Goal: Task Accomplishment & Management: Use online tool/utility

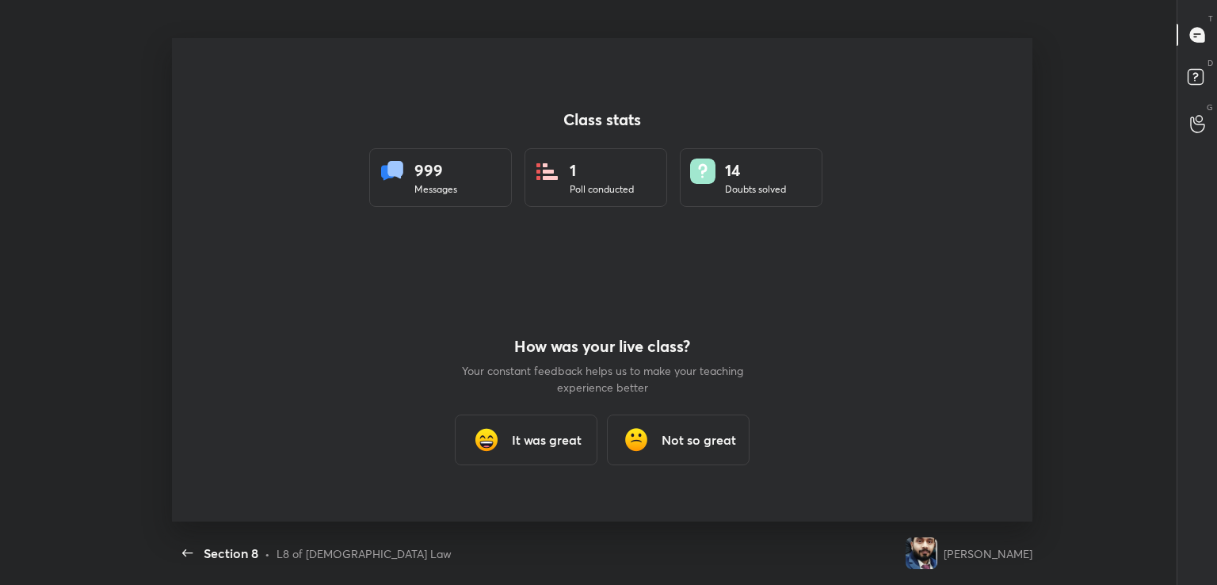
scroll to position [5, 0]
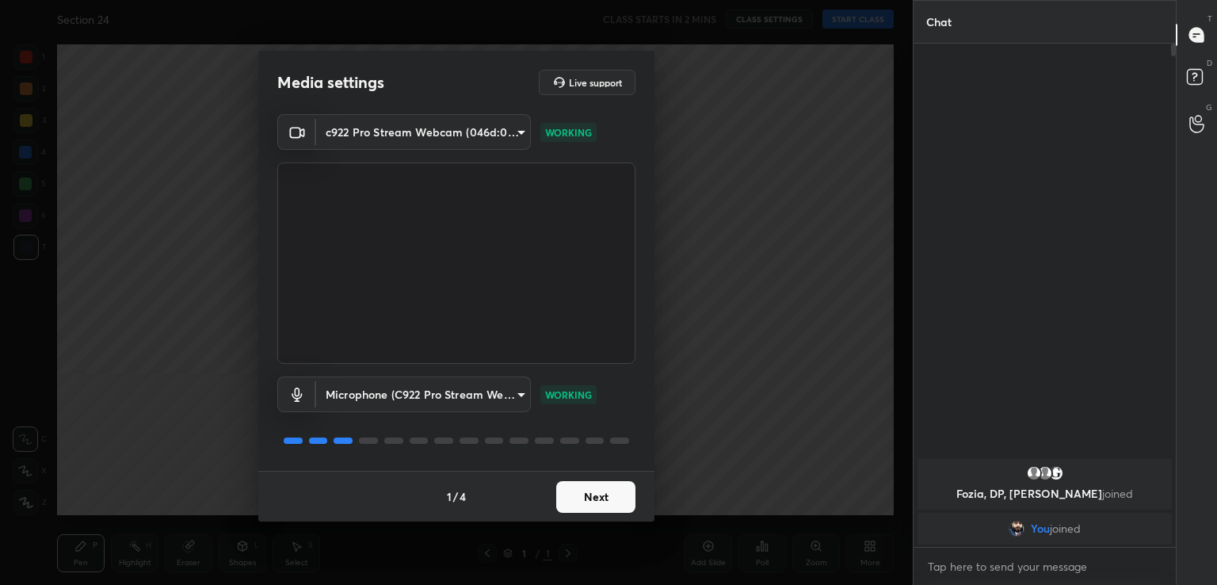
click at [583, 502] on button "Next" at bounding box center [595, 497] width 79 height 32
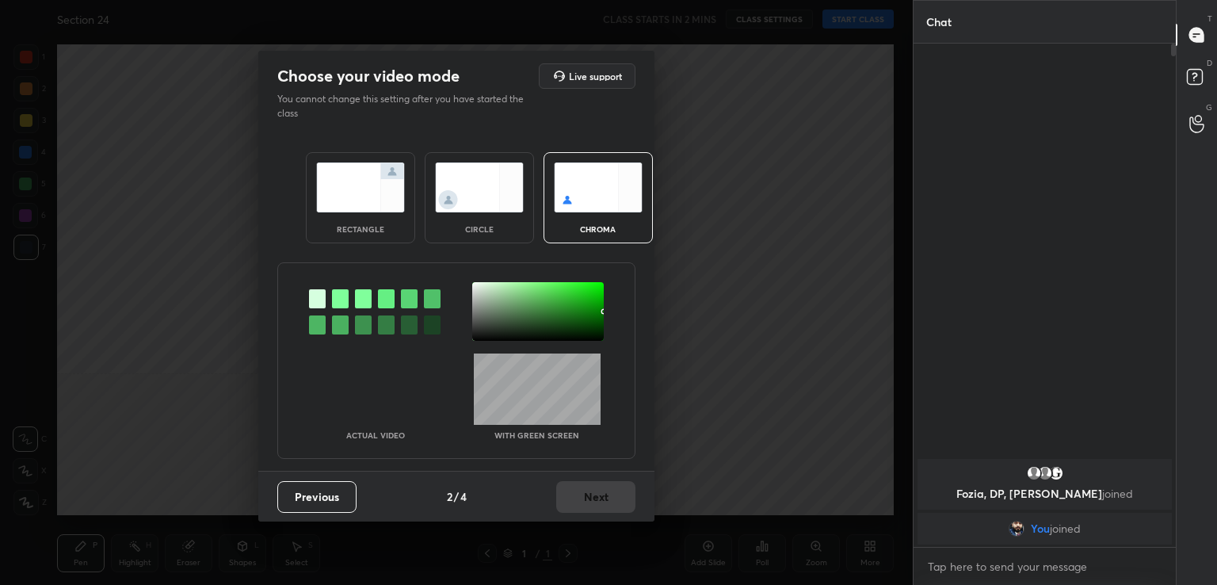
click at [333, 292] on div at bounding box center [340, 298] width 17 height 19
click at [477, 305] on div at bounding box center [538, 311] width 132 height 59
click at [599, 492] on button "Next" at bounding box center [595, 497] width 79 height 32
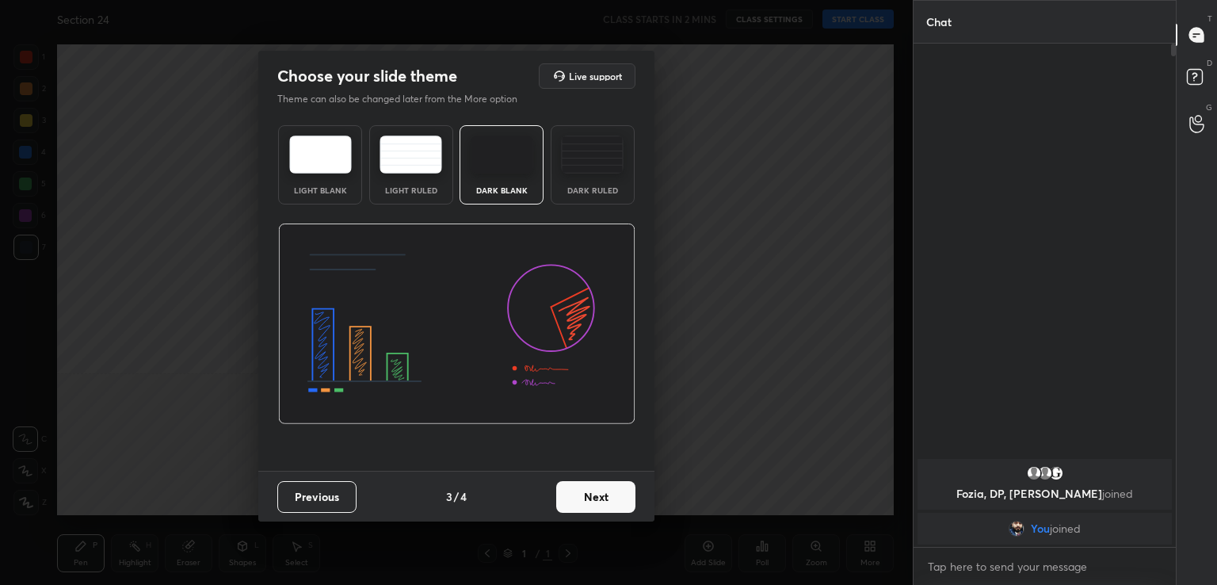
click at [599, 492] on button "Next" at bounding box center [595, 497] width 79 height 32
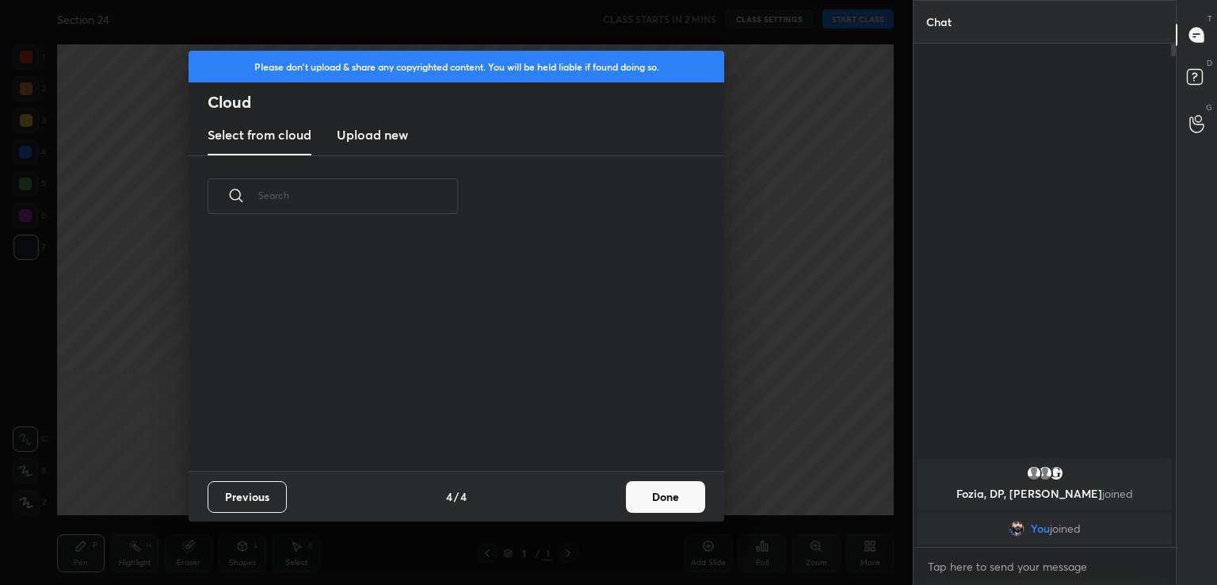
click at [599, 492] on div "Previous 4 / 4 Done" at bounding box center [457, 496] width 536 height 51
click at [683, 485] on button "Done" at bounding box center [665, 497] width 79 height 32
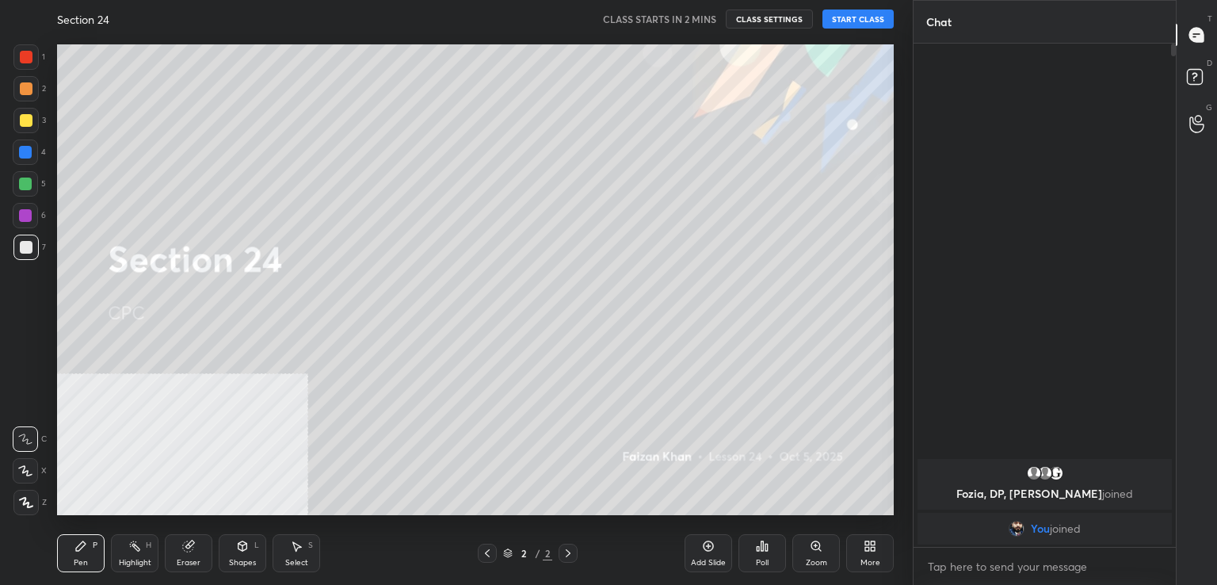
click at [850, 20] on button "START CLASS" at bounding box center [858, 19] width 71 height 19
click at [700, 540] on div "Add Slide" at bounding box center [709, 553] width 48 height 38
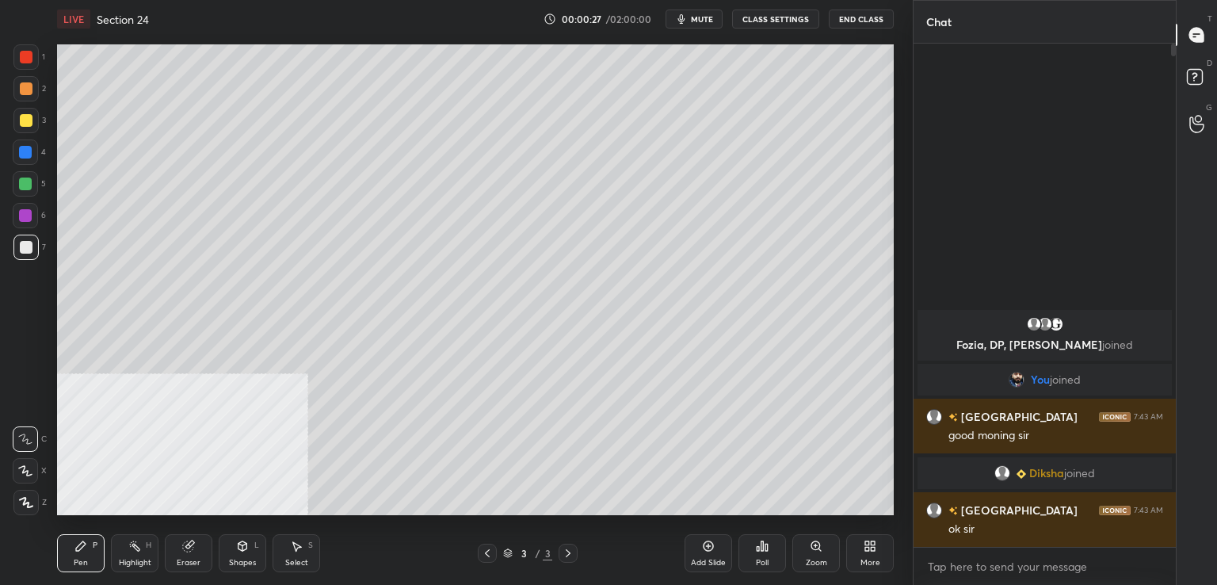
click at [686, 20] on icon "button" at bounding box center [681, 19] width 7 height 10
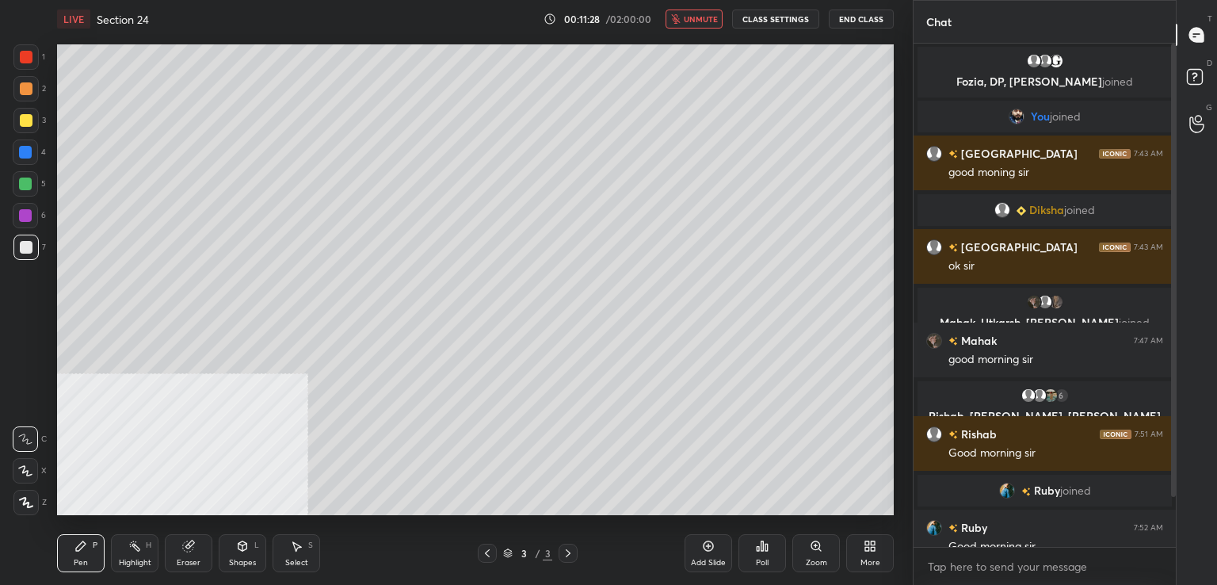
click at [698, 15] on span "unmute" at bounding box center [701, 18] width 34 height 11
click at [1197, 75] on icon at bounding box center [1195, 76] width 6 height 6
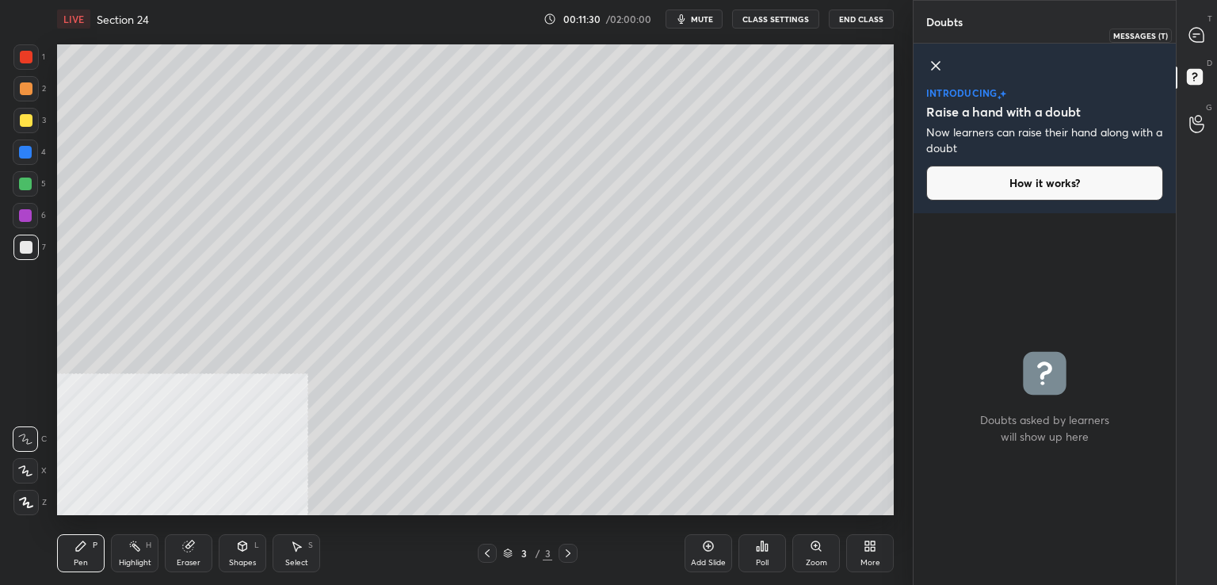
click at [1202, 29] on icon at bounding box center [1197, 35] width 17 height 17
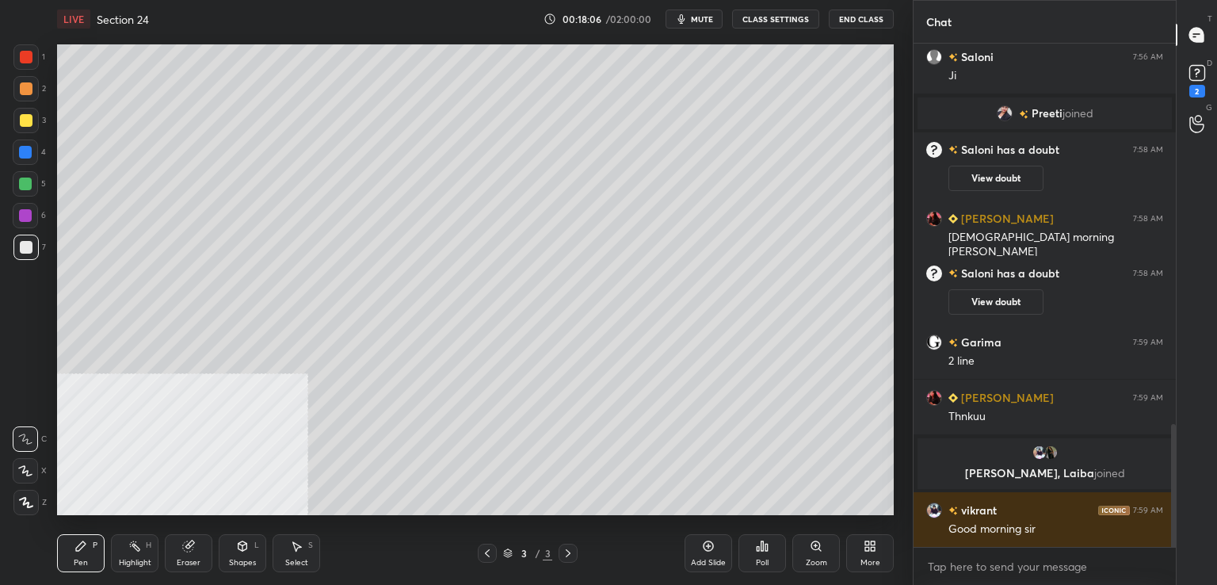
scroll to position [1595, 0]
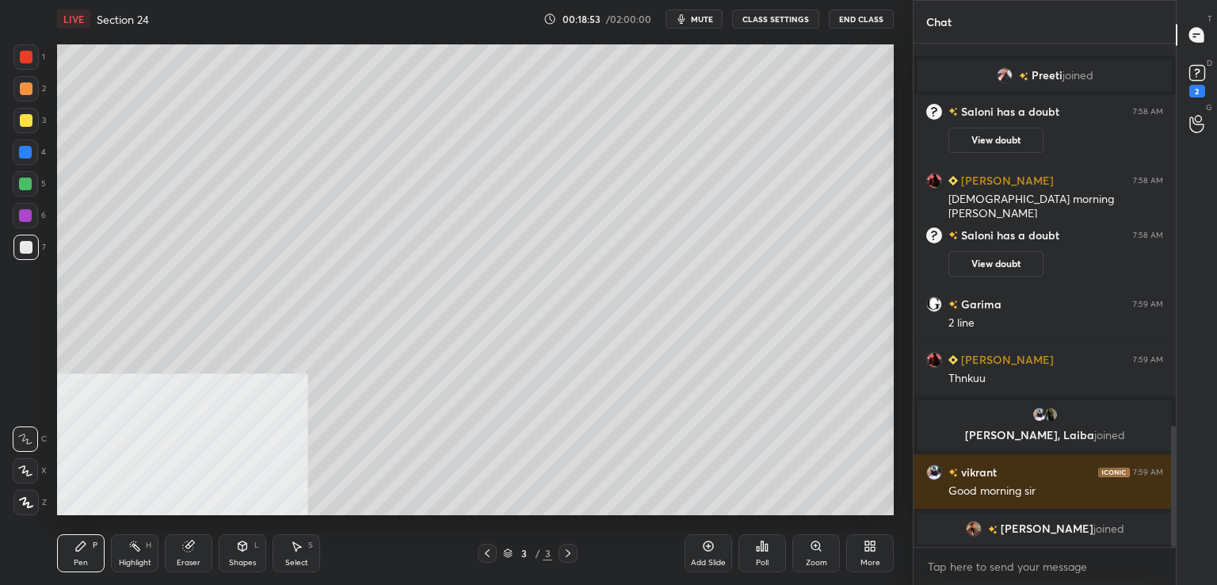
click at [193, 559] on div "Eraser" at bounding box center [189, 563] width 24 height 8
click at [85, 556] on div "Pen P" at bounding box center [81, 553] width 48 height 38
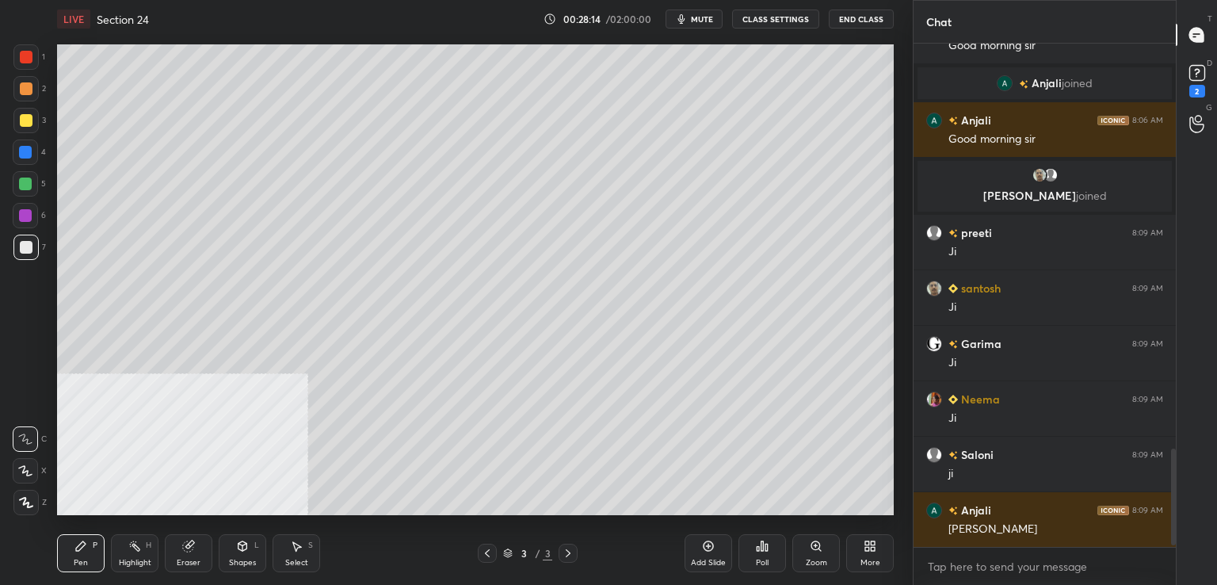
scroll to position [2108, 0]
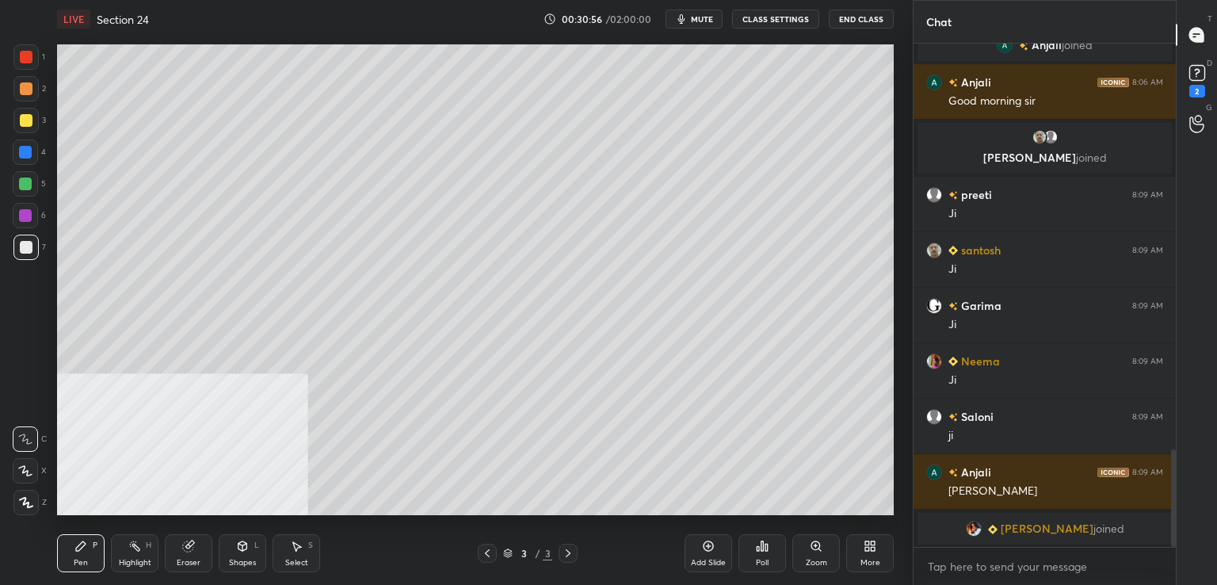
click at [713, 548] on icon at bounding box center [709, 546] width 10 height 10
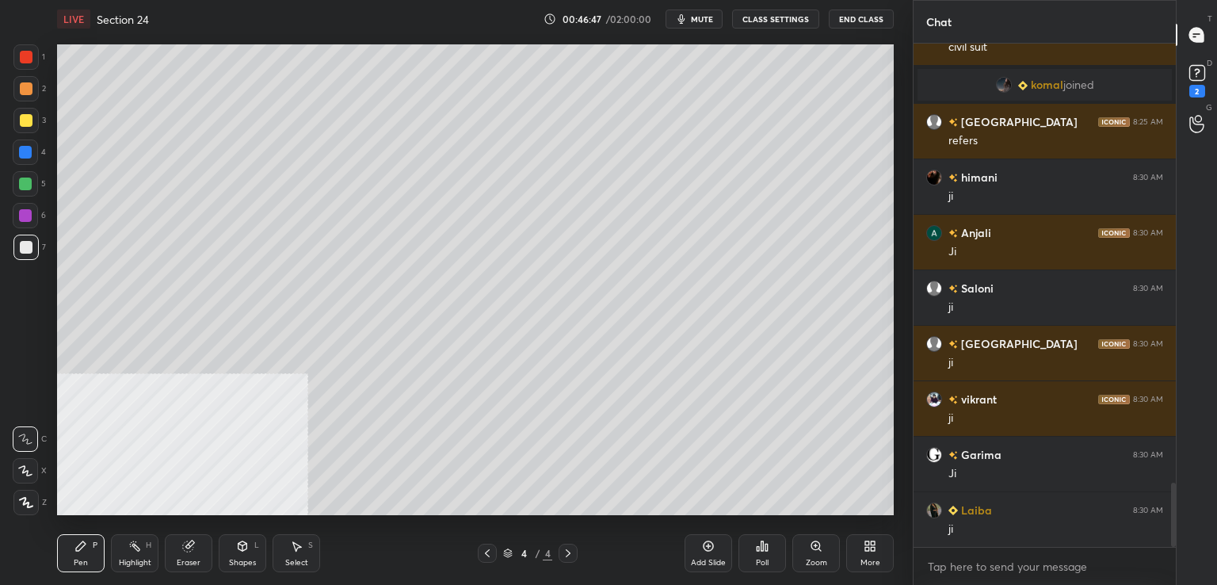
scroll to position [3480, 0]
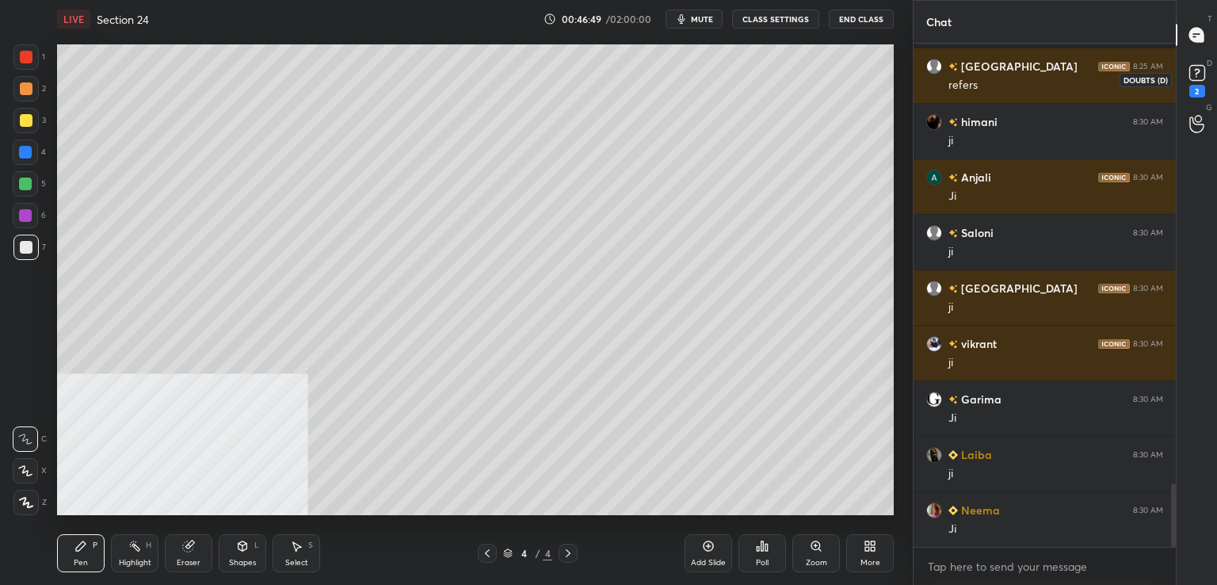
click at [1199, 89] on div "2" at bounding box center [1198, 91] width 16 height 13
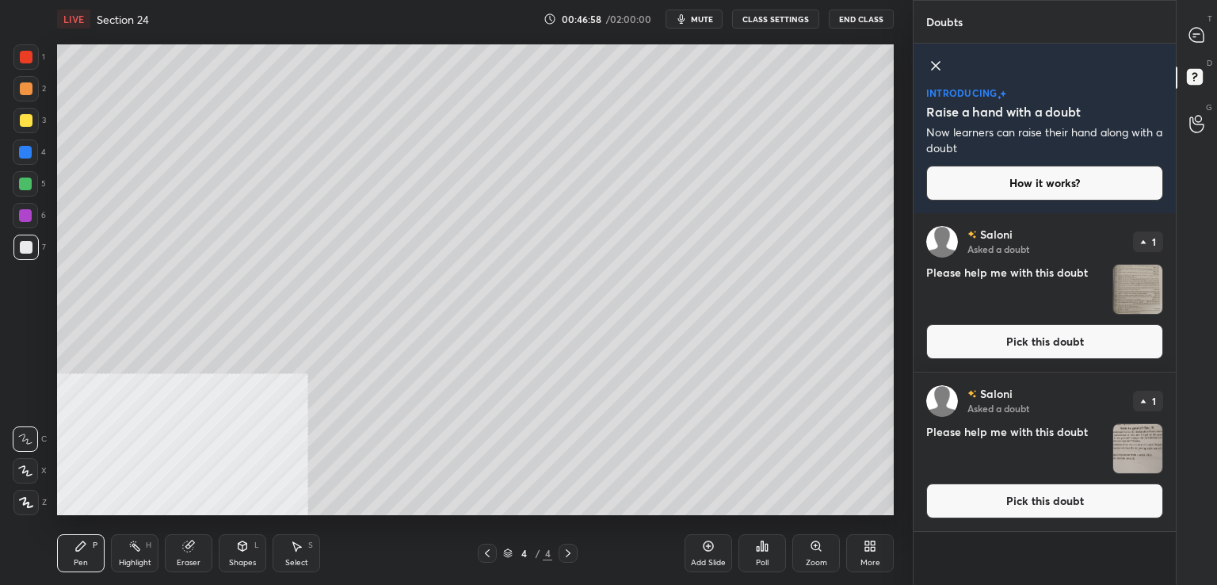
click at [998, 506] on button "Pick this doubt" at bounding box center [1045, 500] width 237 height 35
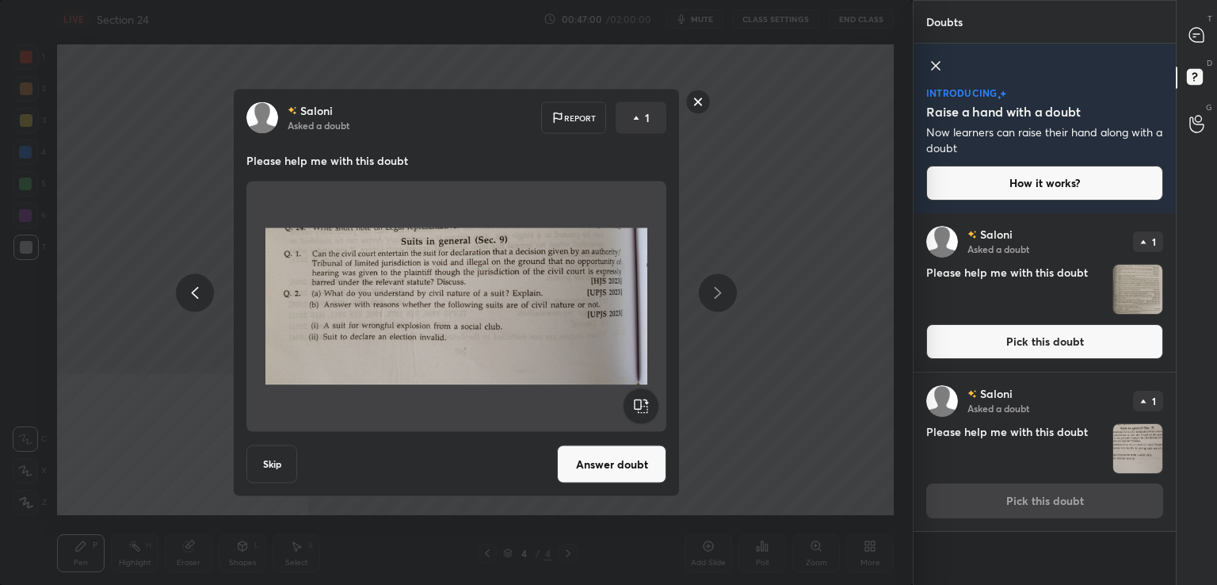
click at [619, 469] on button "Answer doubt" at bounding box center [611, 464] width 109 height 38
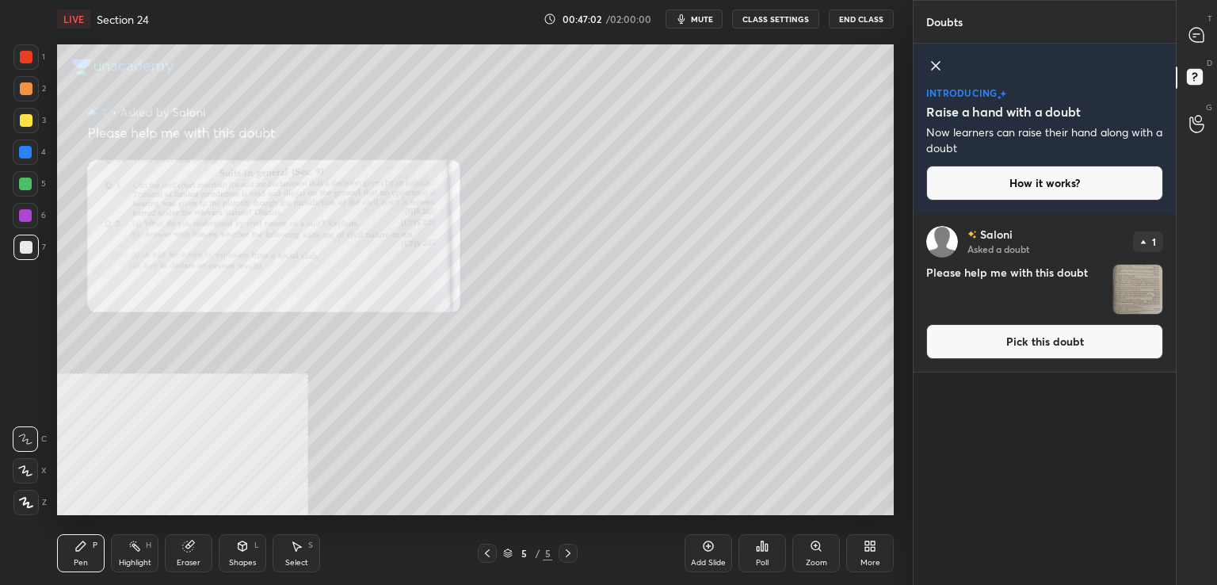
click at [987, 332] on button "Pick this doubt" at bounding box center [1045, 341] width 237 height 35
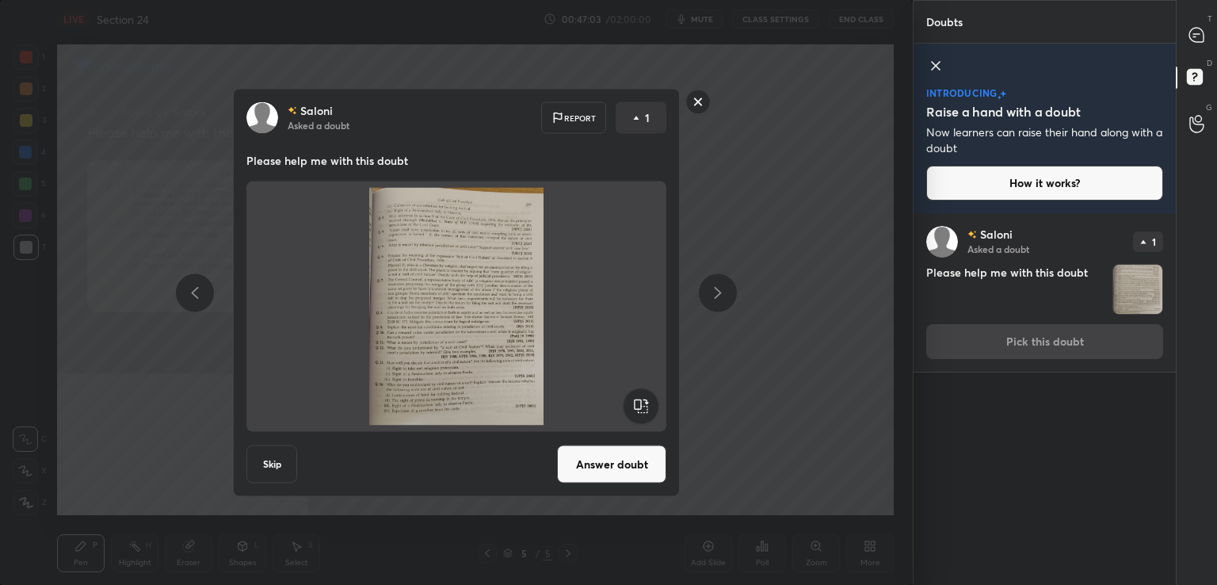
click at [599, 466] on button "Answer doubt" at bounding box center [611, 464] width 109 height 38
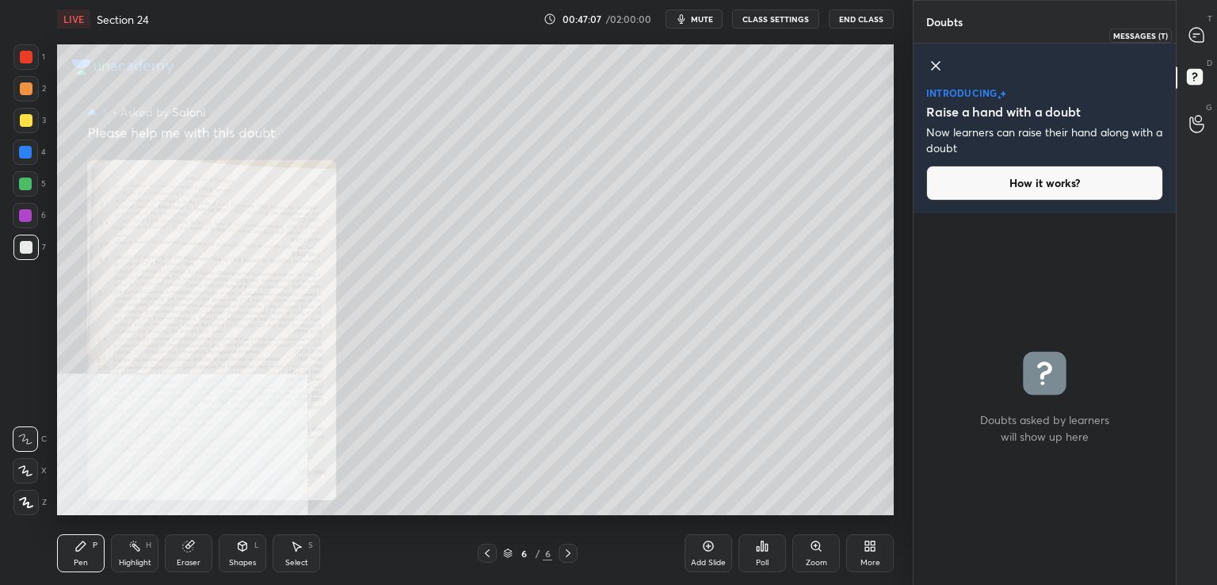
click at [1198, 45] on div at bounding box center [1198, 35] width 32 height 29
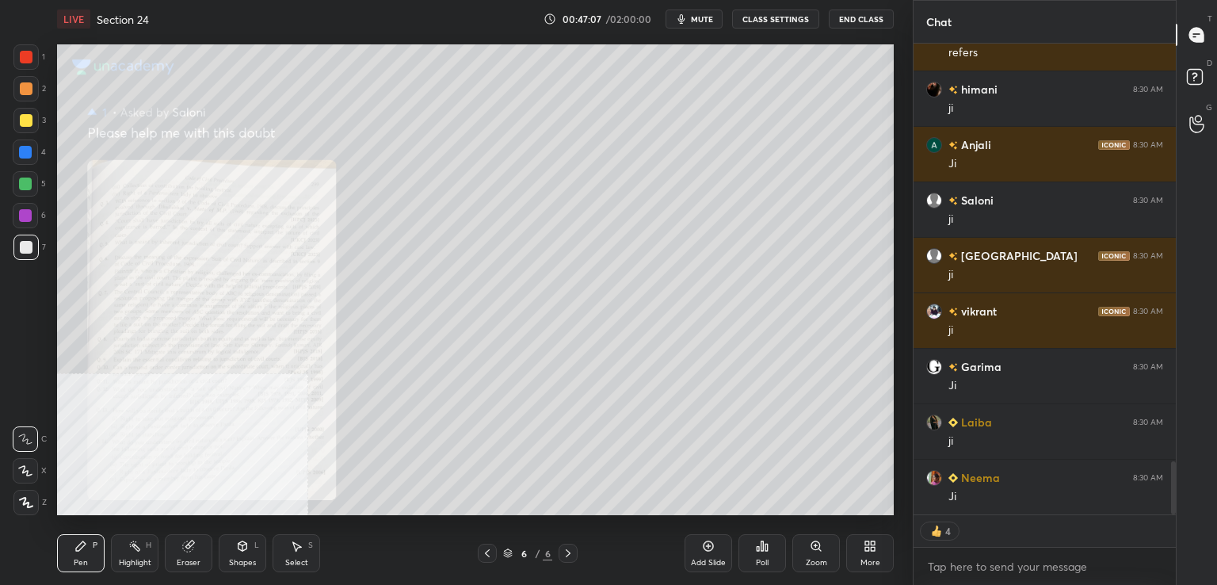
scroll to position [467, 258]
click at [485, 556] on icon at bounding box center [487, 553] width 13 height 13
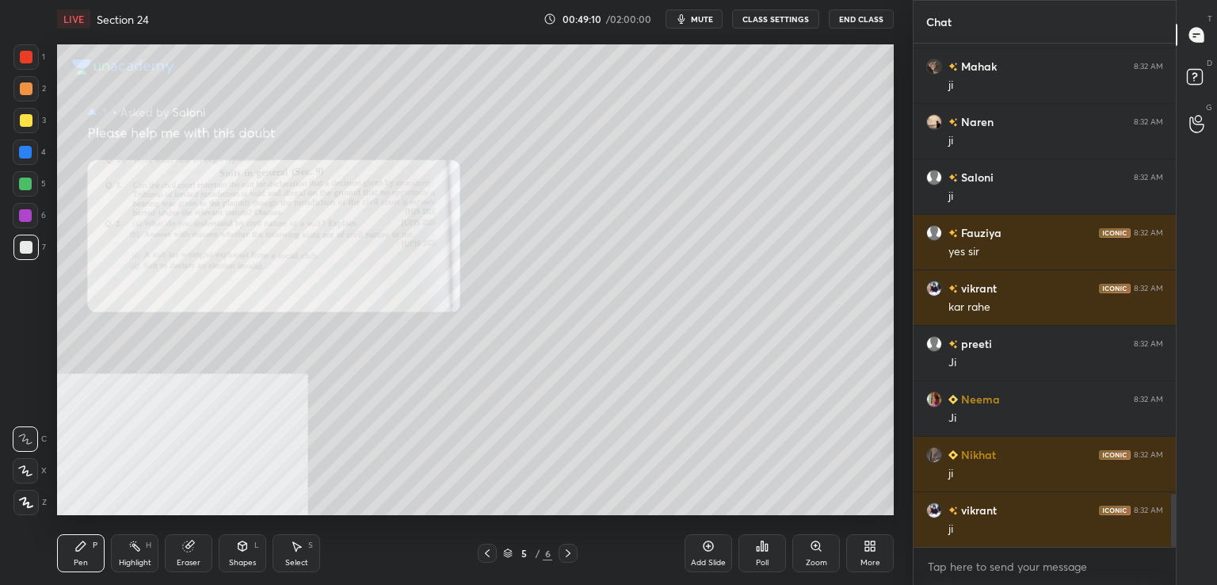
scroll to position [6, 5]
click at [787, 17] on button "CLASS SETTINGS" at bounding box center [775, 19] width 87 height 19
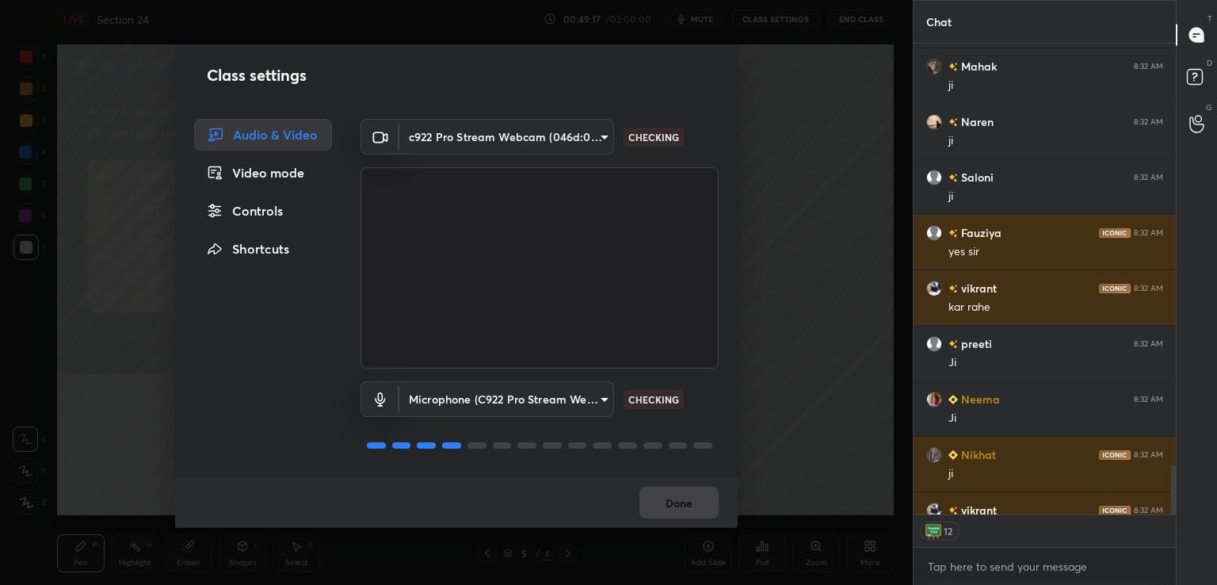
click at [273, 210] on div "Controls" at bounding box center [263, 211] width 138 height 32
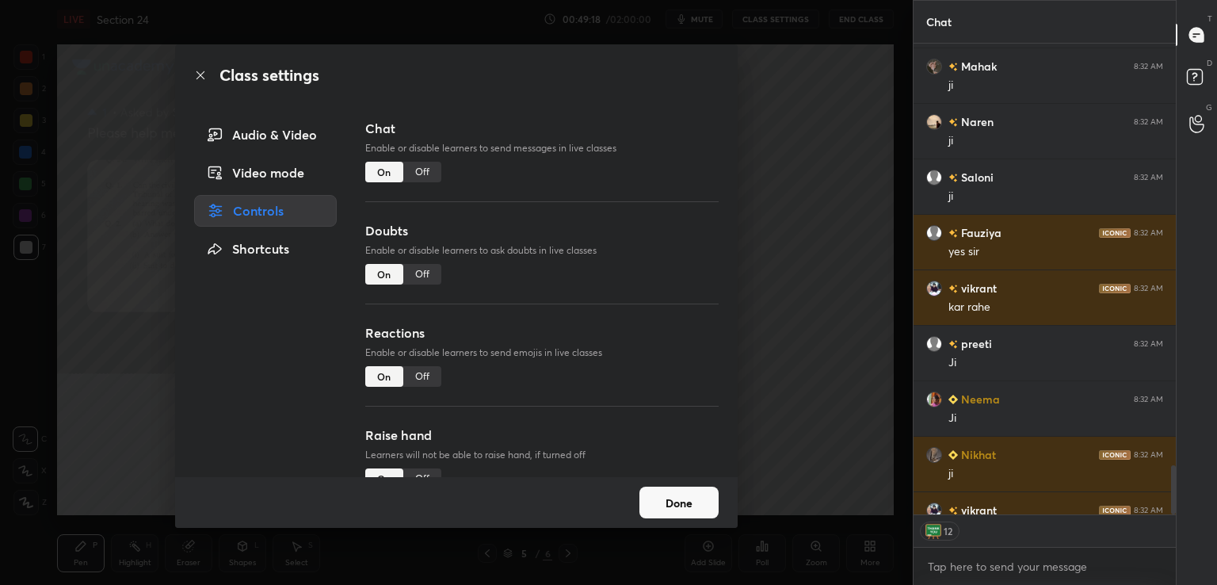
click at [423, 374] on div "Off" at bounding box center [422, 376] width 38 height 21
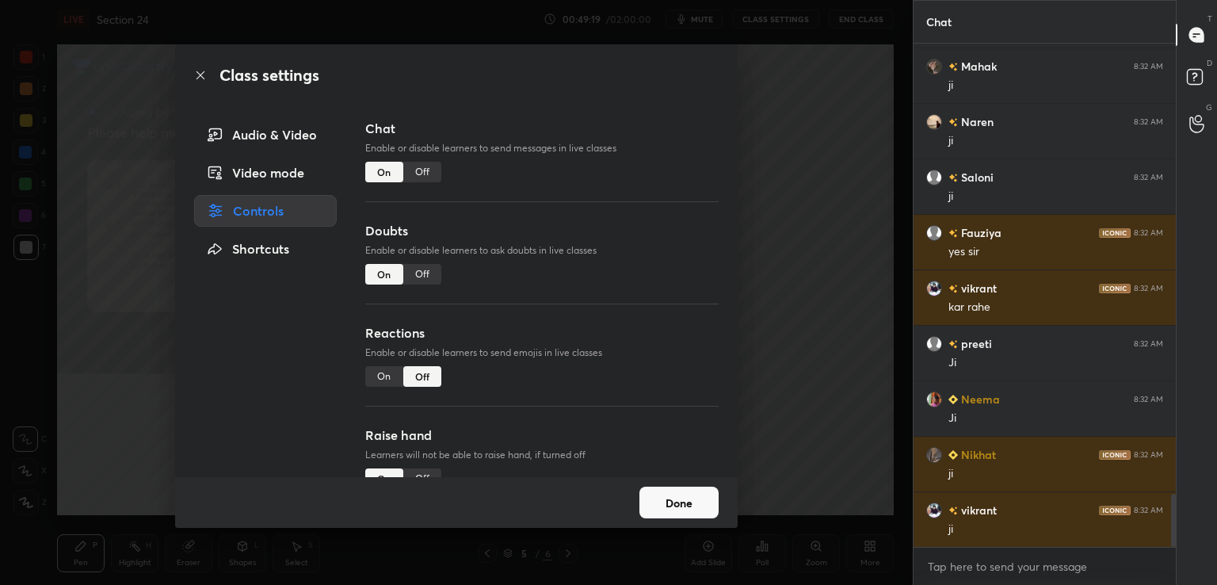
click at [691, 503] on button "Done" at bounding box center [679, 503] width 79 height 32
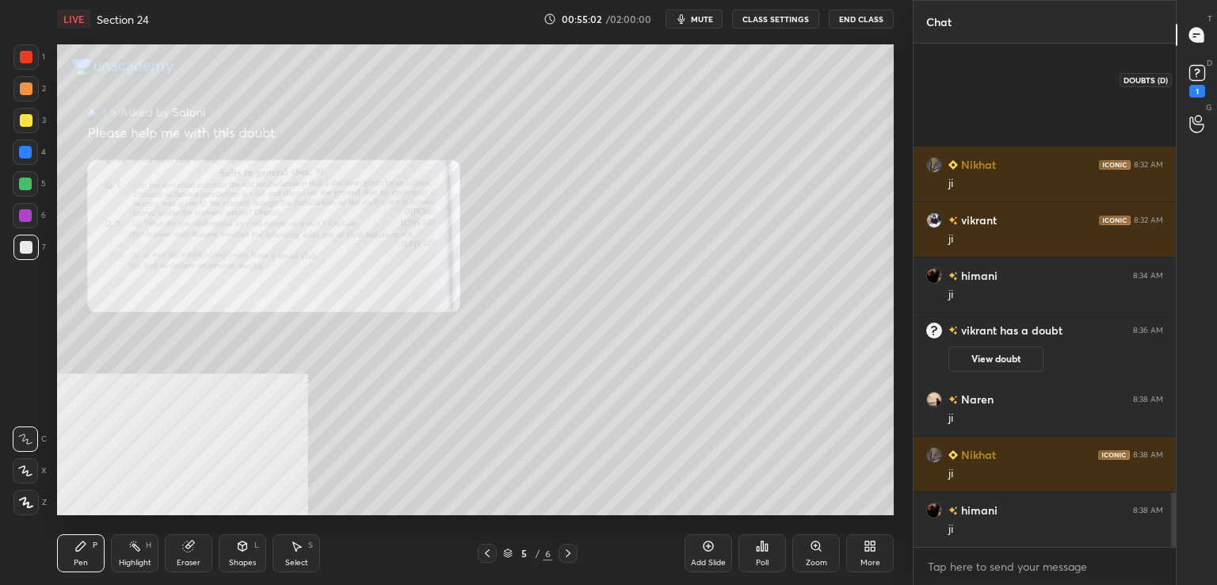
scroll to position [4137, 0]
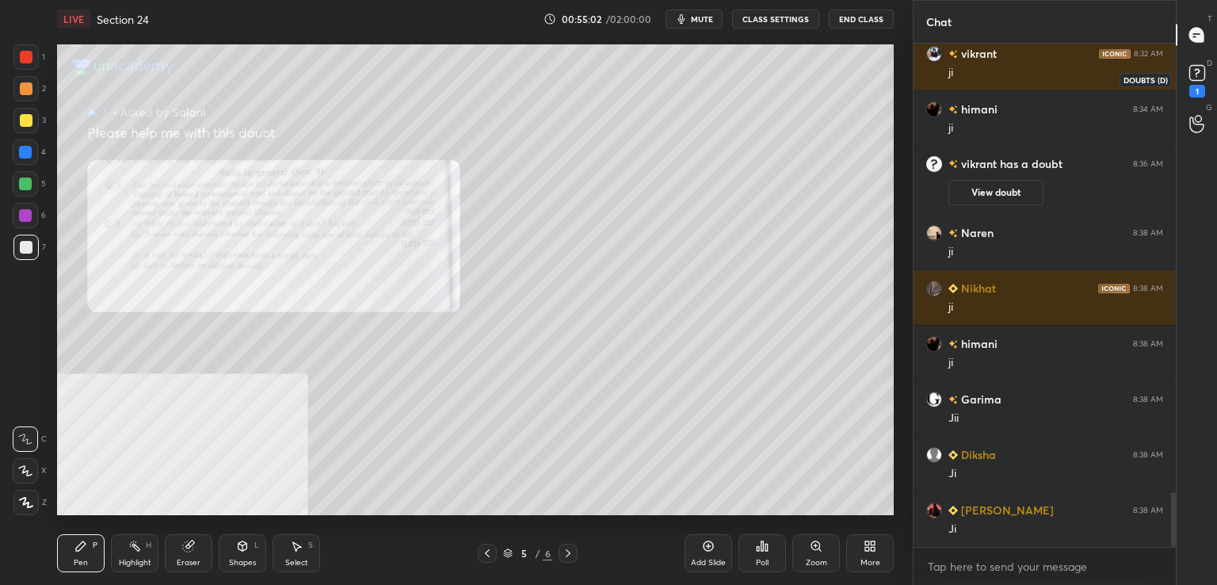
click at [1201, 87] on div "1" at bounding box center [1198, 91] width 16 height 13
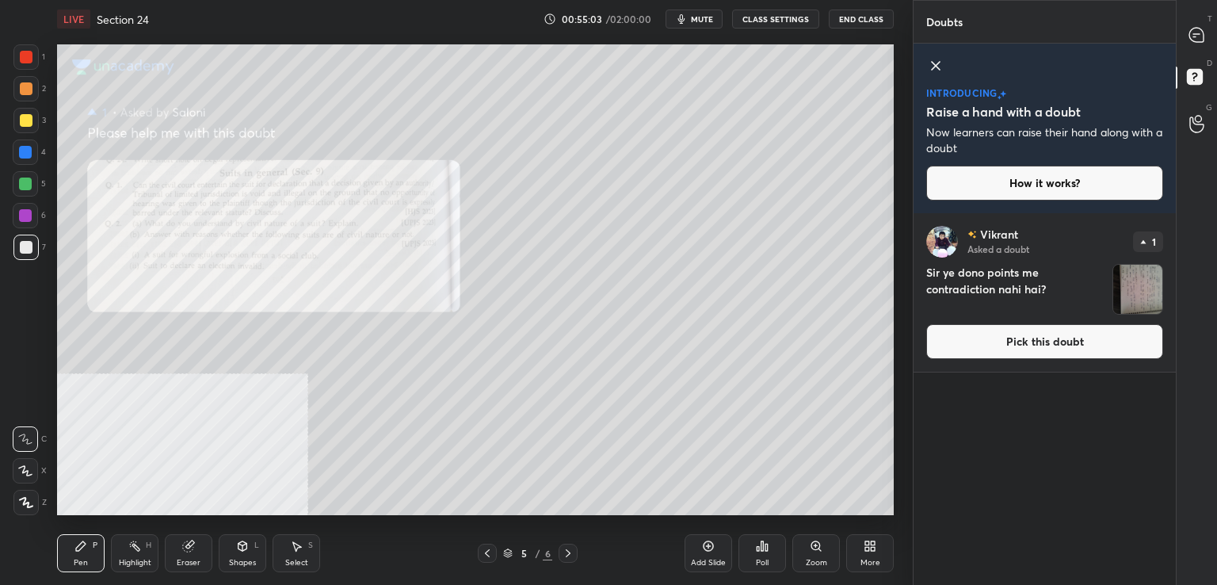
click at [983, 348] on button "Pick this doubt" at bounding box center [1045, 341] width 237 height 35
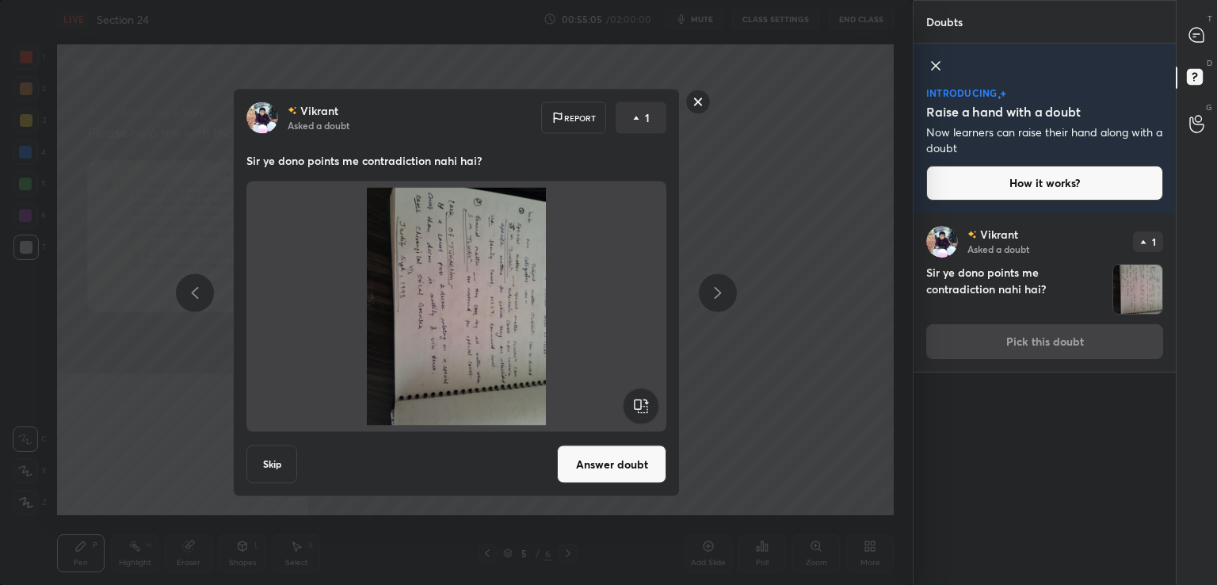
click at [636, 413] on rect at bounding box center [641, 406] width 36 height 36
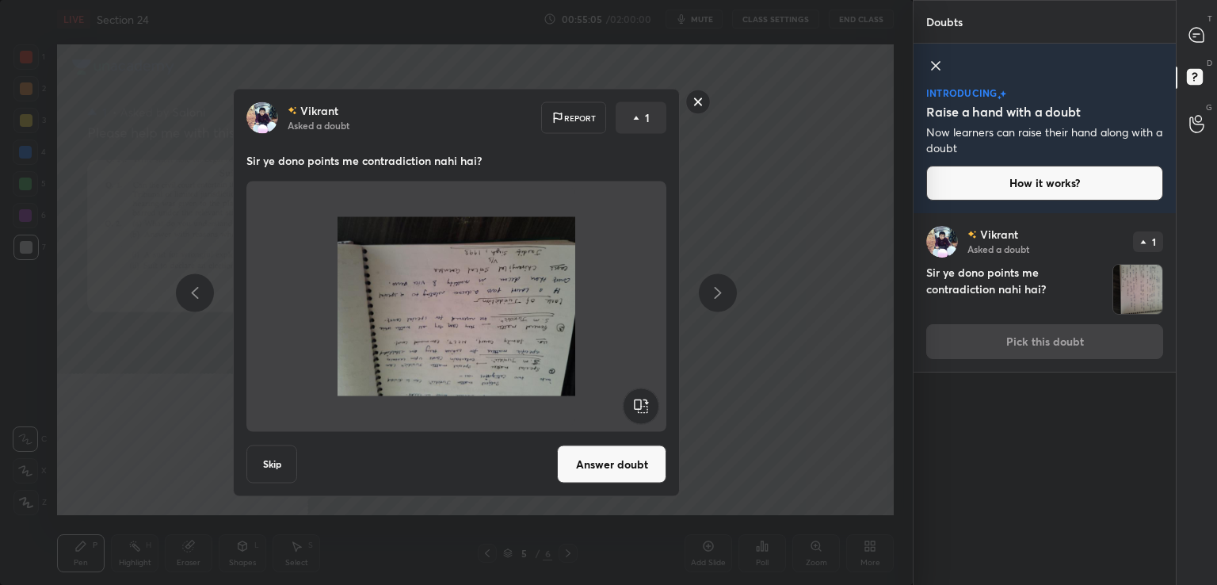
click at [643, 411] on rect at bounding box center [641, 406] width 36 height 36
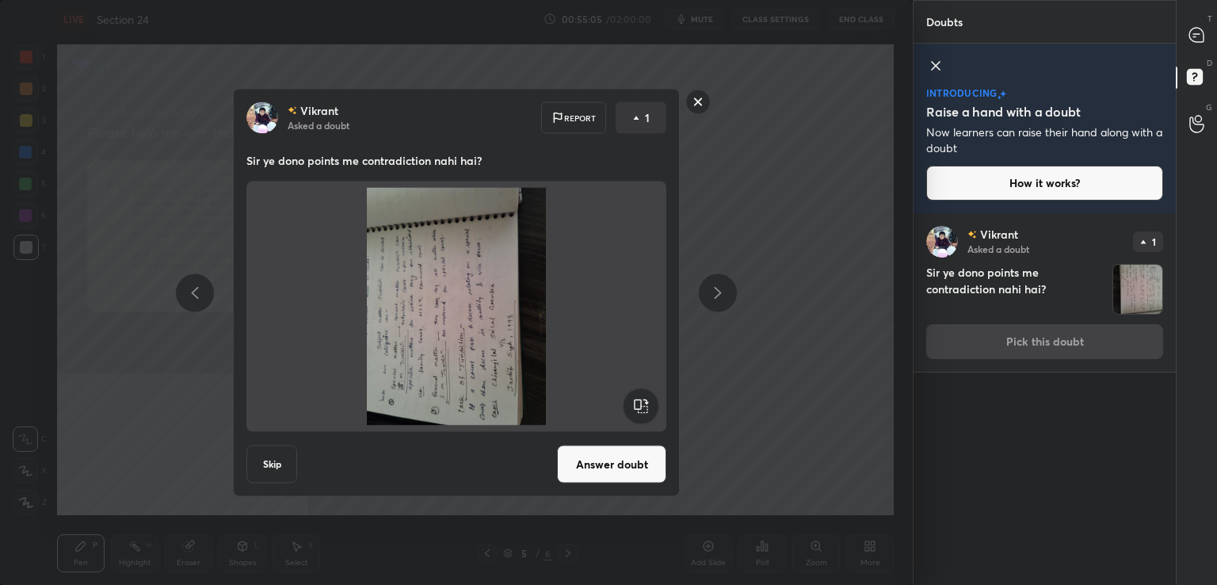
click at [642, 413] on rect at bounding box center [641, 406] width 36 height 36
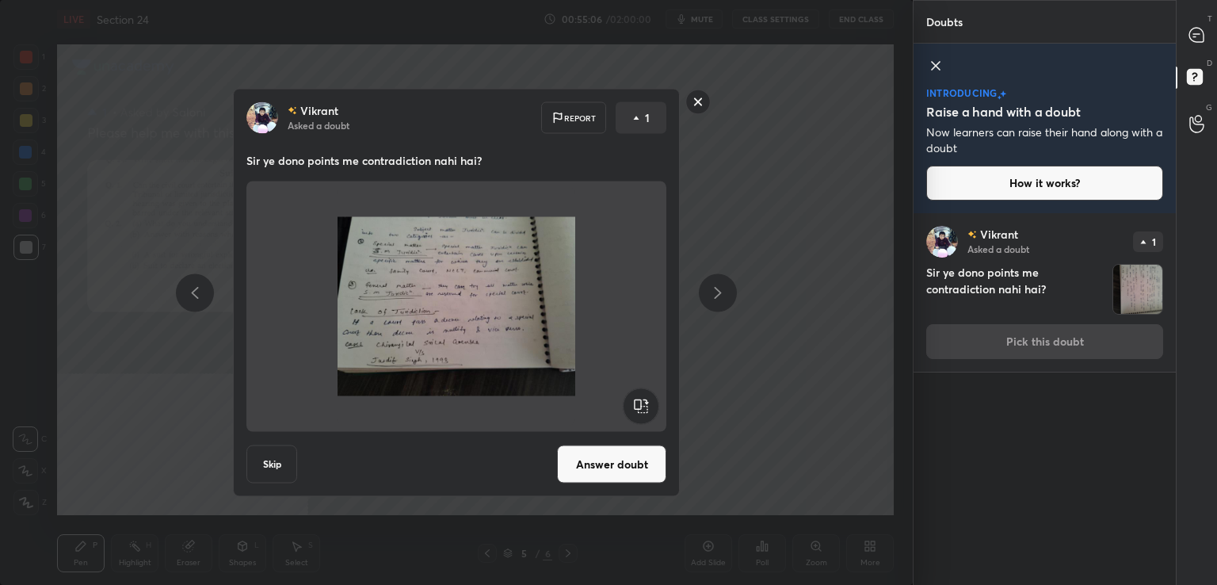
click at [615, 467] on button "Answer doubt" at bounding box center [611, 464] width 109 height 38
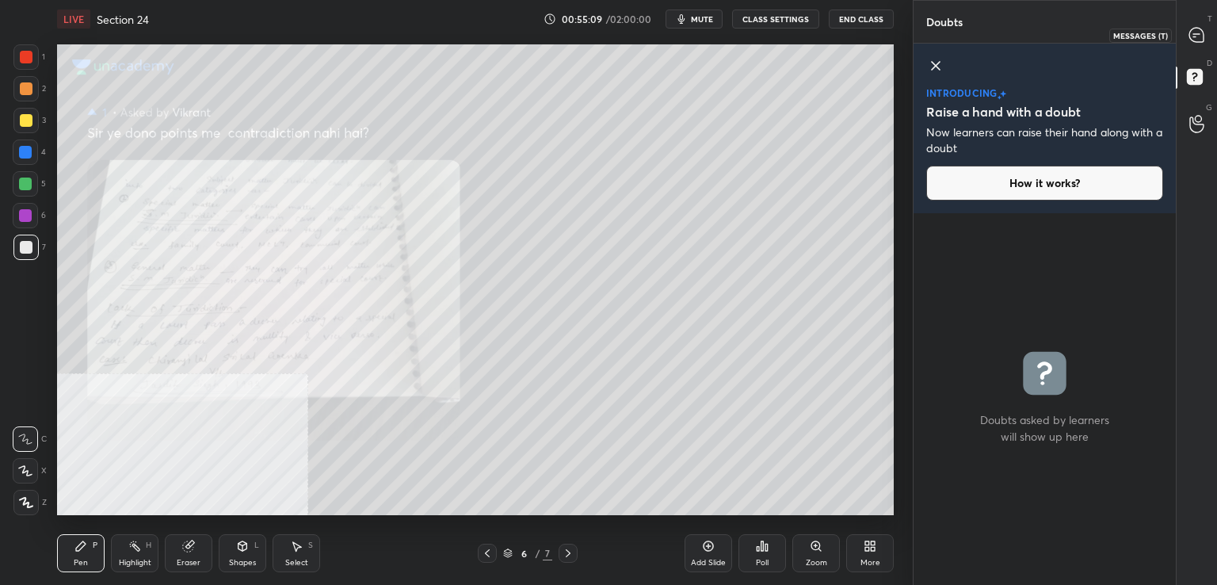
click at [1192, 44] on div at bounding box center [1198, 35] width 32 height 29
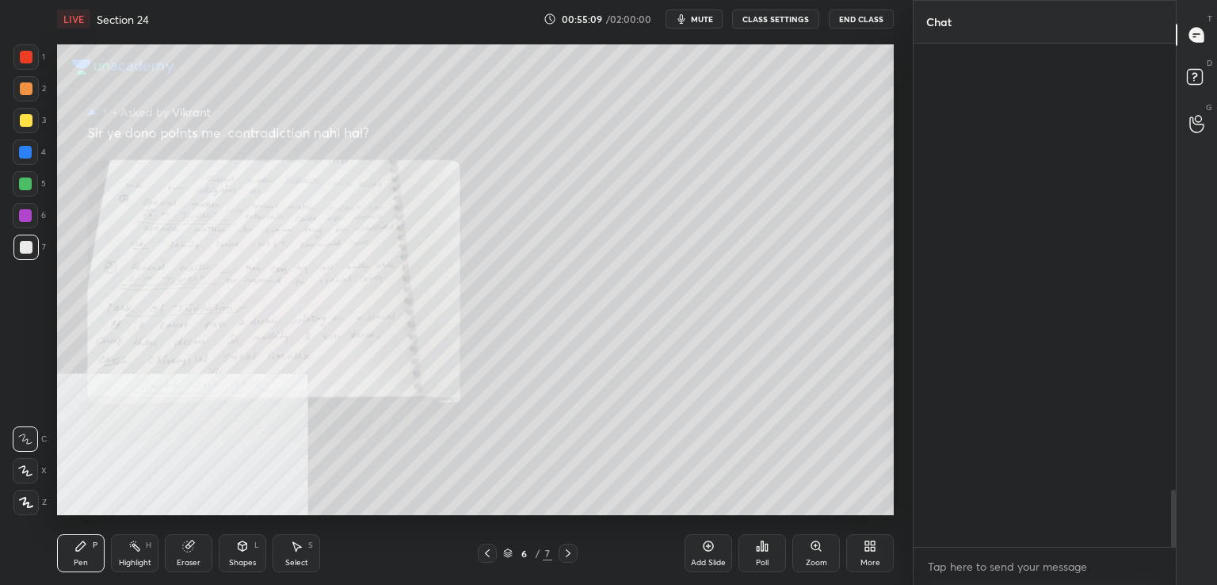
scroll to position [499, 258]
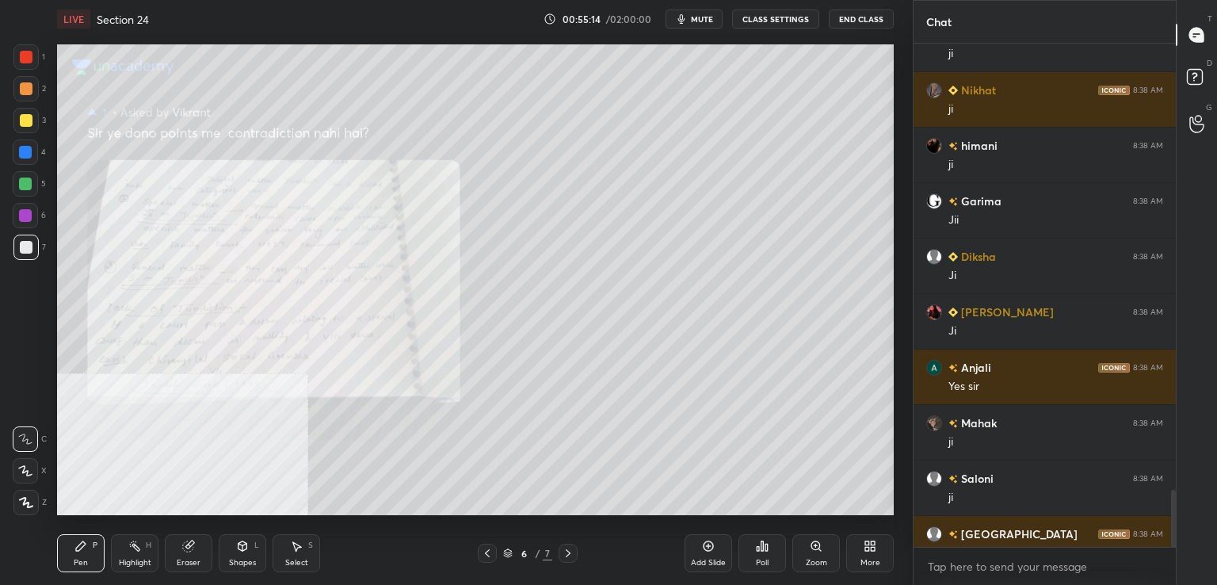
click at [813, 546] on icon at bounding box center [816, 545] width 9 height 9
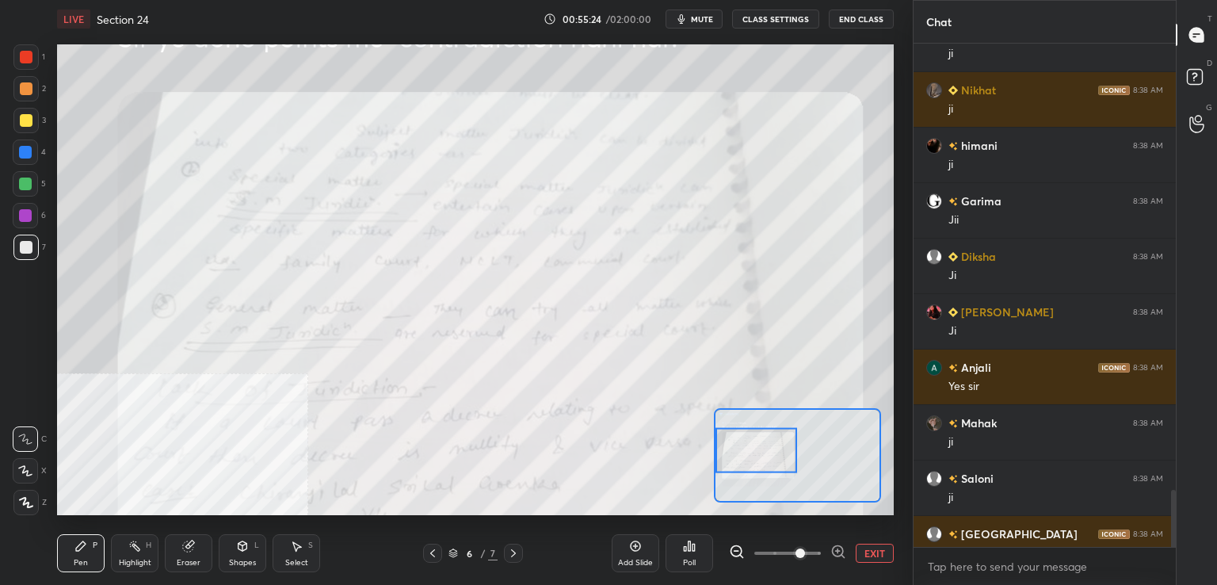
click at [21, 53] on div at bounding box center [26, 57] width 13 height 13
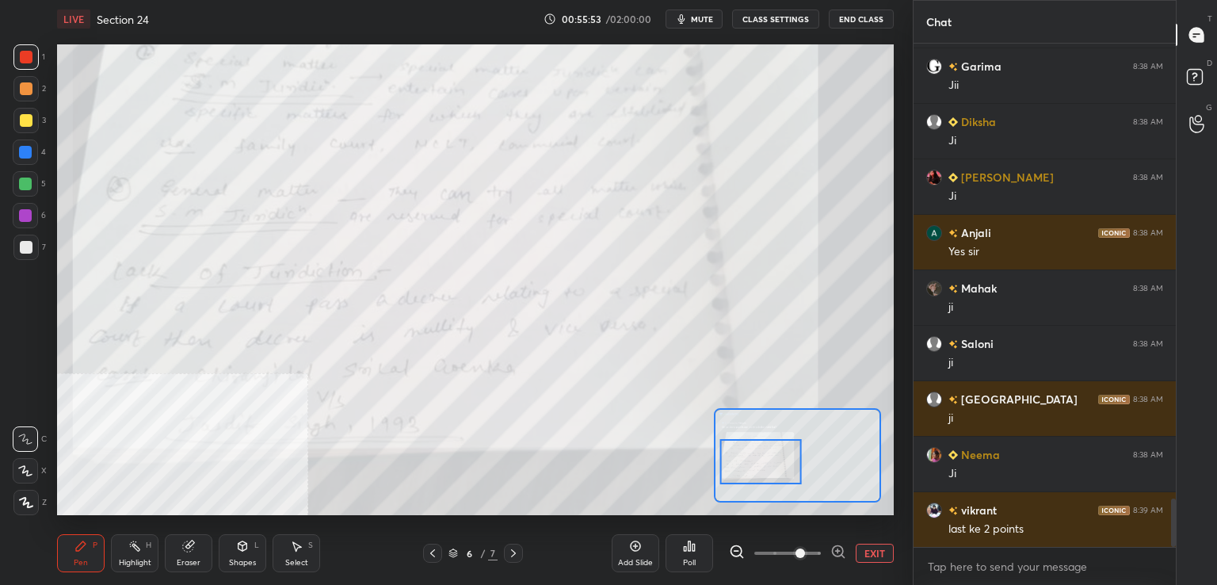
scroll to position [4729, 0]
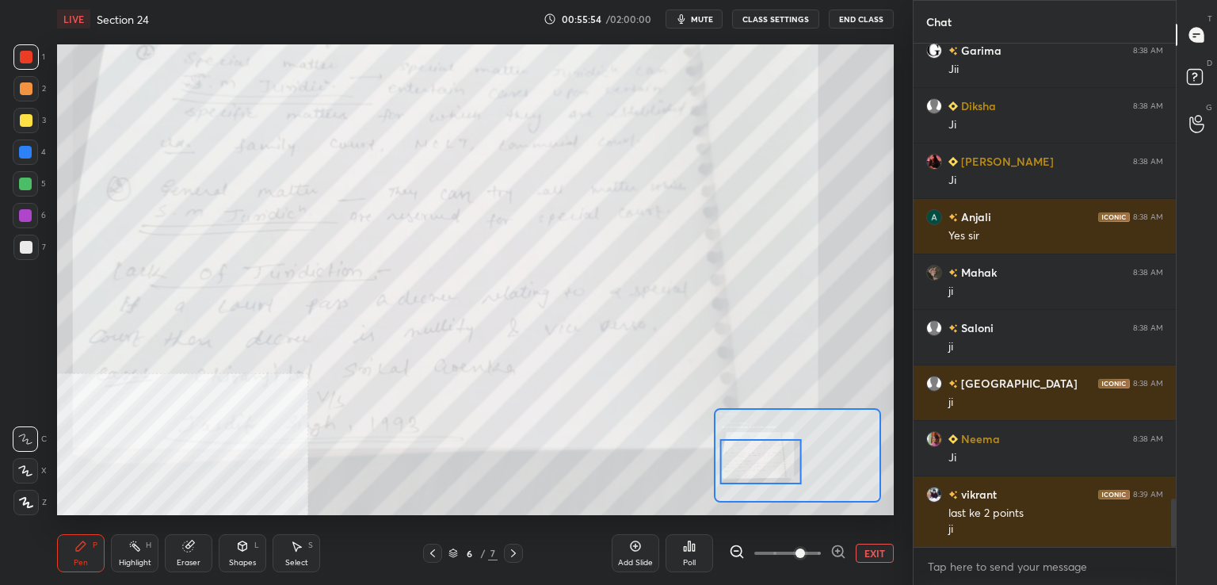
click at [434, 552] on icon at bounding box center [432, 553] width 13 height 13
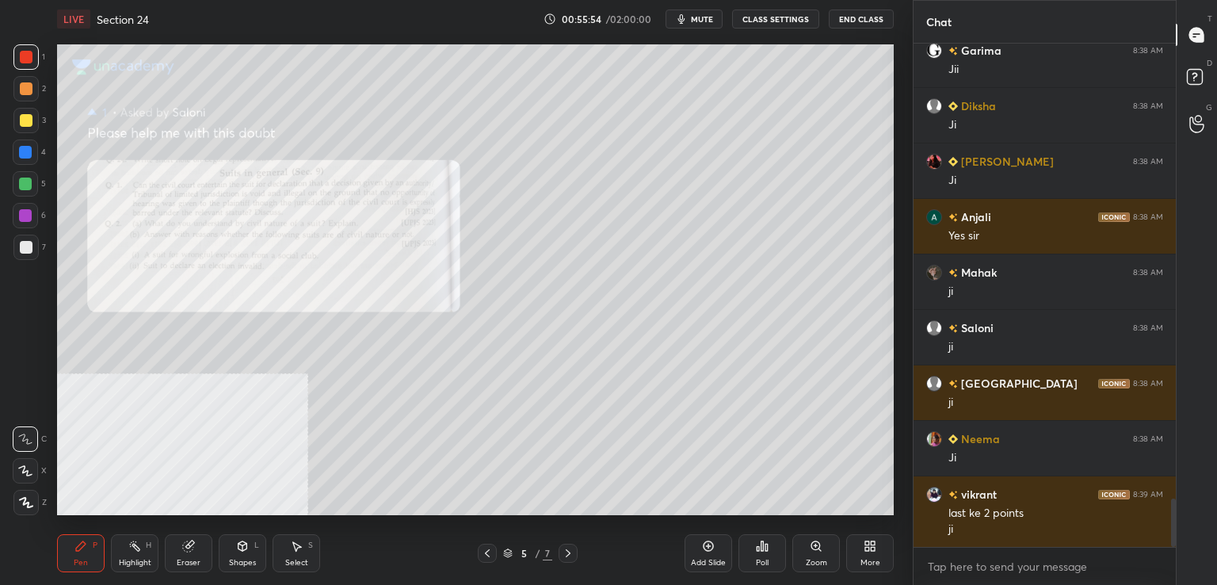
click at [705, 548] on icon at bounding box center [708, 546] width 13 height 13
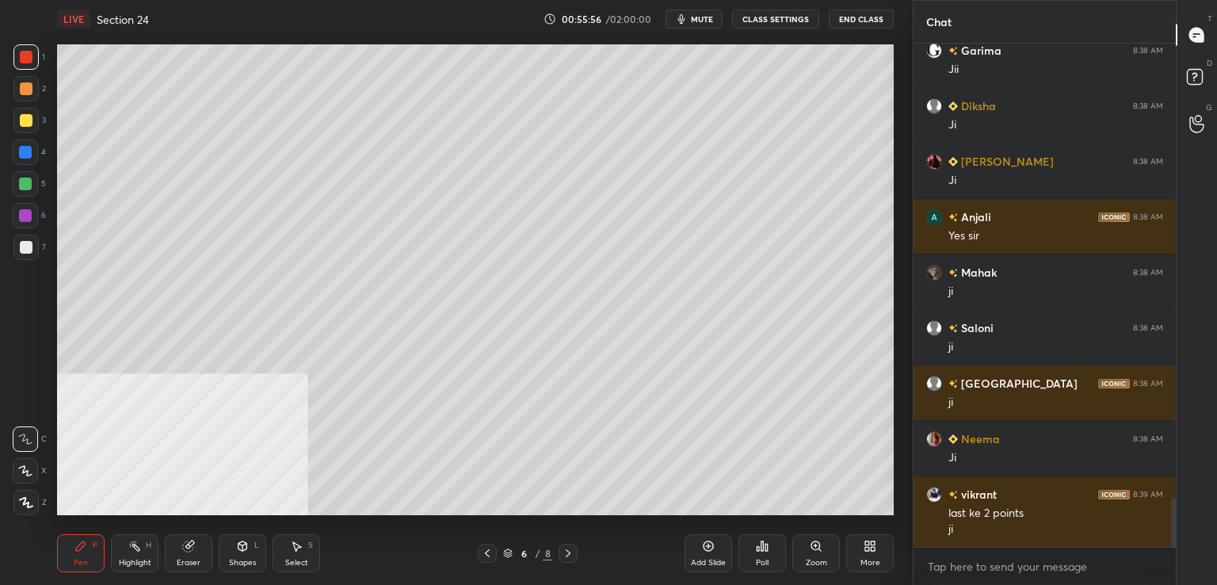
click at [488, 558] on icon at bounding box center [487, 553] width 13 height 13
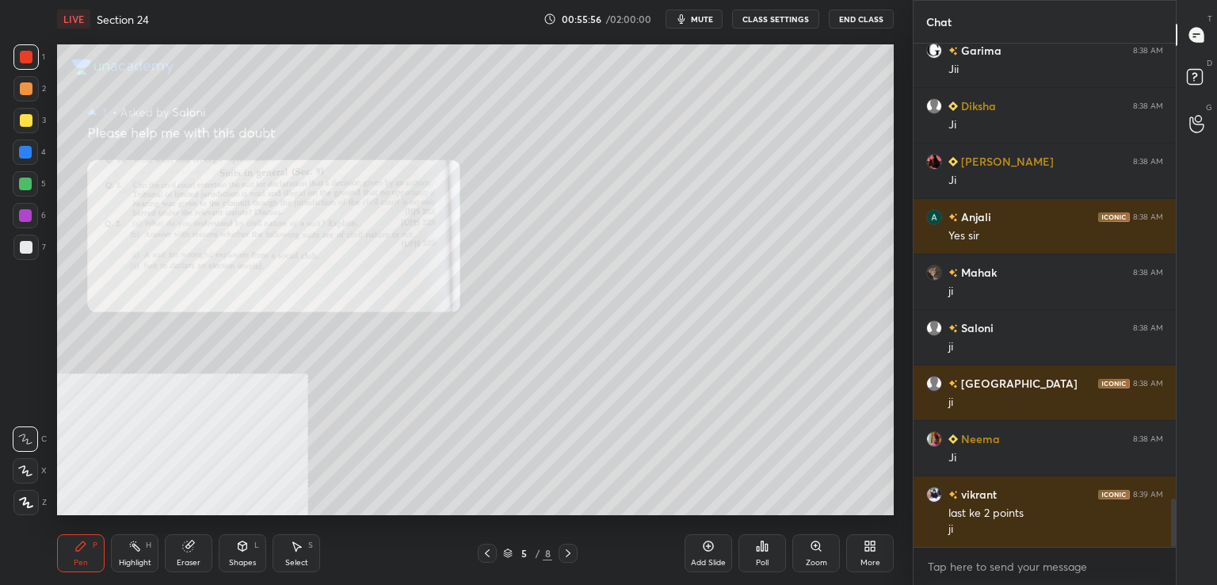
click at [481, 553] on icon at bounding box center [487, 553] width 13 height 13
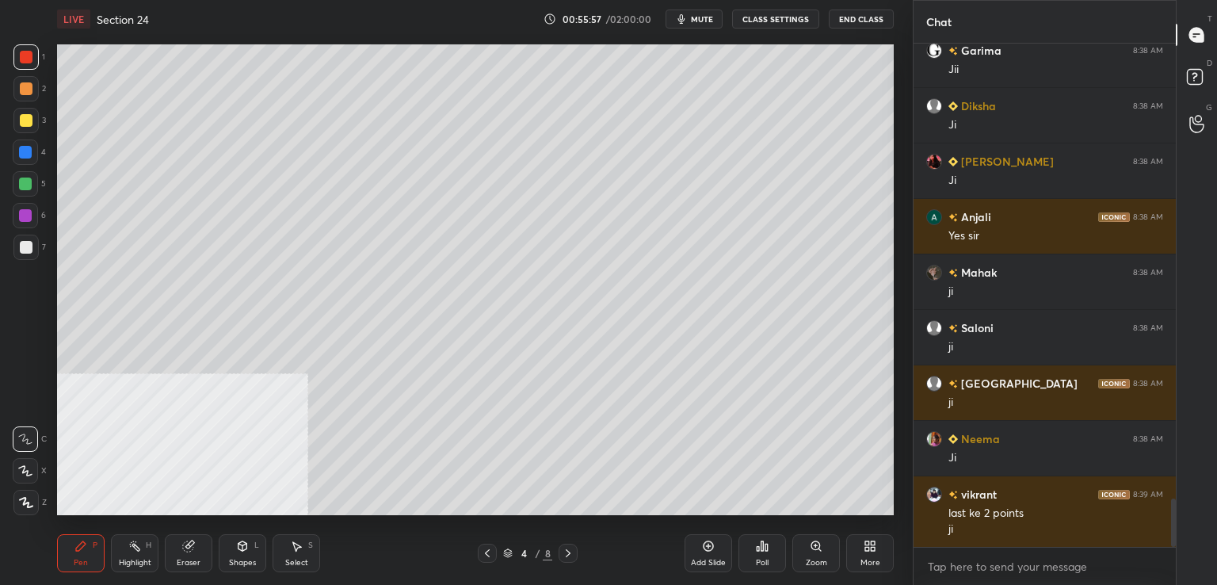
click at [698, 554] on div "Add Slide" at bounding box center [709, 553] width 48 height 38
click at [22, 250] on div at bounding box center [26, 247] width 13 height 13
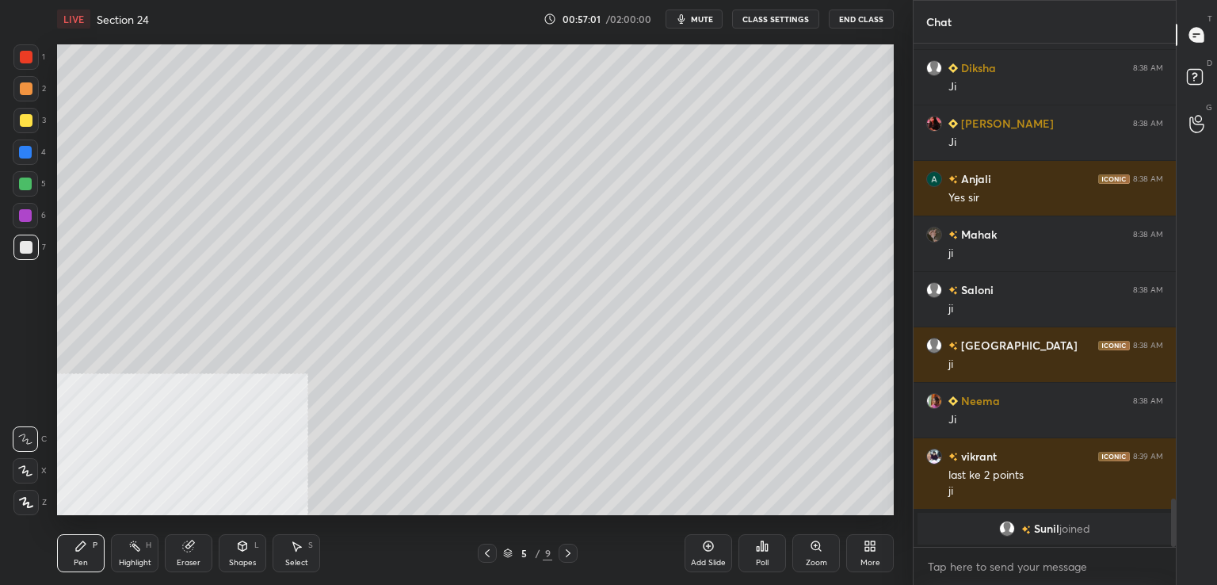
click at [562, 555] on icon at bounding box center [568, 553] width 13 height 13
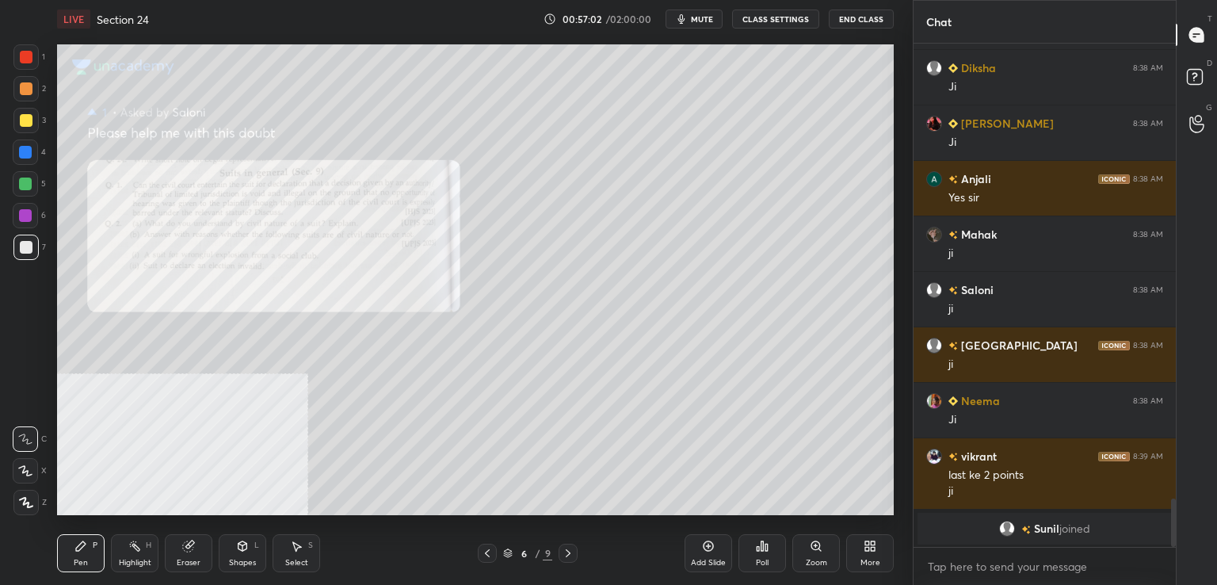
click at [571, 553] on icon at bounding box center [568, 553] width 5 height 8
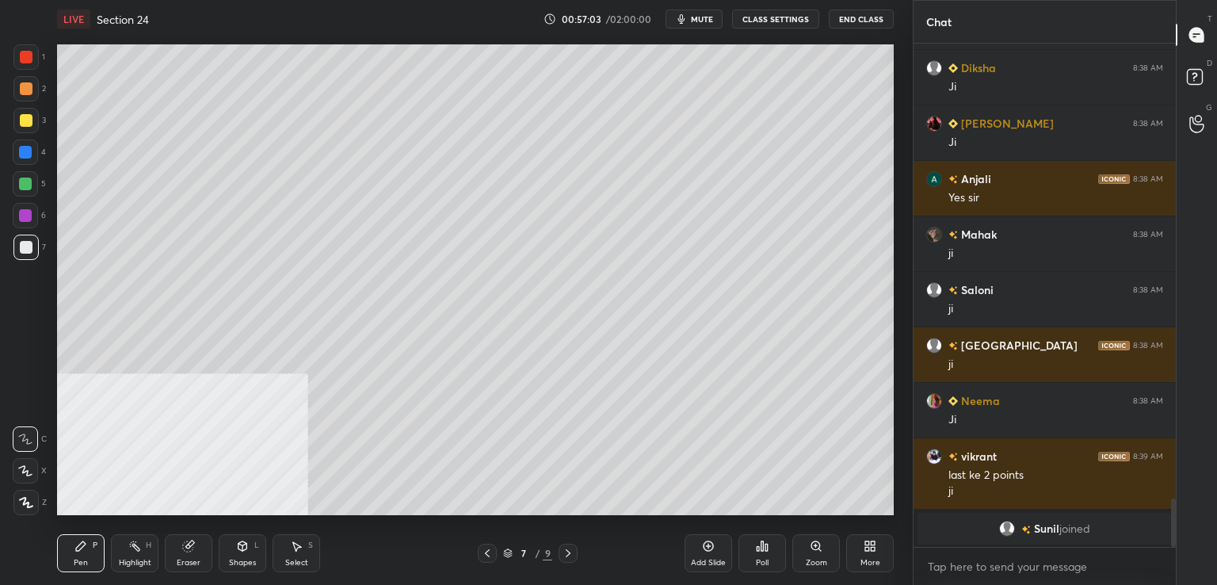
click at [568, 554] on icon at bounding box center [568, 553] width 13 height 13
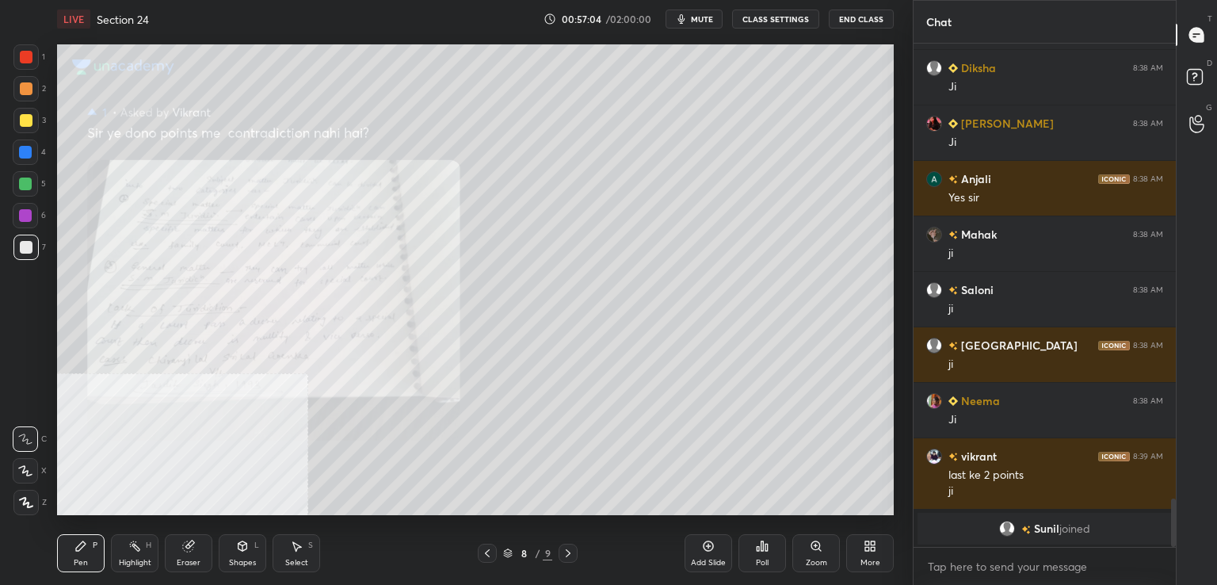
click at [816, 545] on icon at bounding box center [816, 545] width 0 height 3
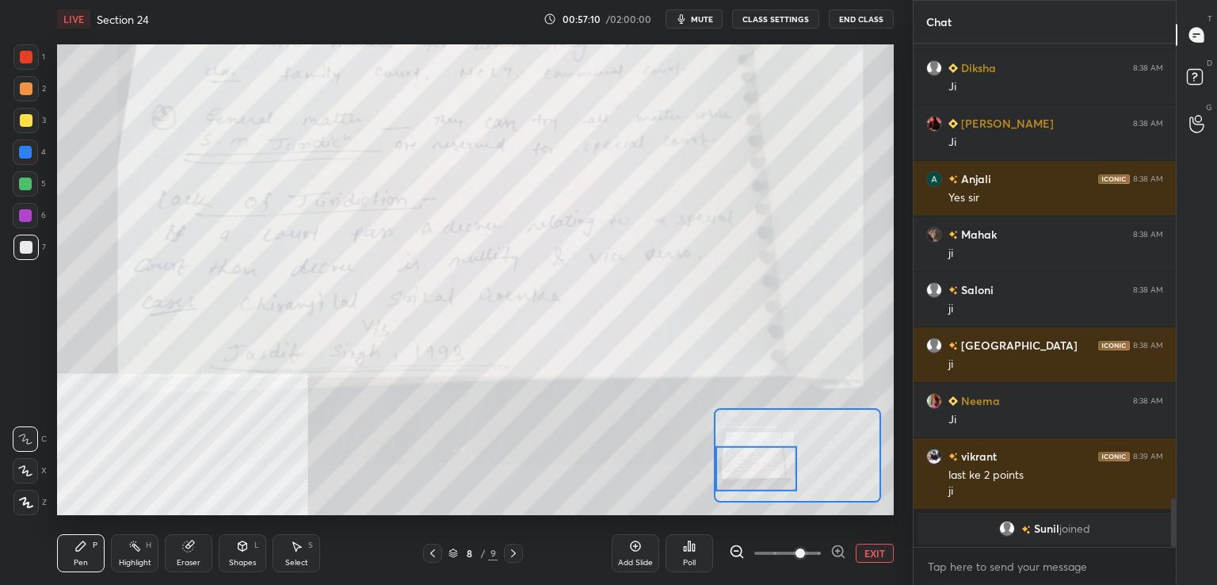
click at [190, 549] on icon at bounding box center [188, 546] width 10 height 10
click at [29, 502] on span "Erase all" at bounding box center [25, 502] width 24 height 11
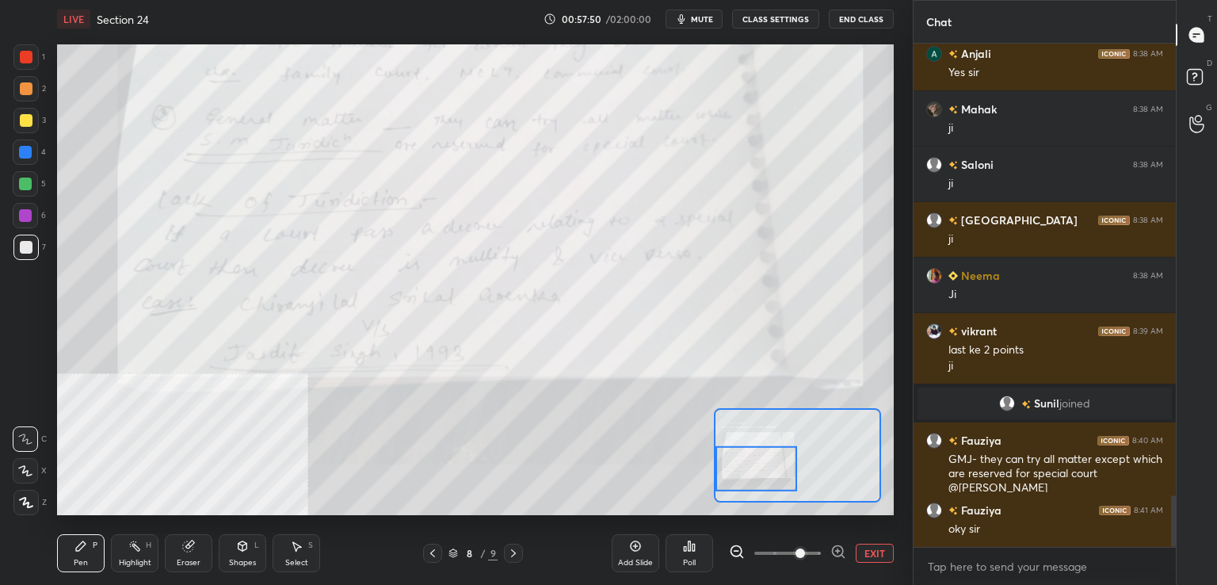
scroll to position [4407, 0]
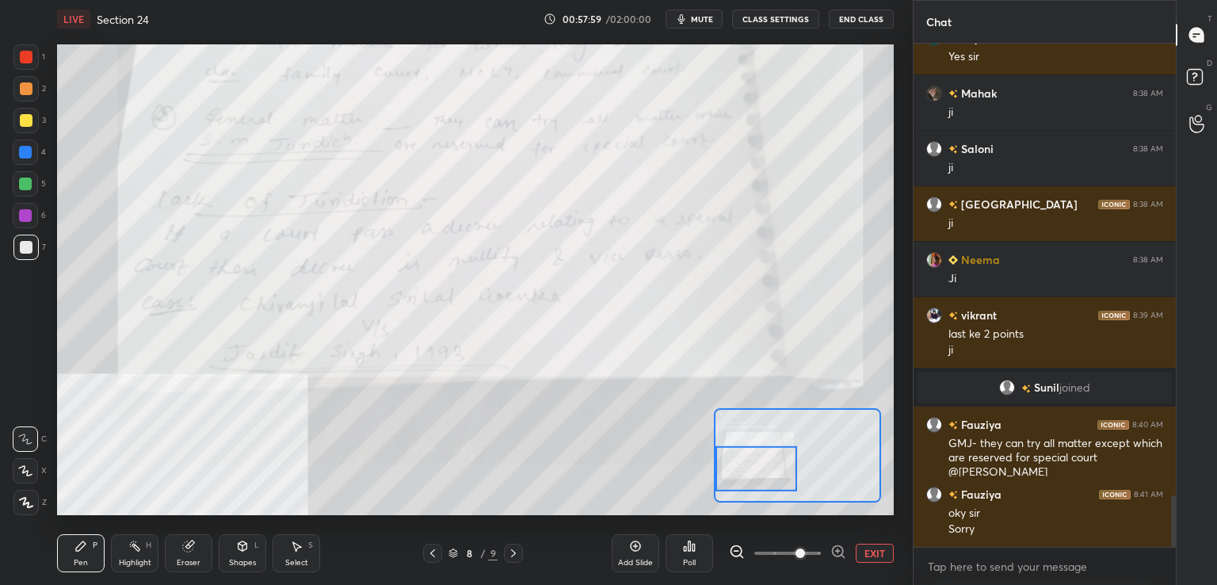
click at [430, 556] on icon at bounding box center [432, 553] width 13 height 13
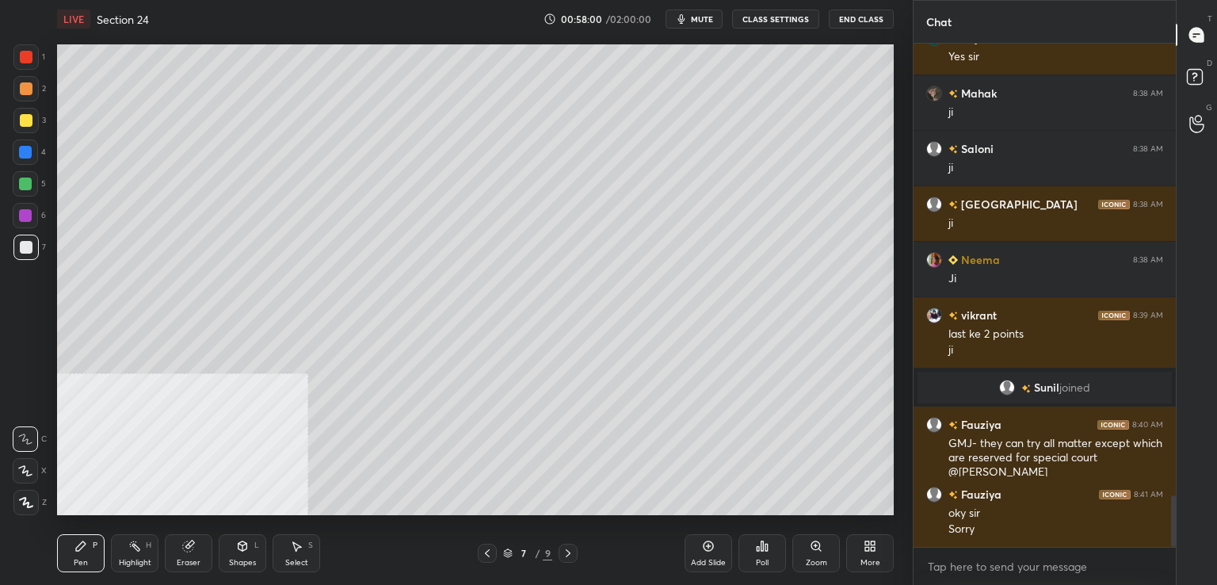
click at [486, 552] on icon at bounding box center [487, 553] width 13 height 13
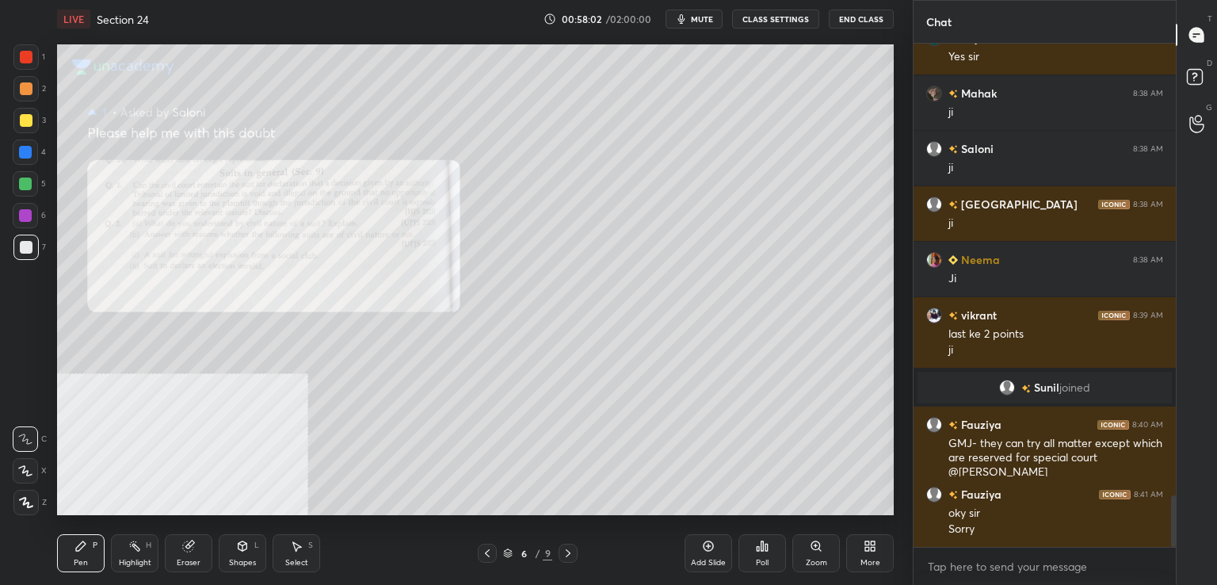
click at [819, 546] on icon at bounding box center [816, 545] width 9 height 9
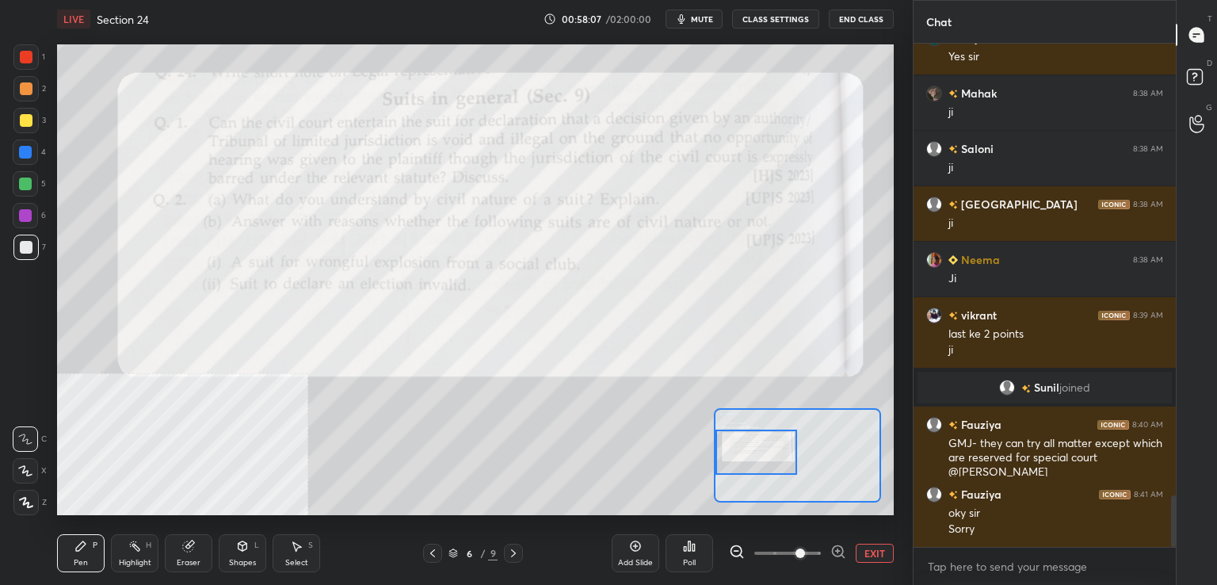
click at [19, 62] on div at bounding box center [25, 56] width 25 height 25
click at [32, 90] on div at bounding box center [25, 88] width 25 height 25
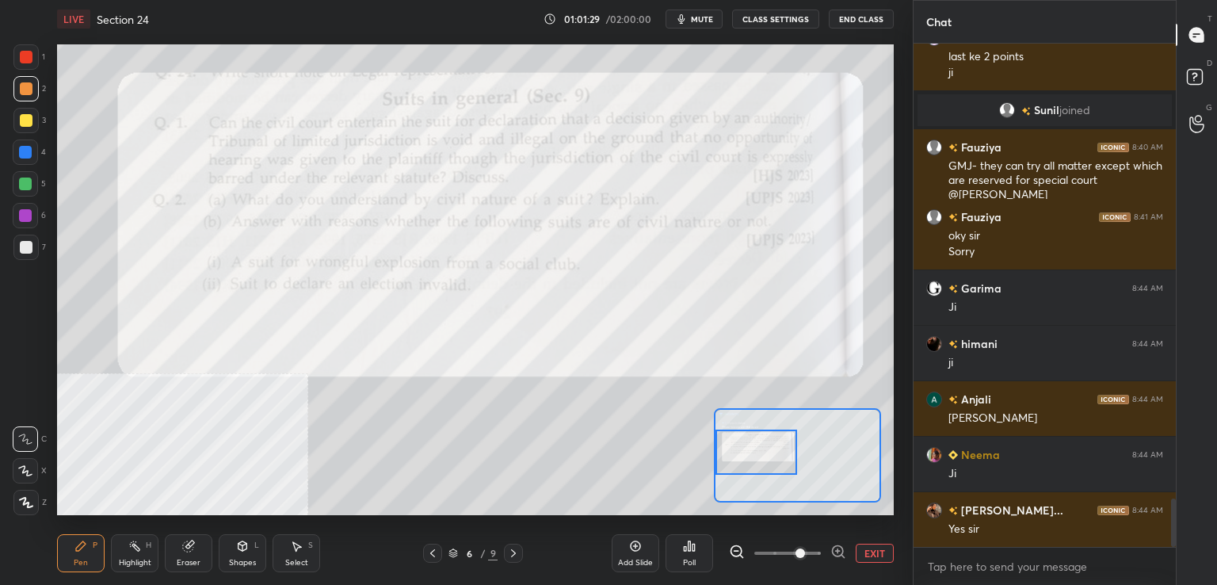
scroll to position [4740, 0]
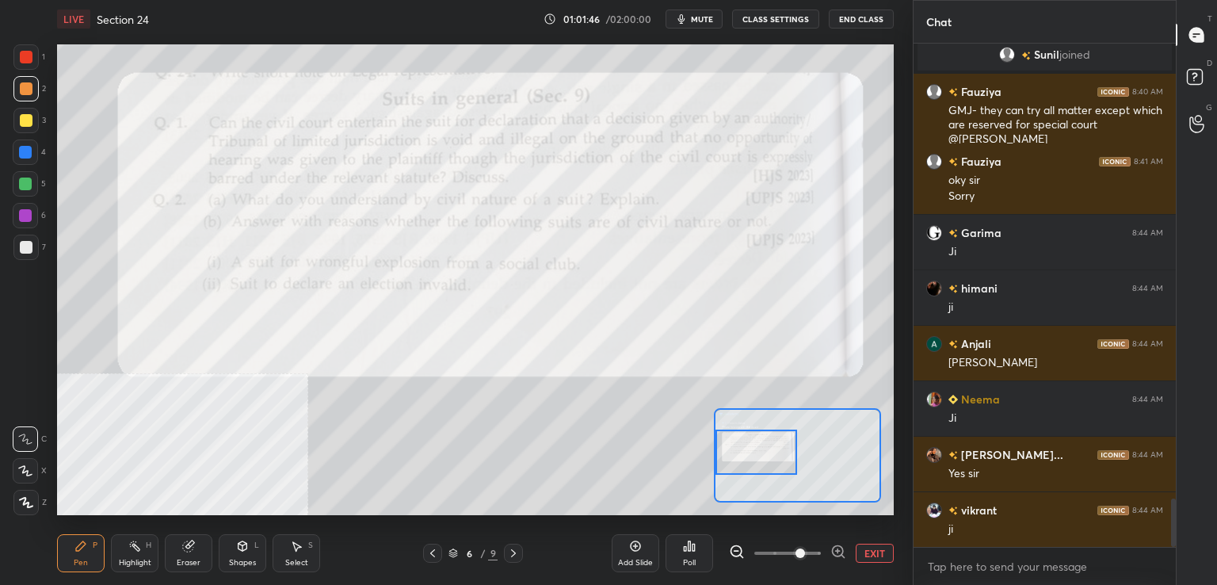
click at [24, 185] on div at bounding box center [25, 184] width 13 height 13
click at [514, 553] on icon at bounding box center [513, 553] width 13 height 13
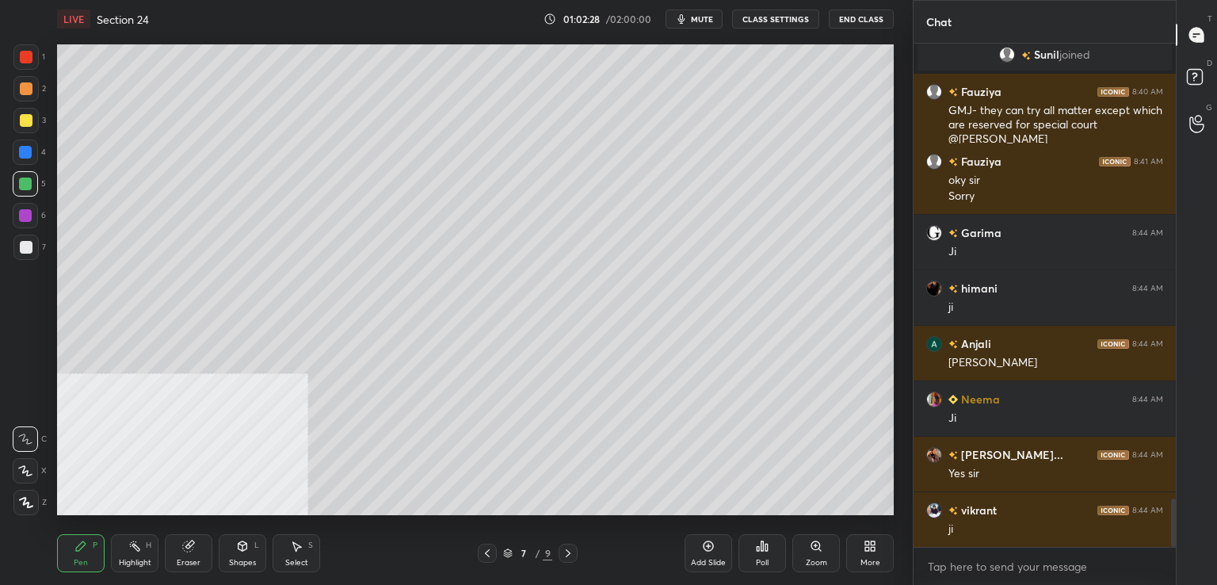
click at [565, 555] on icon at bounding box center [568, 553] width 13 height 13
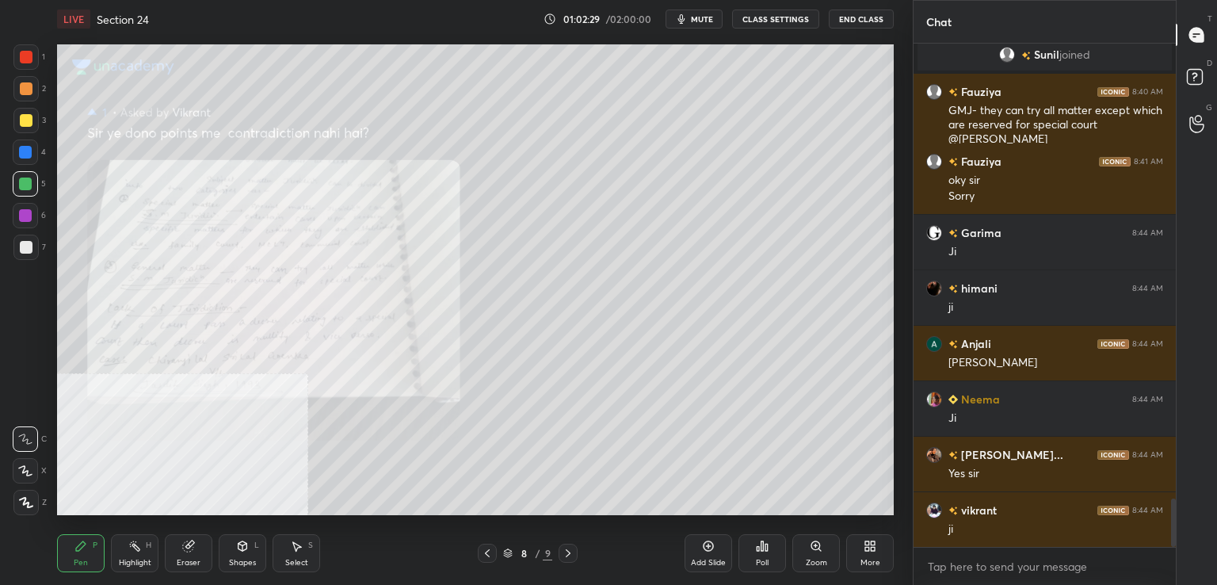
click at [559, 554] on div at bounding box center [568, 553] width 19 height 19
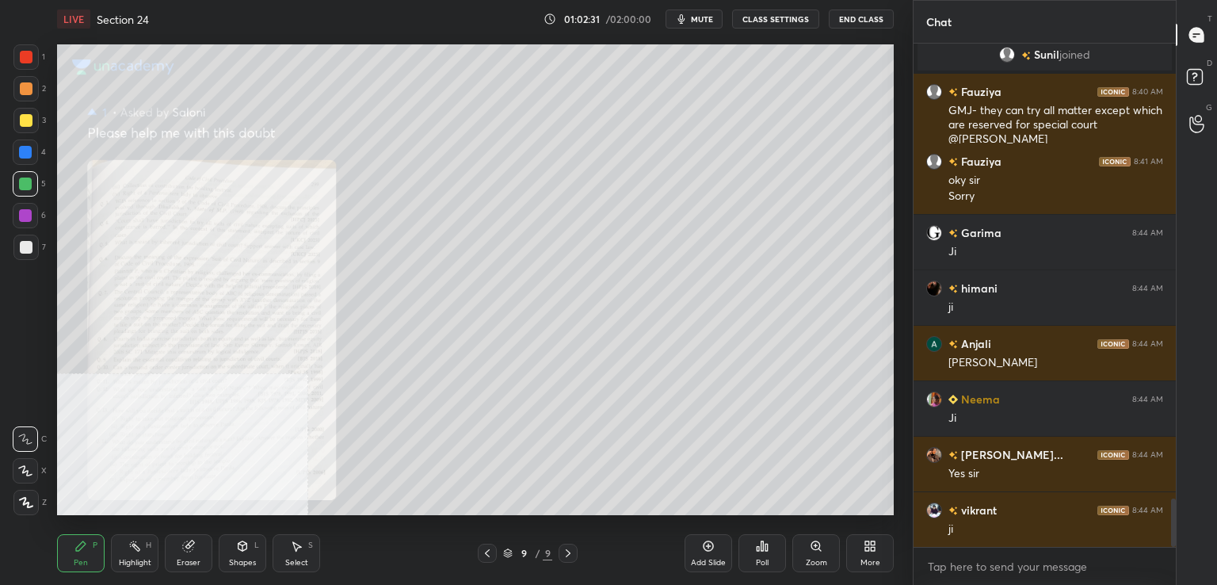
click at [817, 552] on icon at bounding box center [816, 546] width 13 height 13
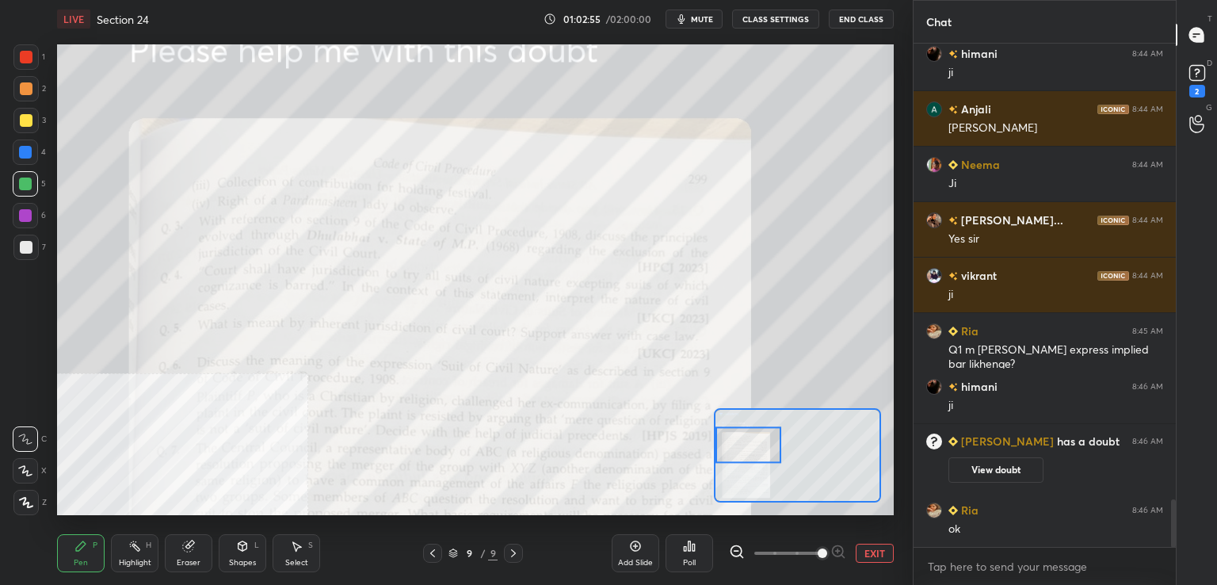
scroll to position [4868, 0]
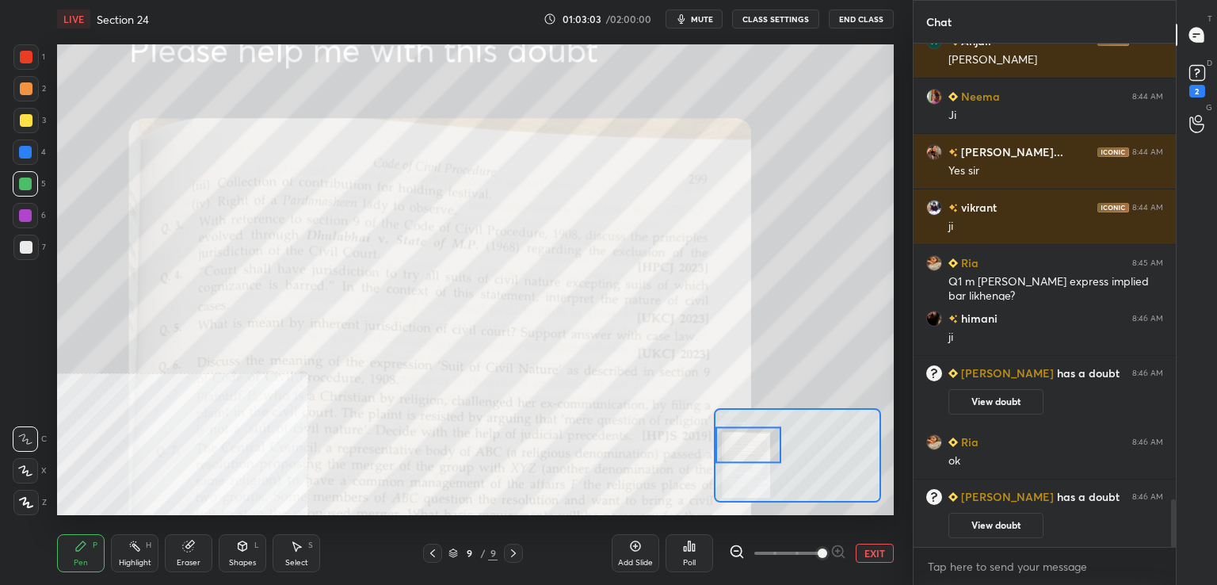
click at [439, 558] on div at bounding box center [432, 553] width 19 height 19
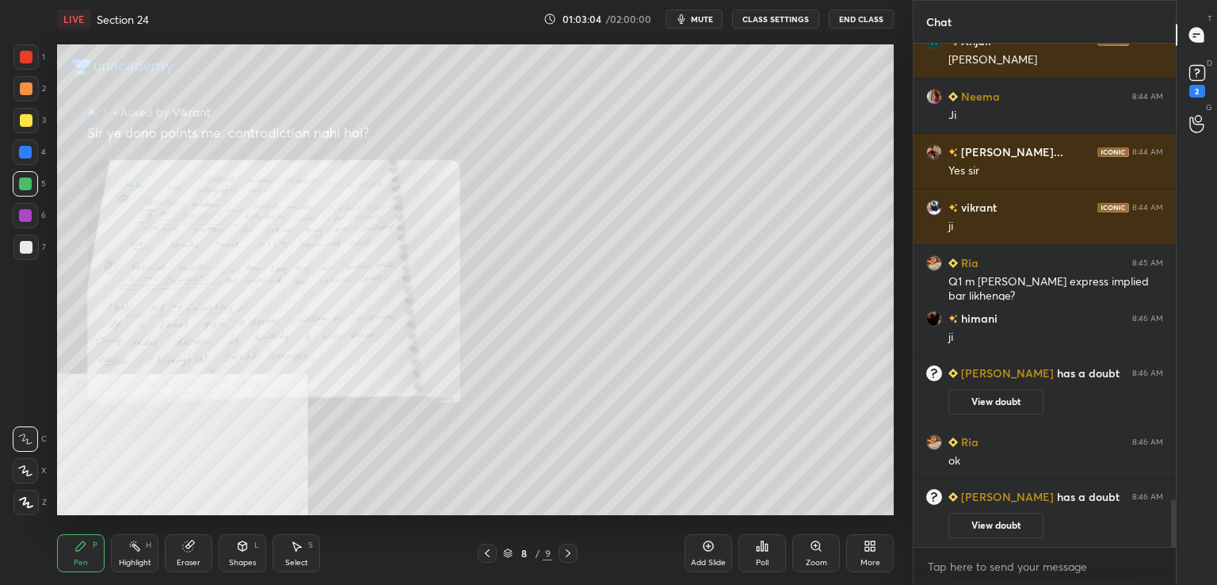
click at [481, 552] on icon at bounding box center [487, 553] width 13 height 13
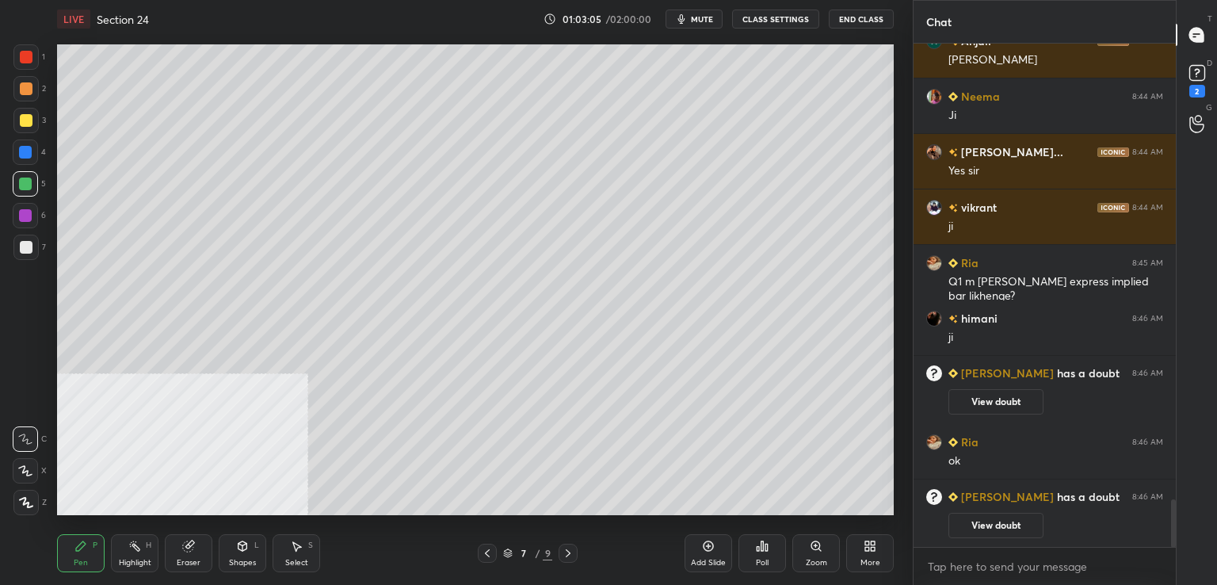
click at [488, 550] on icon at bounding box center [487, 553] width 5 height 8
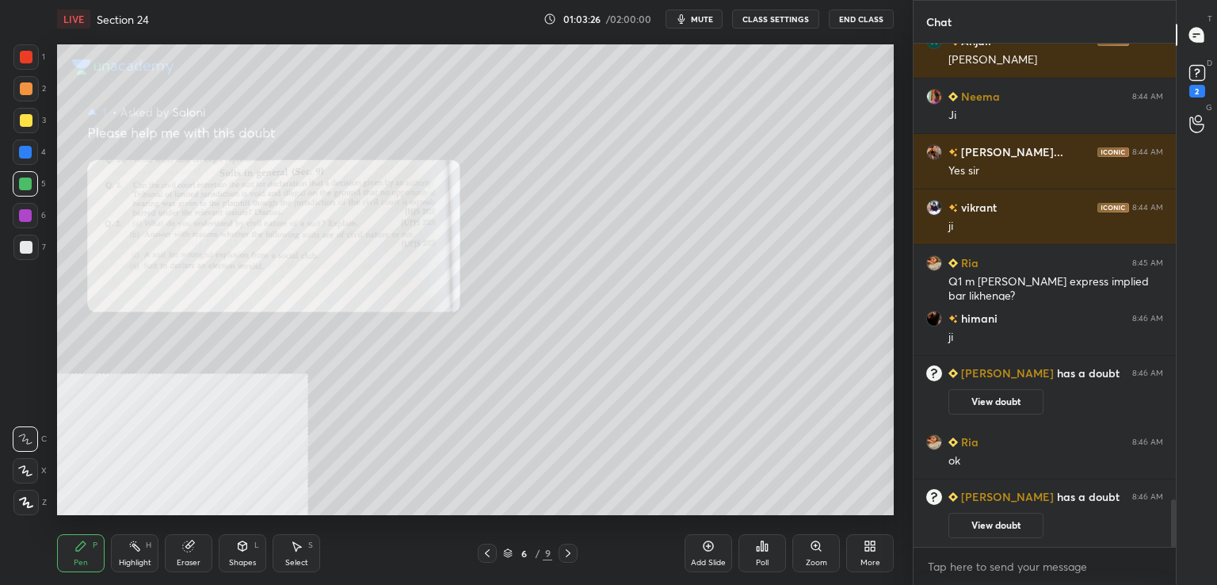
click at [569, 553] on icon at bounding box center [568, 553] width 13 height 13
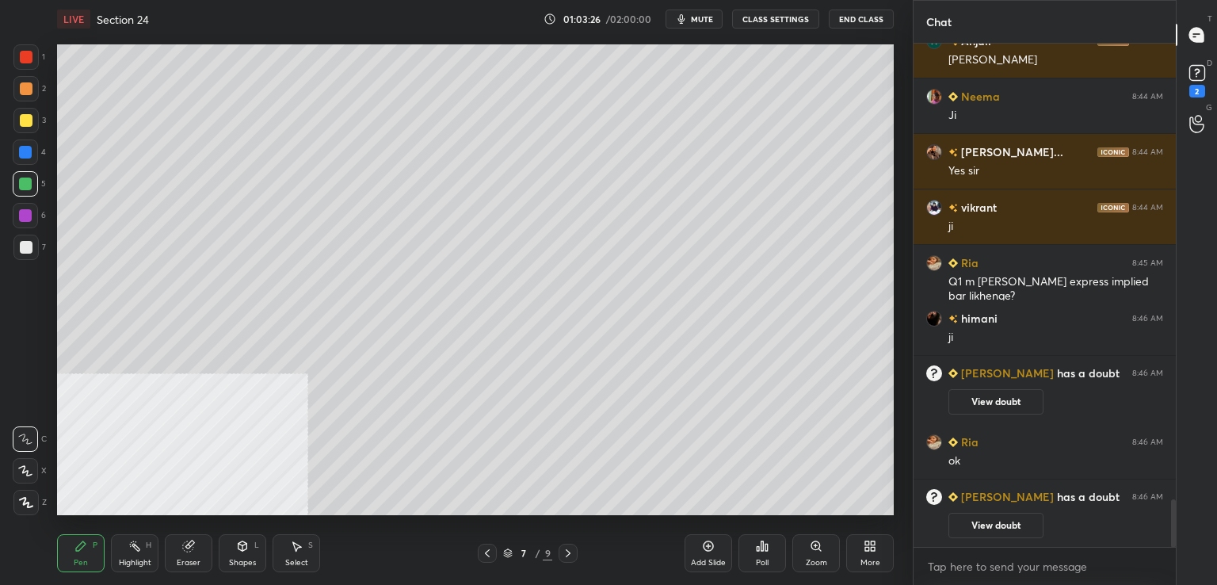
click at [571, 549] on icon at bounding box center [568, 553] width 13 height 13
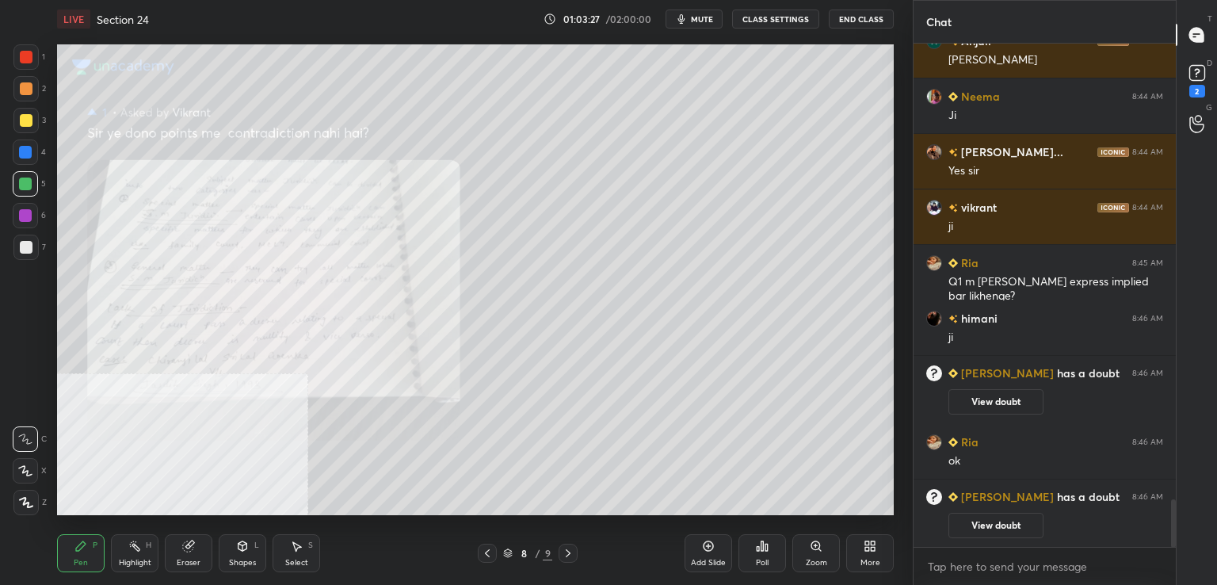
click at [567, 552] on icon at bounding box center [568, 553] width 13 height 13
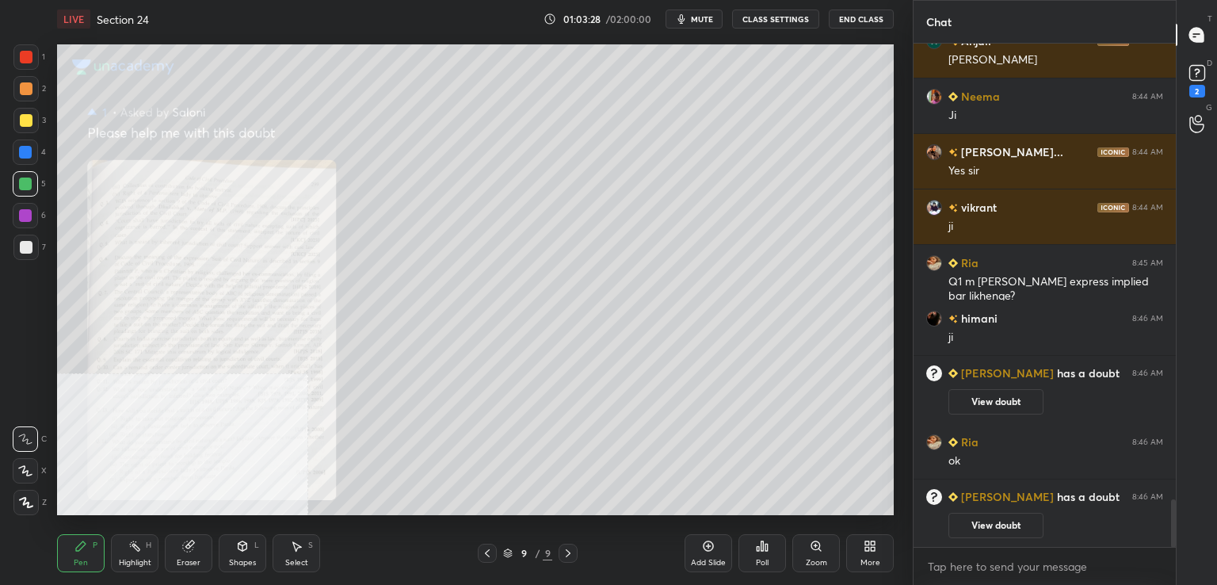
click at [808, 546] on div "Zoom" at bounding box center [817, 553] width 48 height 38
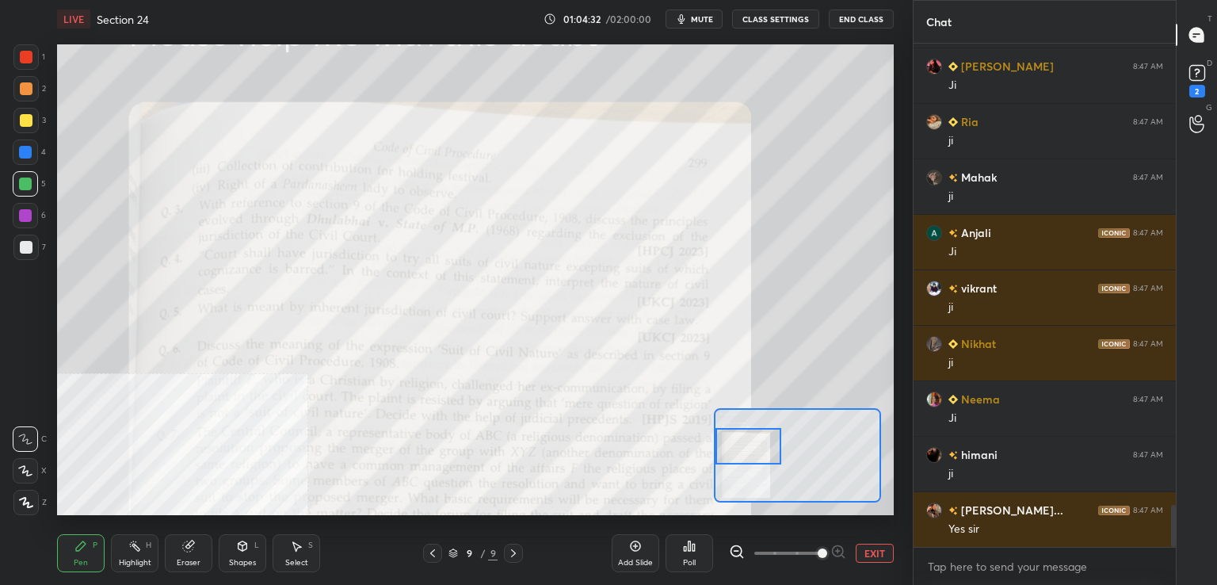
scroll to position [5502, 0]
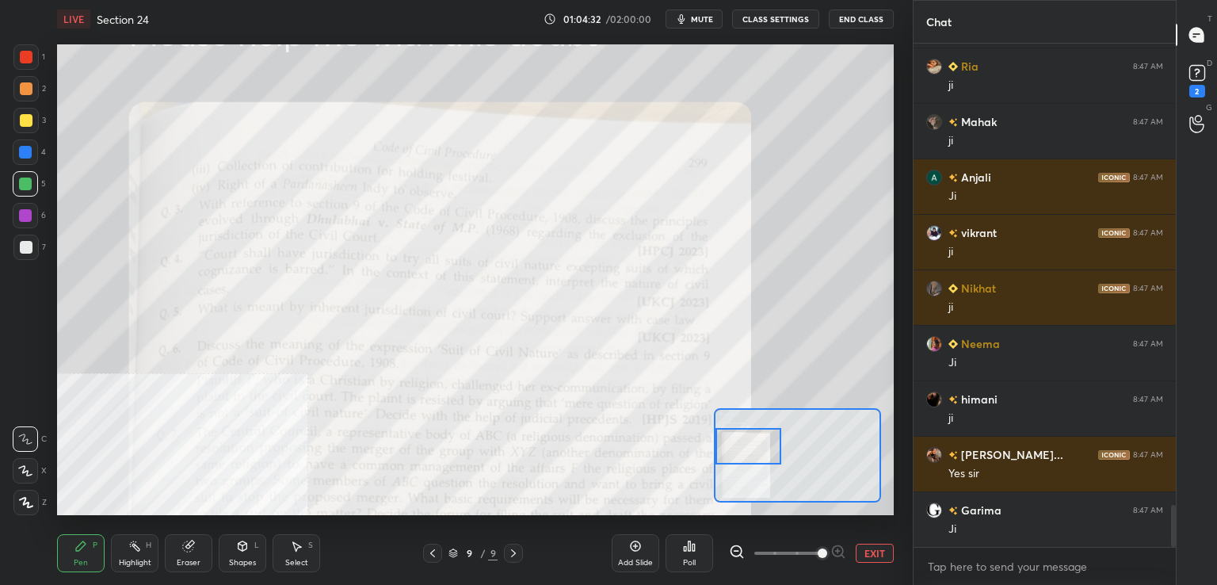
click at [31, 51] on div at bounding box center [26, 57] width 13 height 13
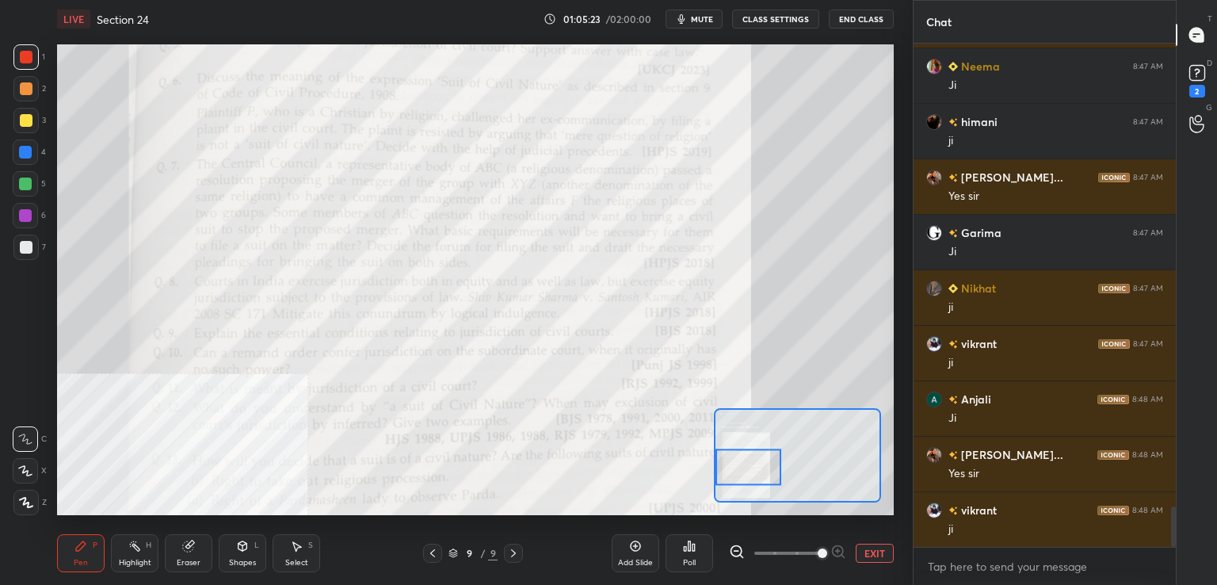
scroll to position [5848, 0]
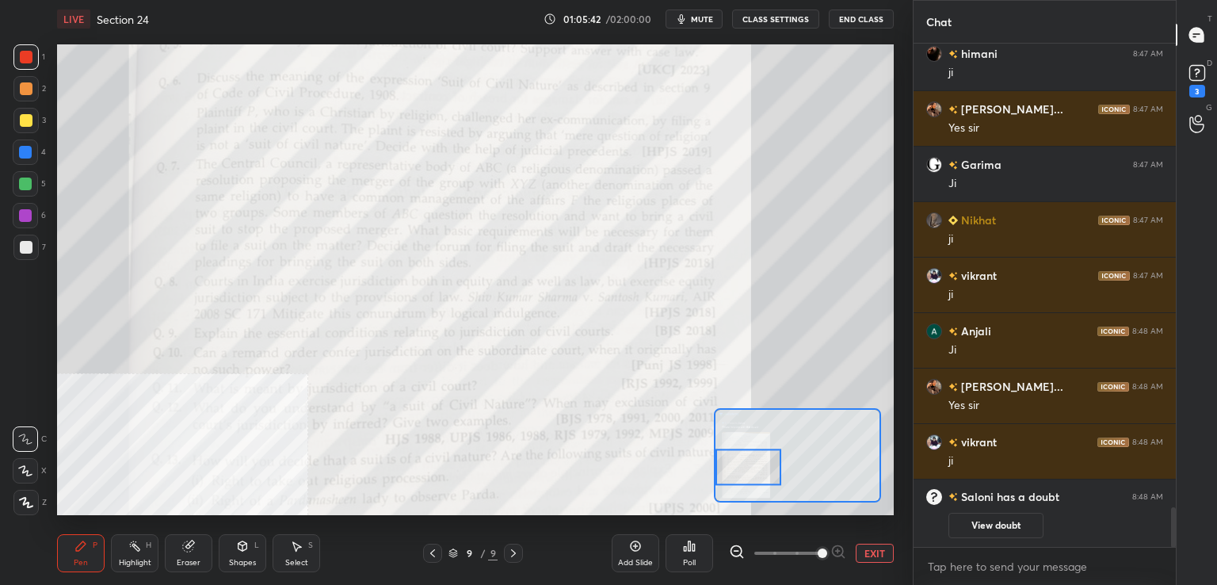
click at [185, 556] on div "Eraser" at bounding box center [189, 553] width 48 height 38
click at [28, 498] on span "Erase all" at bounding box center [25, 502] width 24 height 11
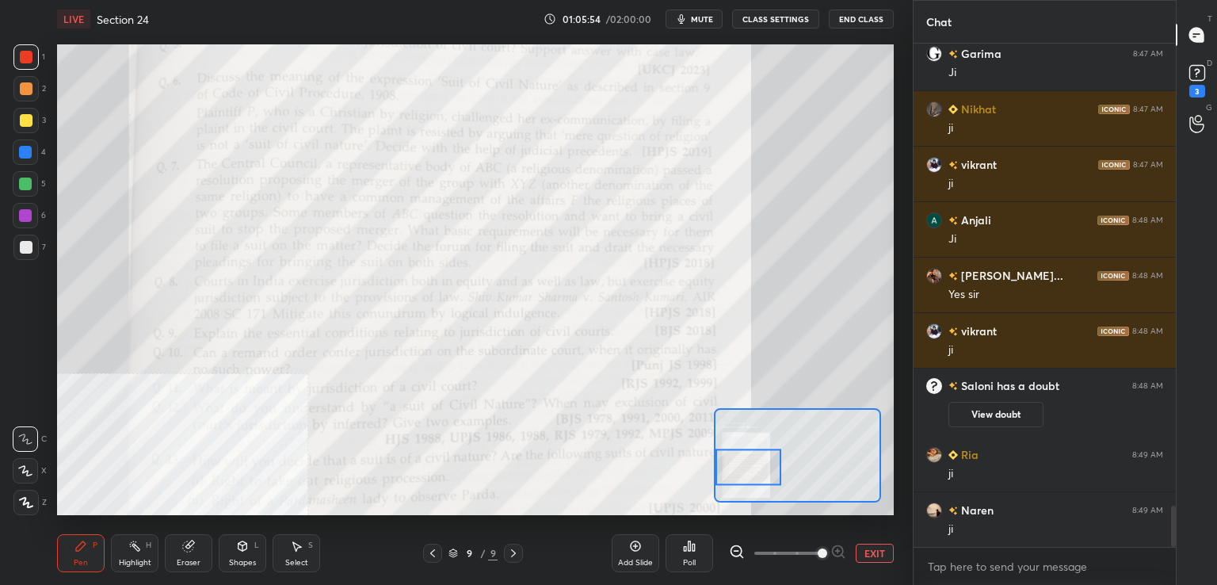
scroll to position [5716, 0]
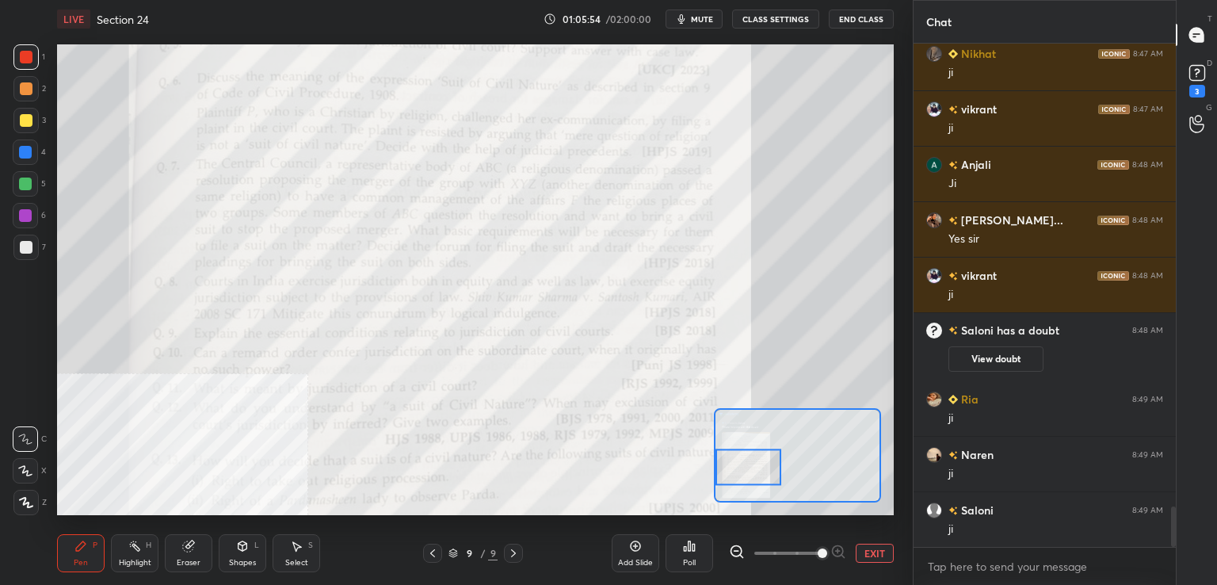
click at [193, 550] on icon at bounding box center [188, 546] width 13 height 13
click at [136, 549] on rect at bounding box center [136, 548] width 8 height 8
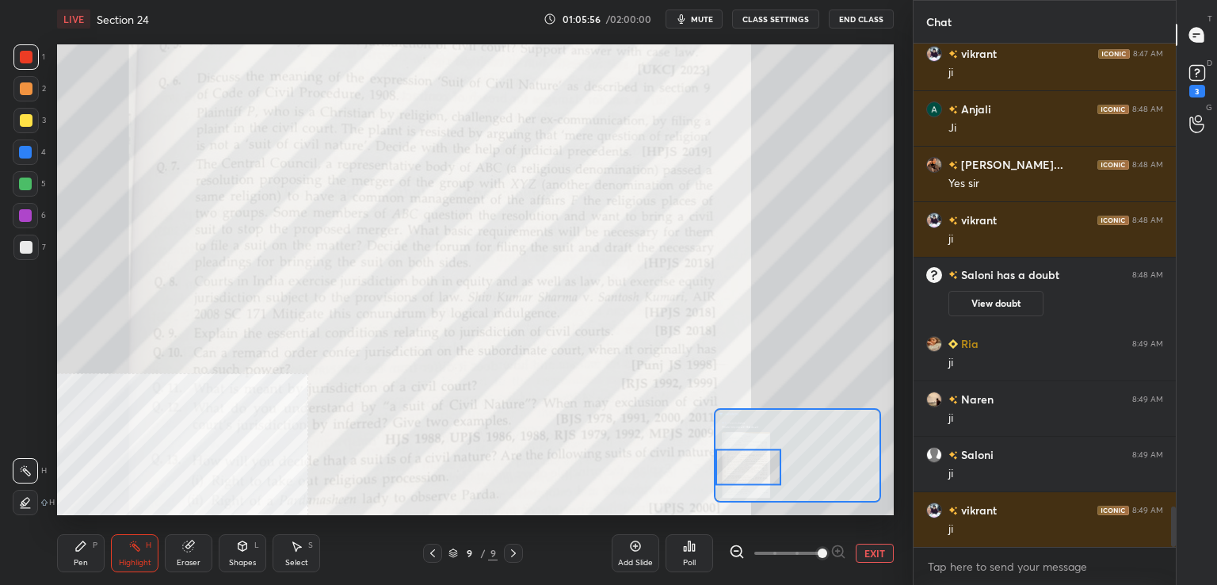
click at [30, 494] on div at bounding box center [25, 502] width 25 height 25
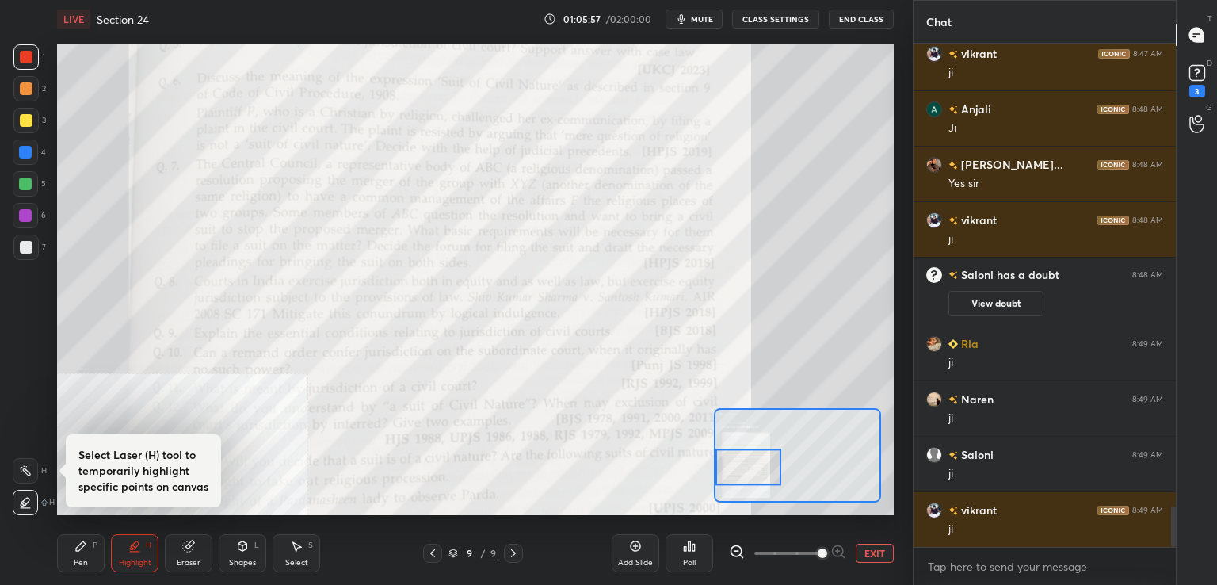
click at [133, 552] on div "Highlight H" at bounding box center [135, 553] width 48 height 38
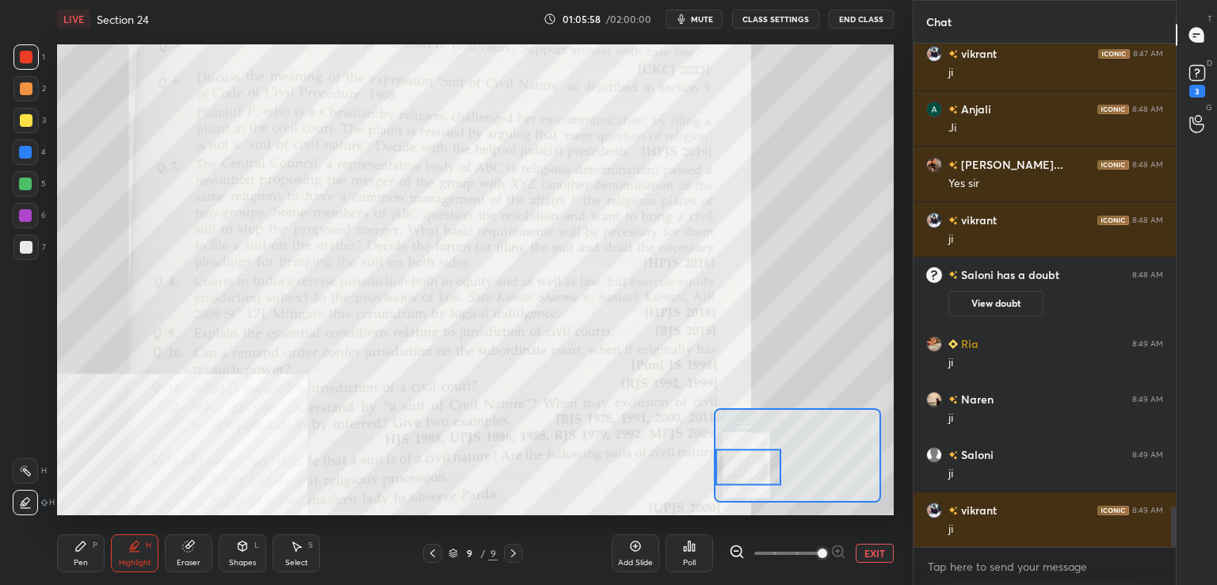
click at [190, 545] on icon at bounding box center [188, 546] width 10 height 10
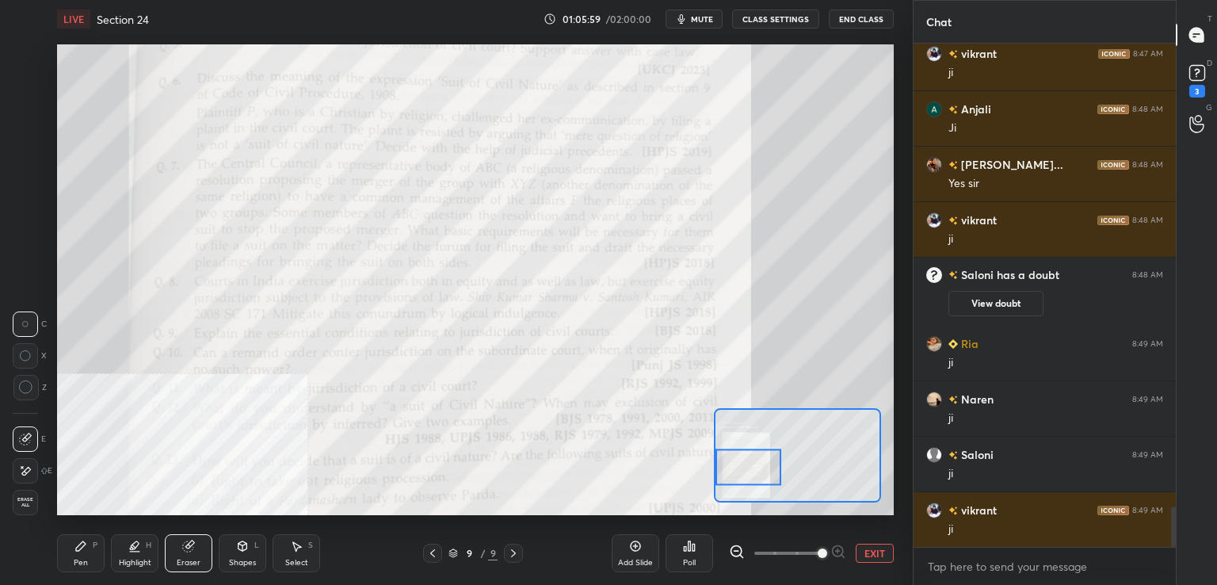
click at [25, 498] on span "Erase all" at bounding box center [25, 502] width 24 height 11
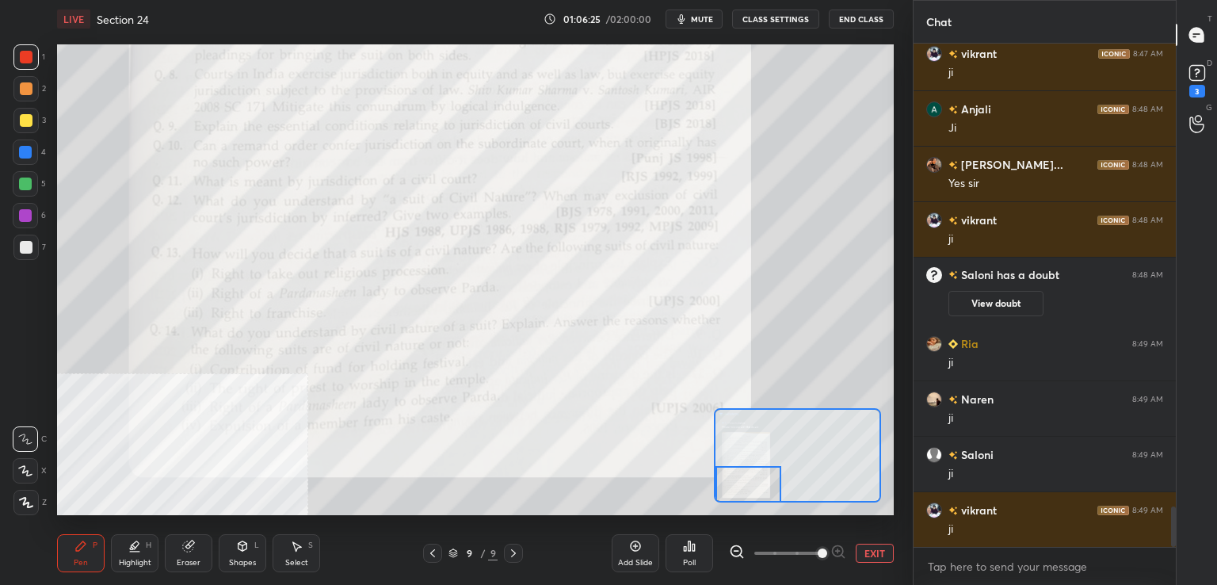
click at [517, 559] on icon at bounding box center [513, 553] width 13 height 13
click at [523, 551] on div "9 / 9" at bounding box center [472, 553] width 277 height 19
click at [514, 552] on icon at bounding box center [513, 553] width 5 height 8
click at [1204, 82] on icon at bounding box center [1198, 73] width 24 height 24
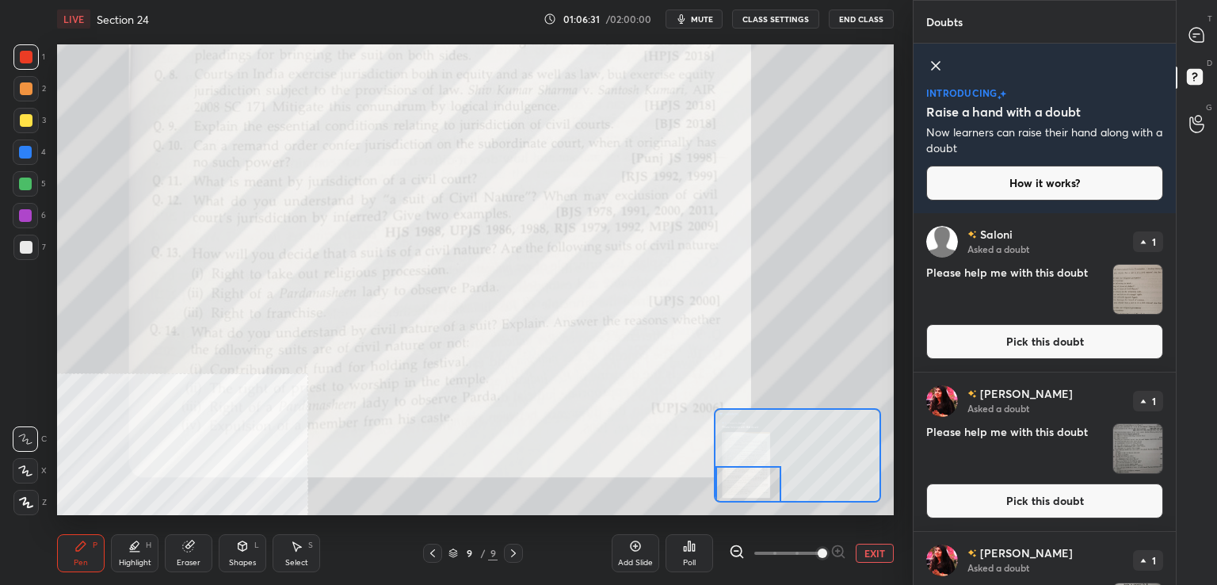
click at [973, 499] on button "Pick this doubt" at bounding box center [1045, 500] width 237 height 35
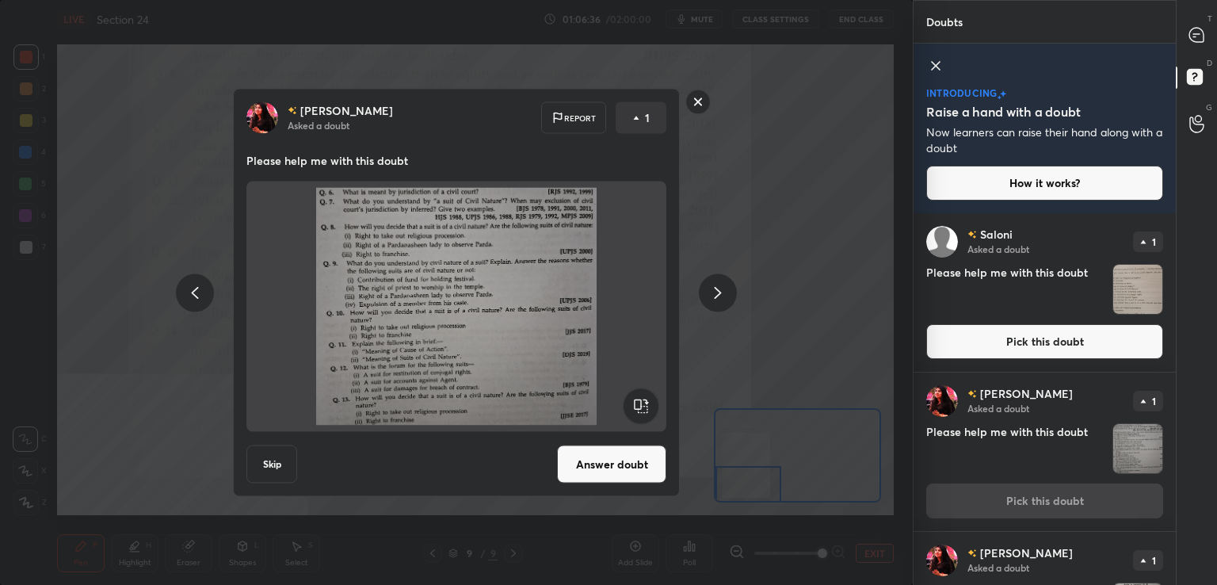
click at [971, 341] on button "Pick this doubt" at bounding box center [1045, 341] width 237 height 35
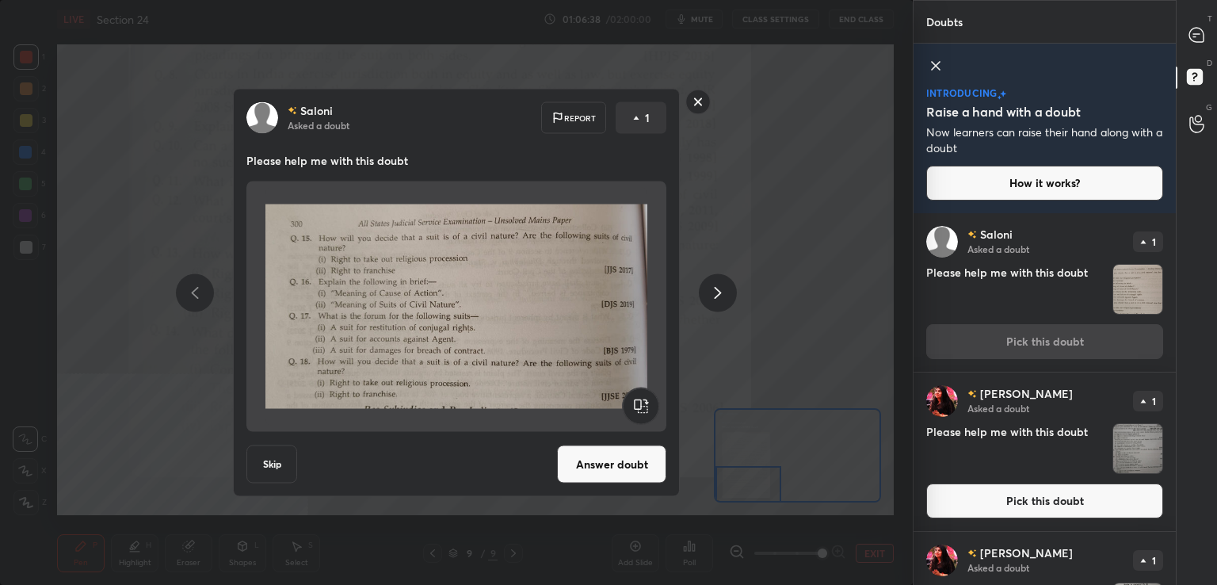
click at [640, 469] on button "Answer doubt" at bounding box center [611, 464] width 109 height 38
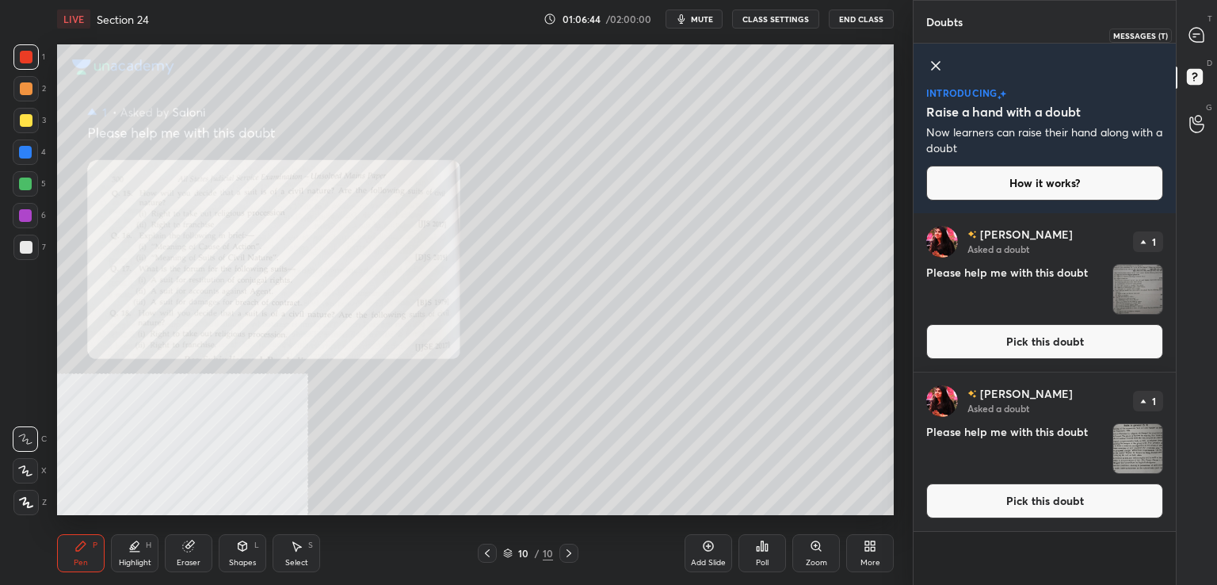
click at [1201, 30] on icon at bounding box center [1197, 35] width 14 height 14
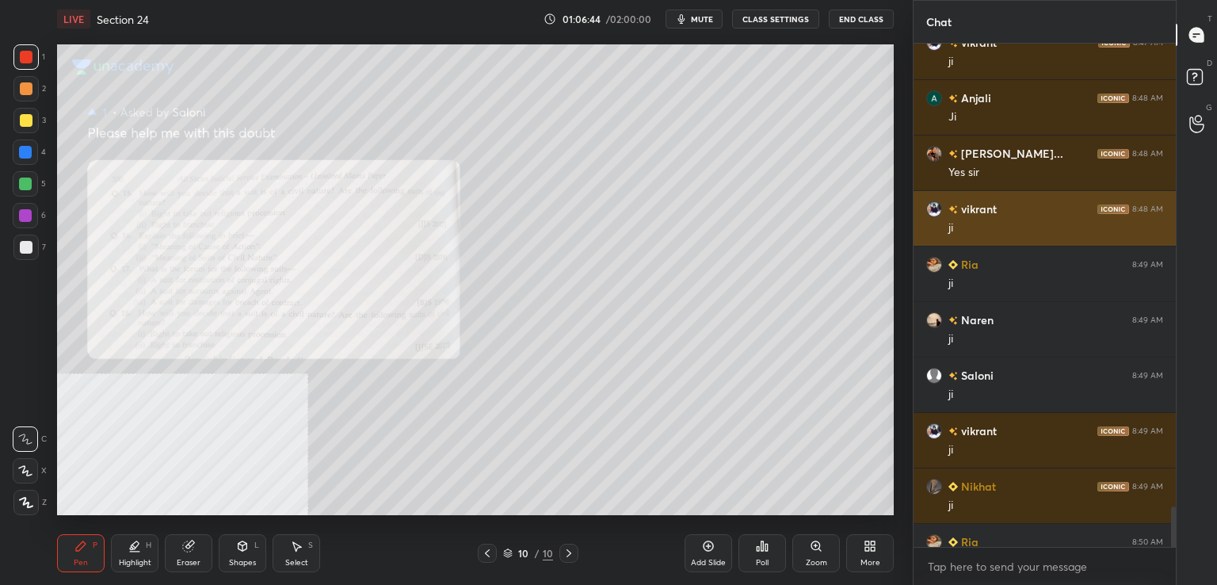
scroll to position [499, 258]
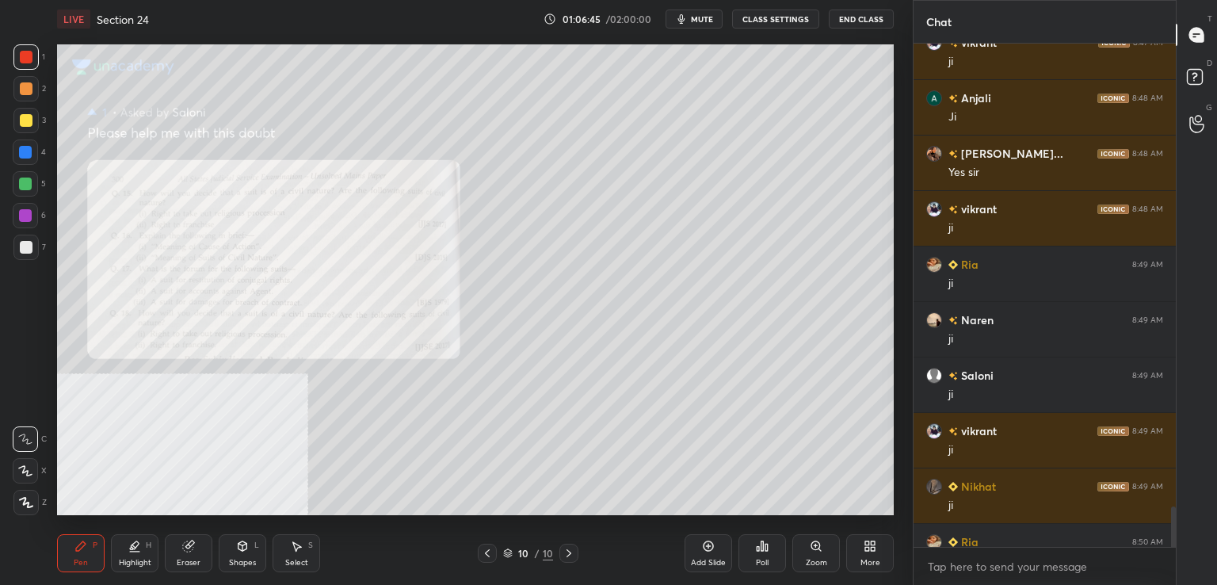
click at [816, 549] on icon at bounding box center [816, 545] width 9 height 9
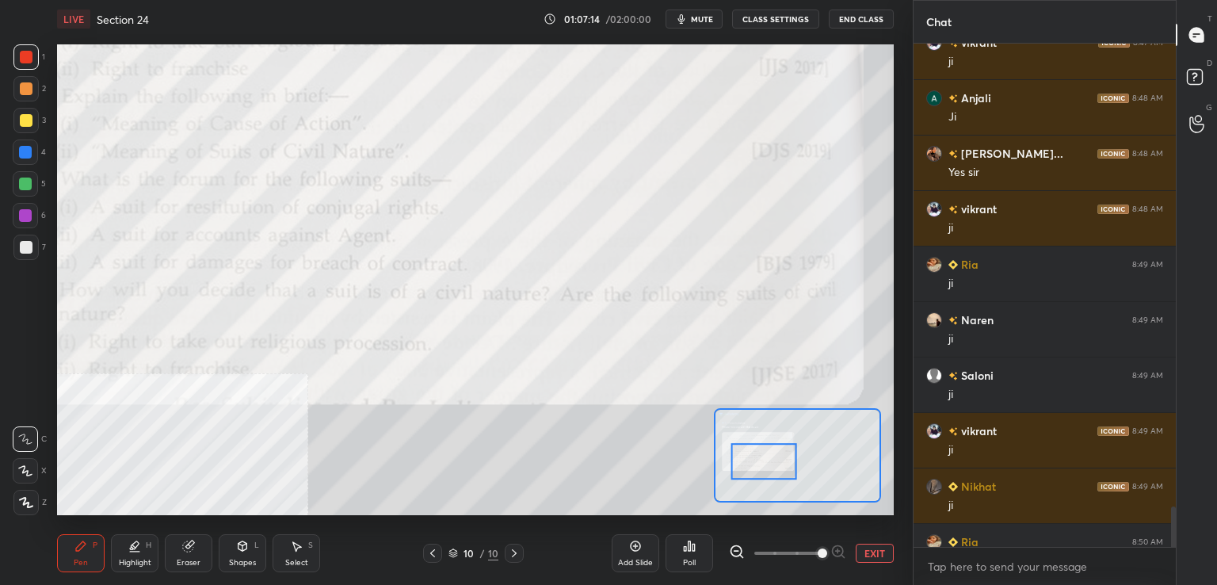
click at [870, 545] on button "EXIT" at bounding box center [875, 553] width 38 height 19
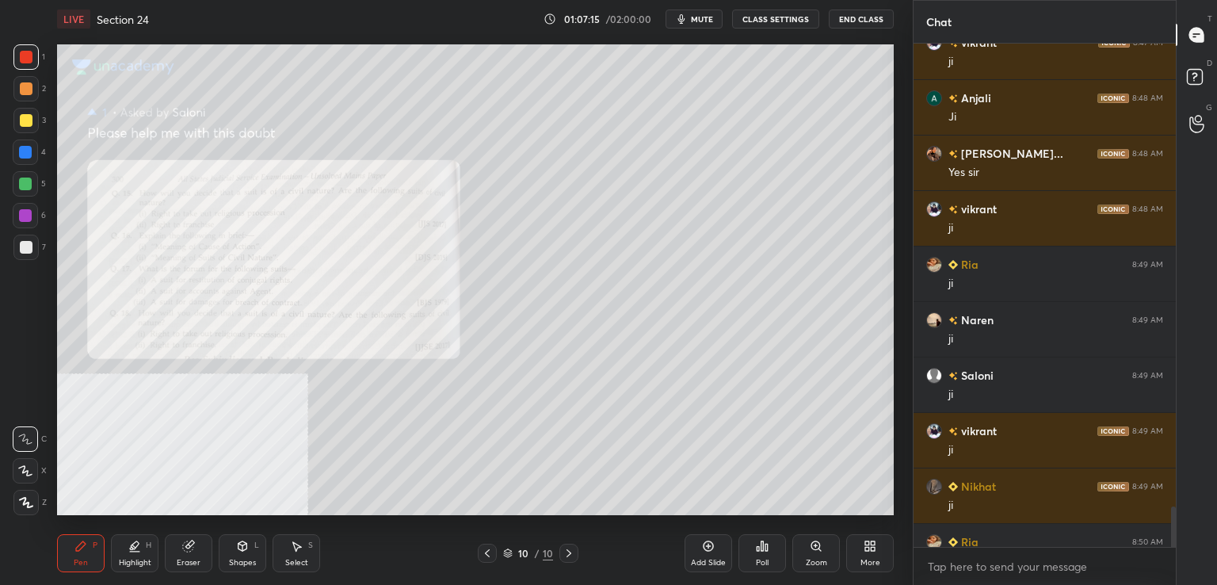
click at [484, 559] on icon at bounding box center [487, 553] width 13 height 13
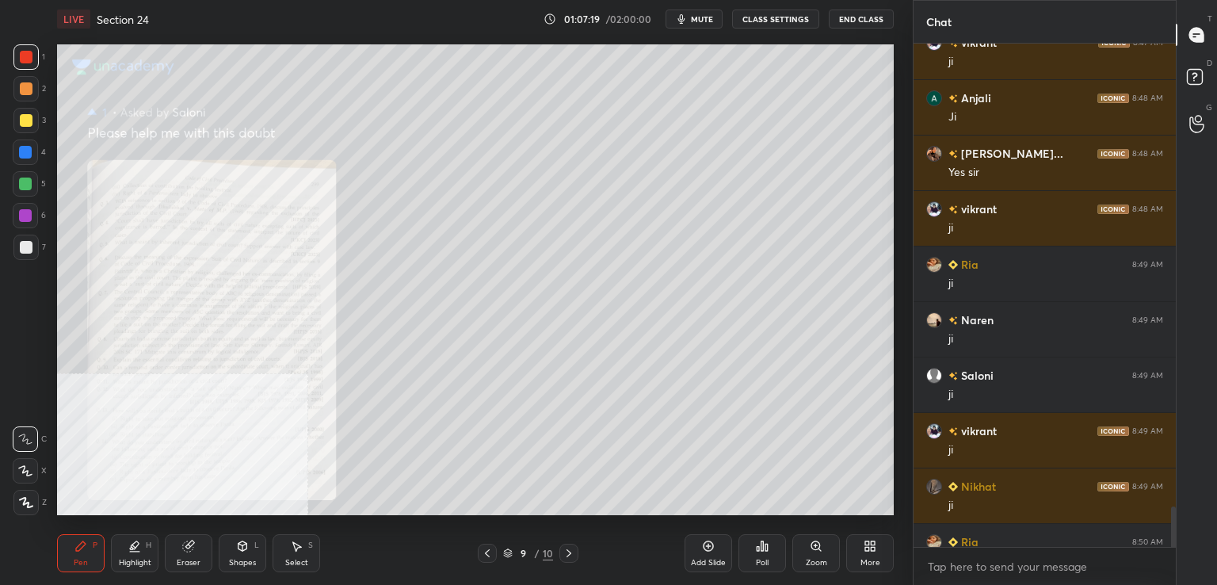
click at [486, 555] on icon at bounding box center [487, 553] width 13 height 13
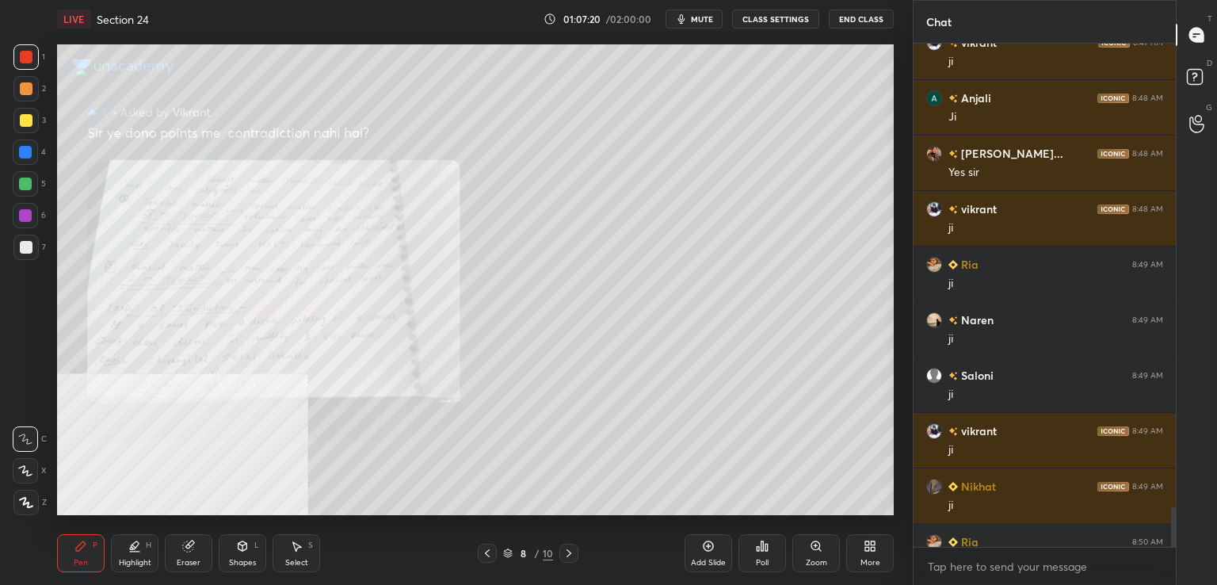
click at [488, 555] on icon at bounding box center [487, 553] width 13 height 13
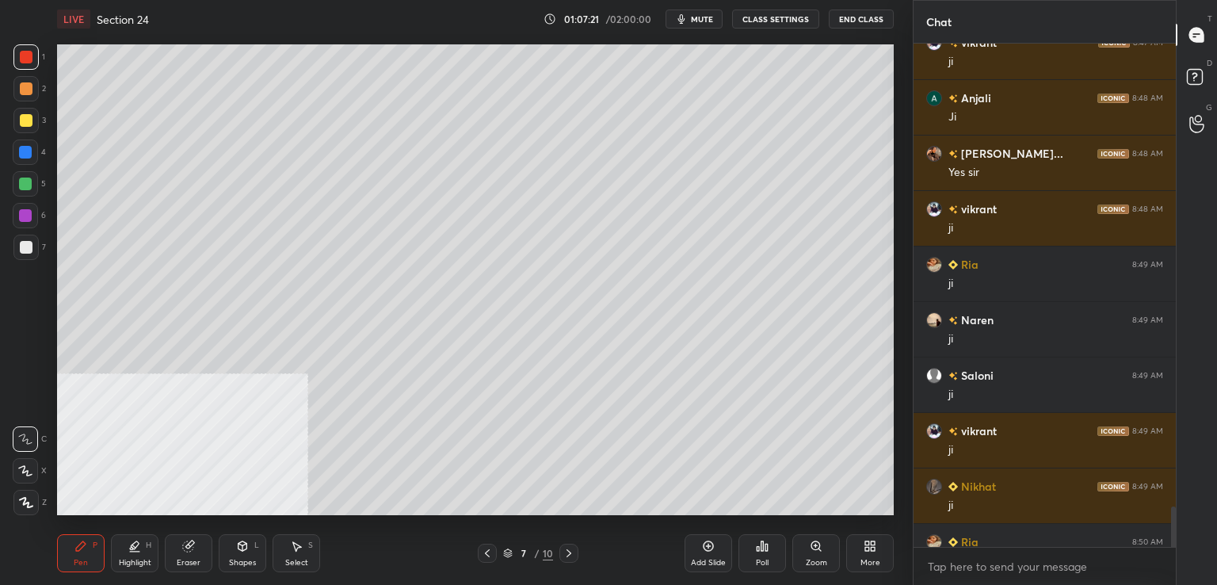
click at [487, 552] on icon at bounding box center [487, 553] width 5 height 8
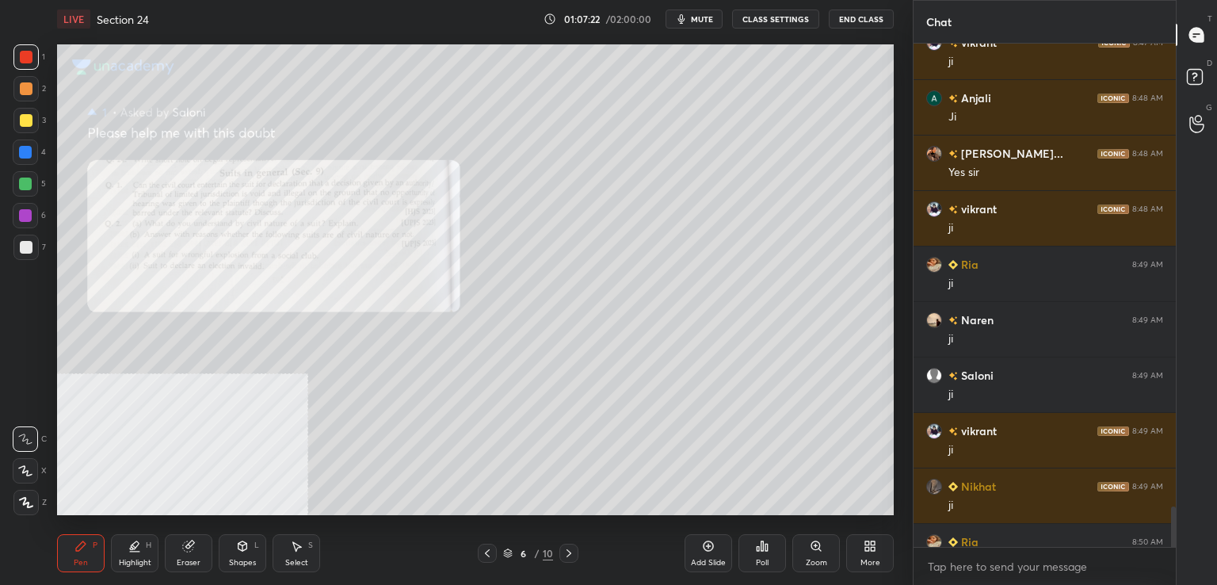
click at [480, 552] on div at bounding box center [487, 553] width 19 height 19
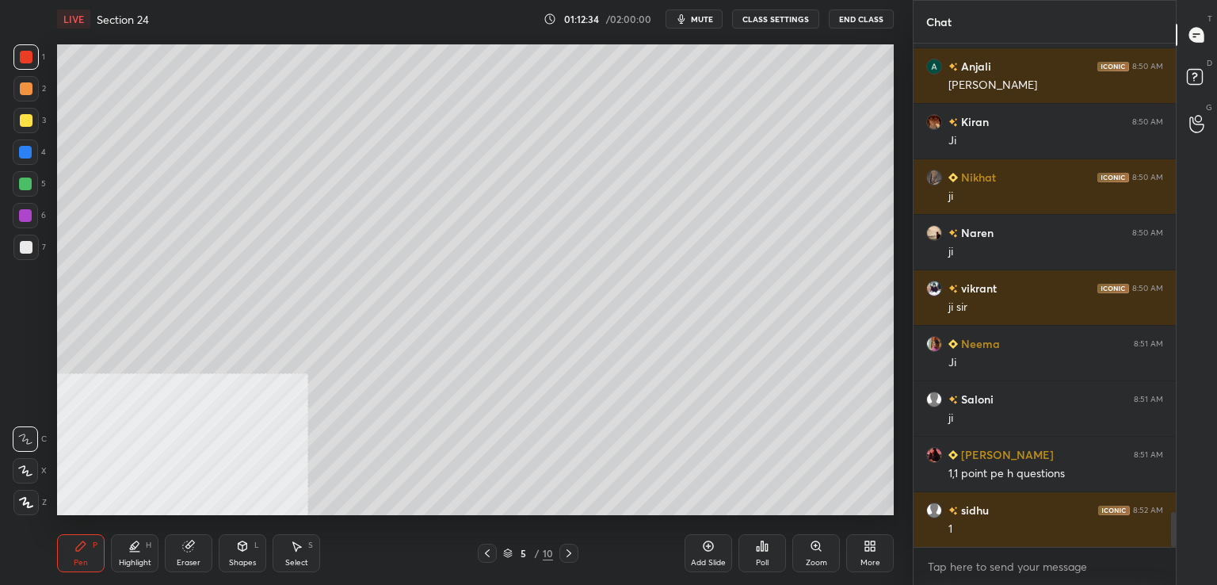
scroll to position [6902, 0]
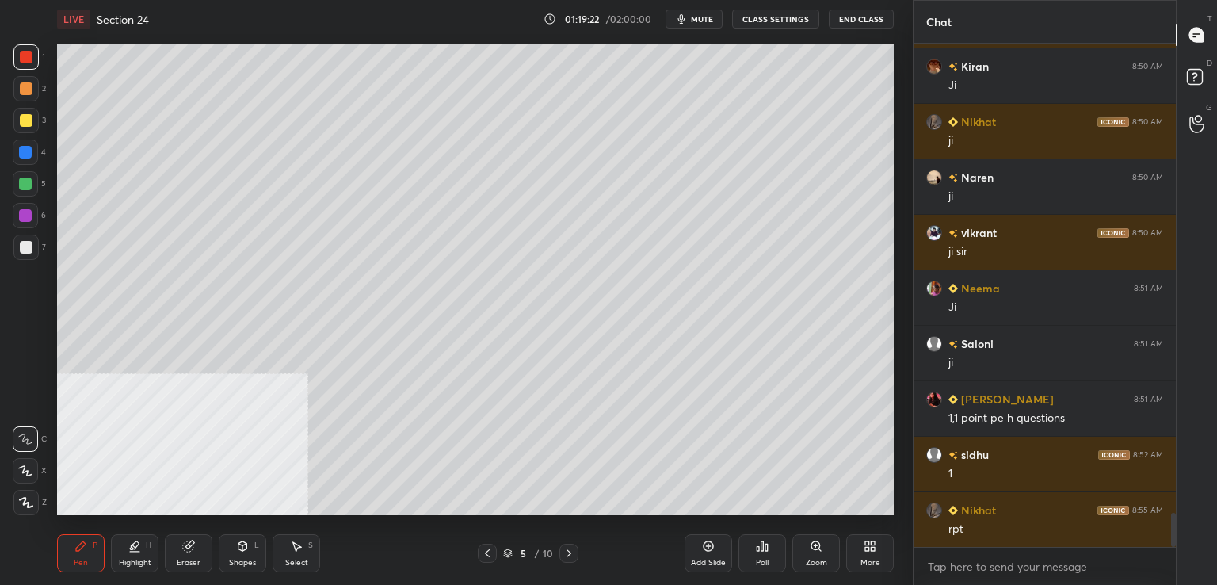
click at [703, 549] on icon at bounding box center [708, 546] width 13 height 13
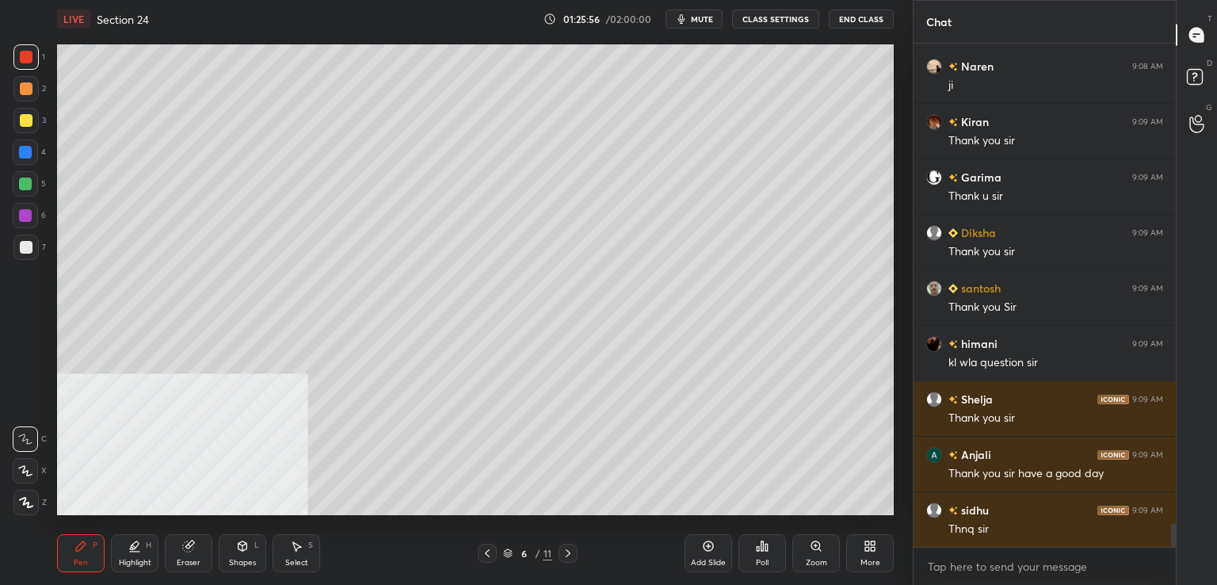
scroll to position [10055, 0]
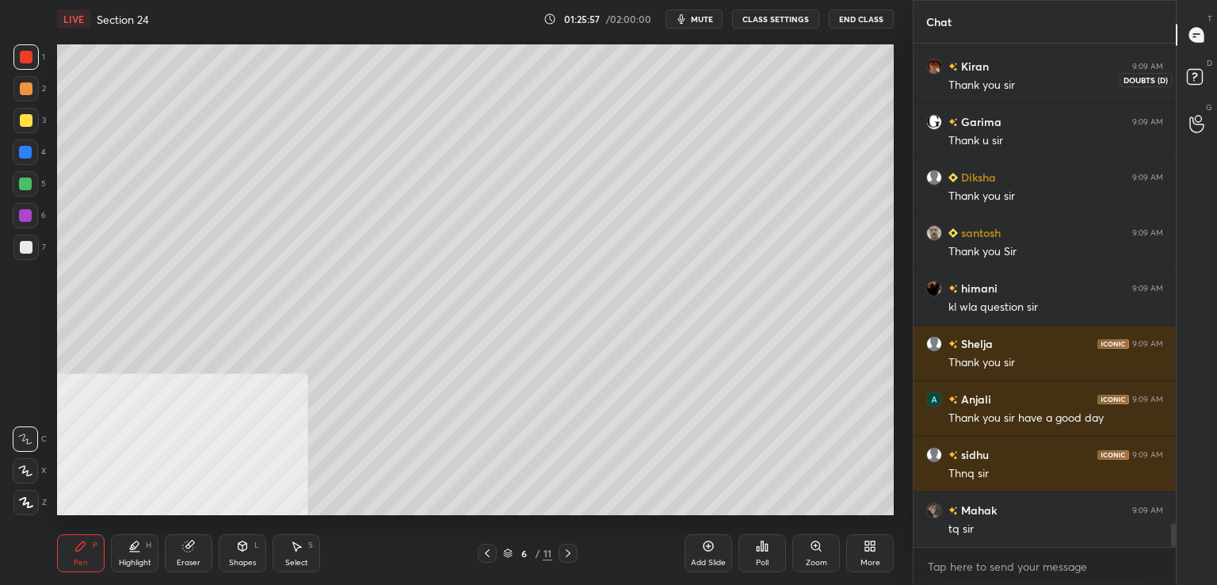
click at [1197, 75] on icon at bounding box center [1195, 76] width 6 height 6
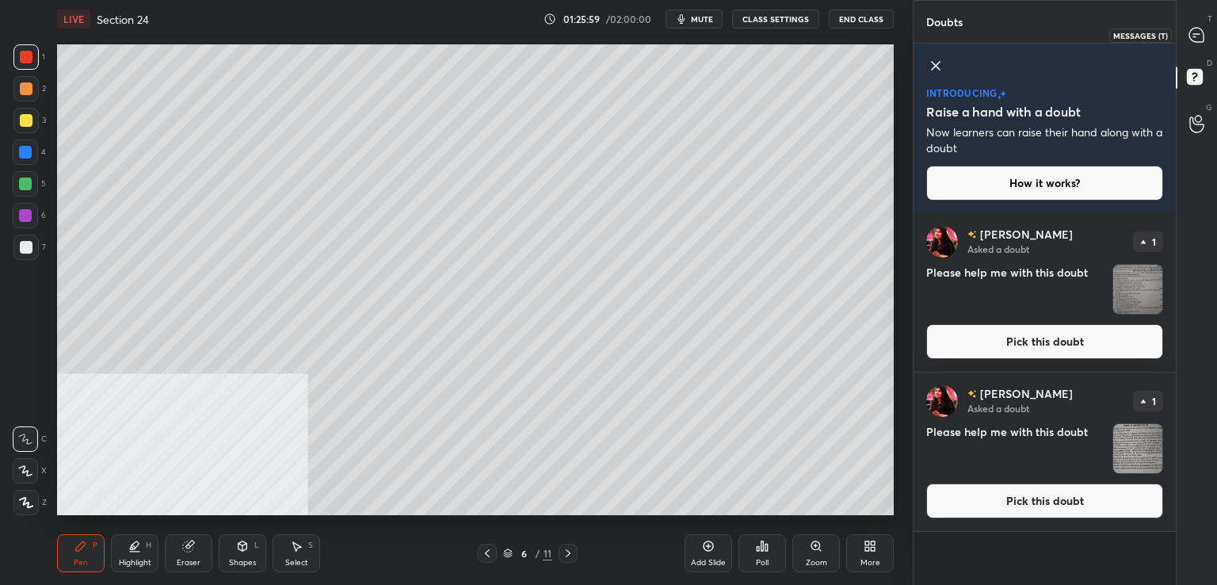
click at [1200, 24] on div at bounding box center [1198, 35] width 32 height 29
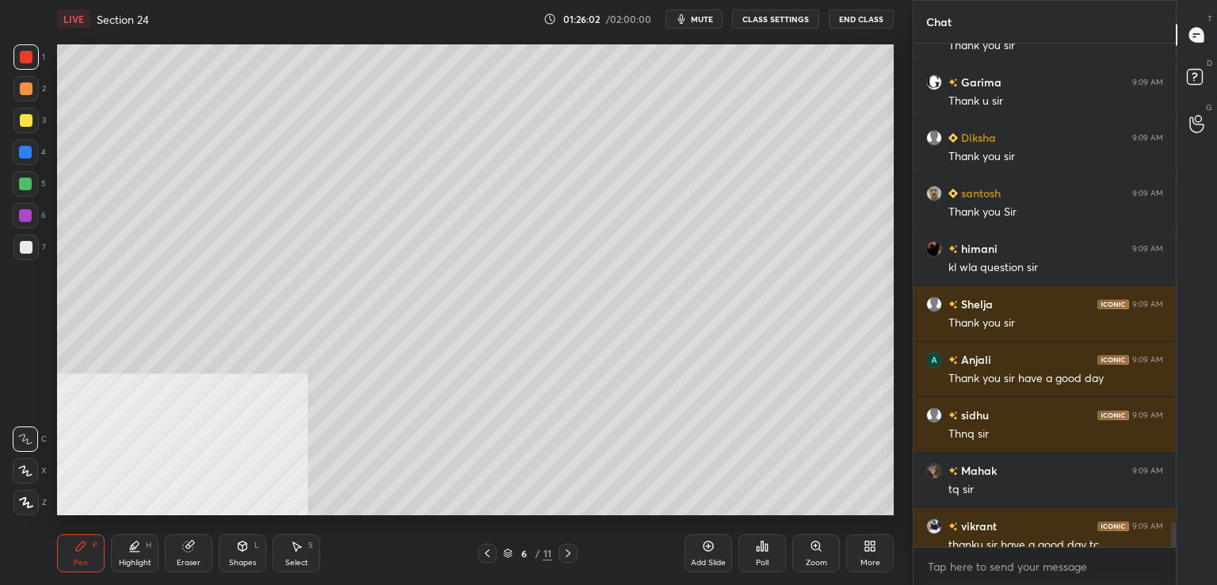
scroll to position [10111, 0]
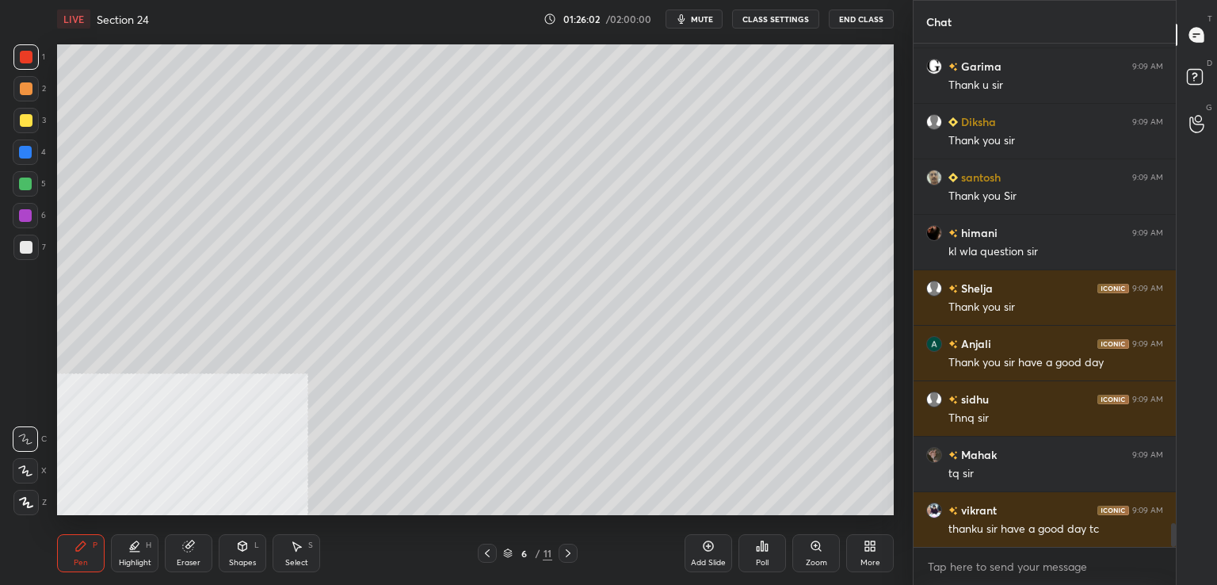
drag, startPoint x: 1172, startPoint y: 532, endPoint x: 1172, endPoint y: 541, distance: 8.7
click at [1172, 541] on div at bounding box center [1173, 535] width 5 height 24
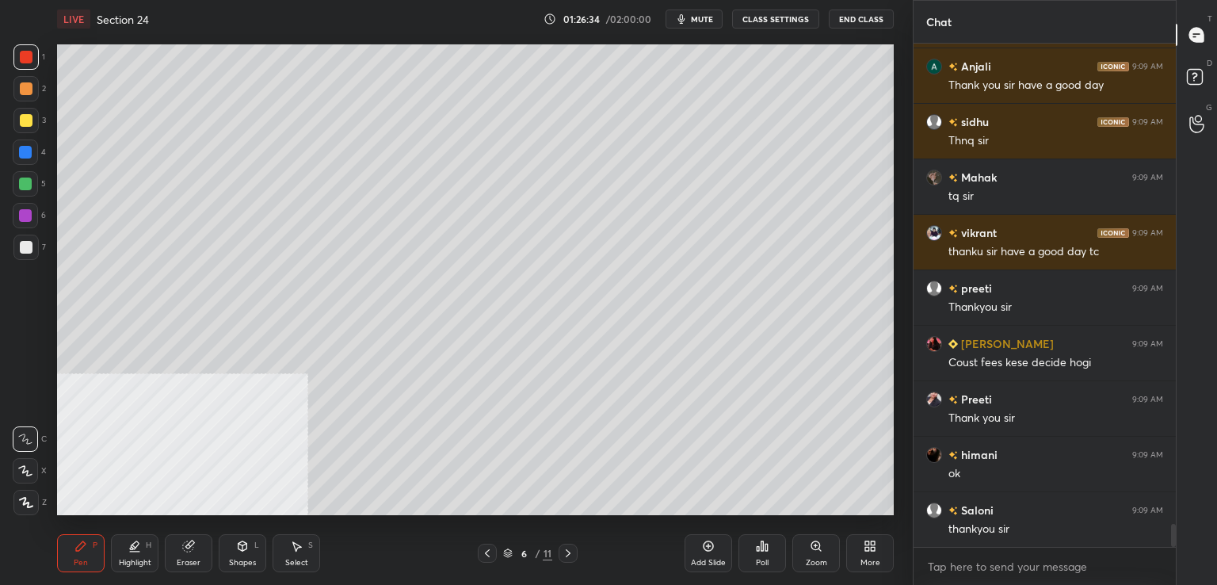
scroll to position [10443, 0]
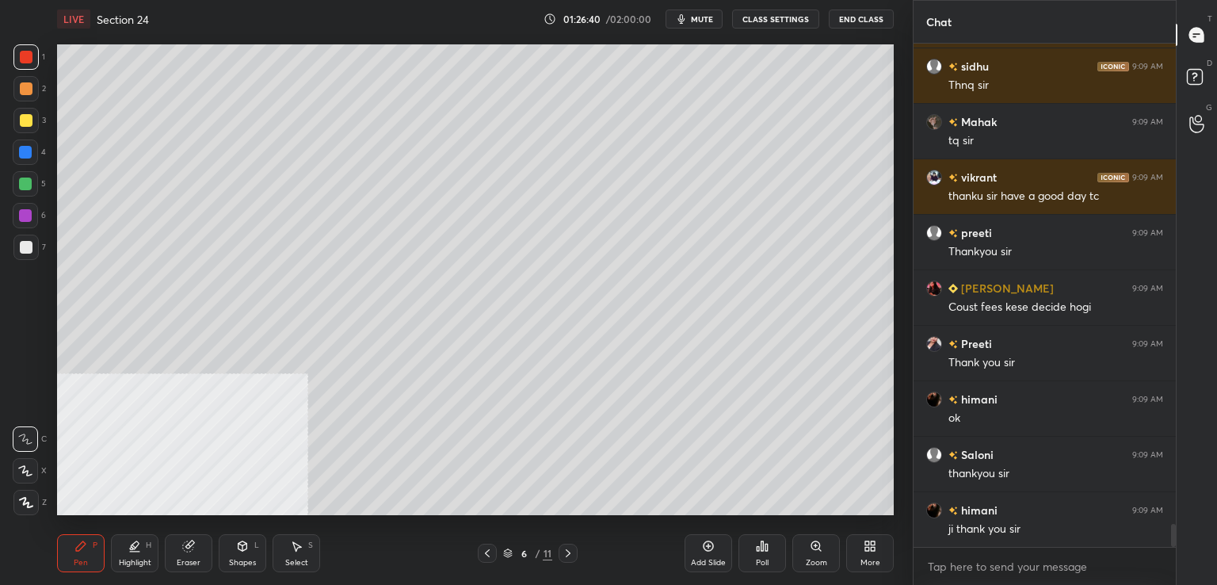
click at [692, 22] on button "mute" at bounding box center [694, 19] width 57 height 19
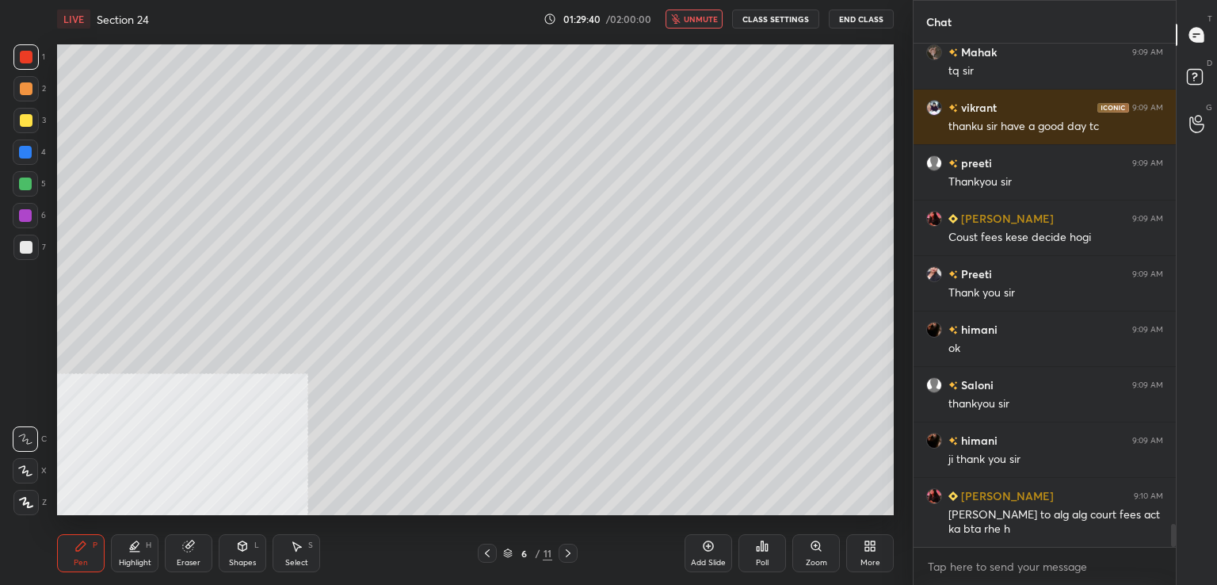
scroll to position [10551, 0]
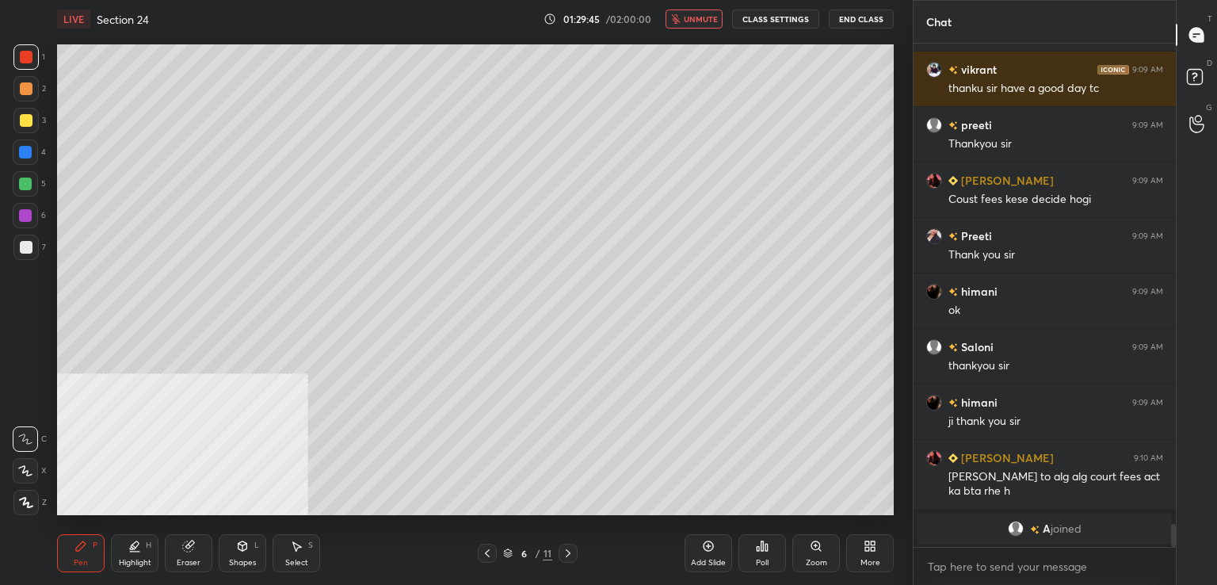
click at [689, 17] on span "unmute" at bounding box center [701, 18] width 34 height 11
click at [862, 15] on button "End Class" at bounding box center [861, 19] width 65 height 19
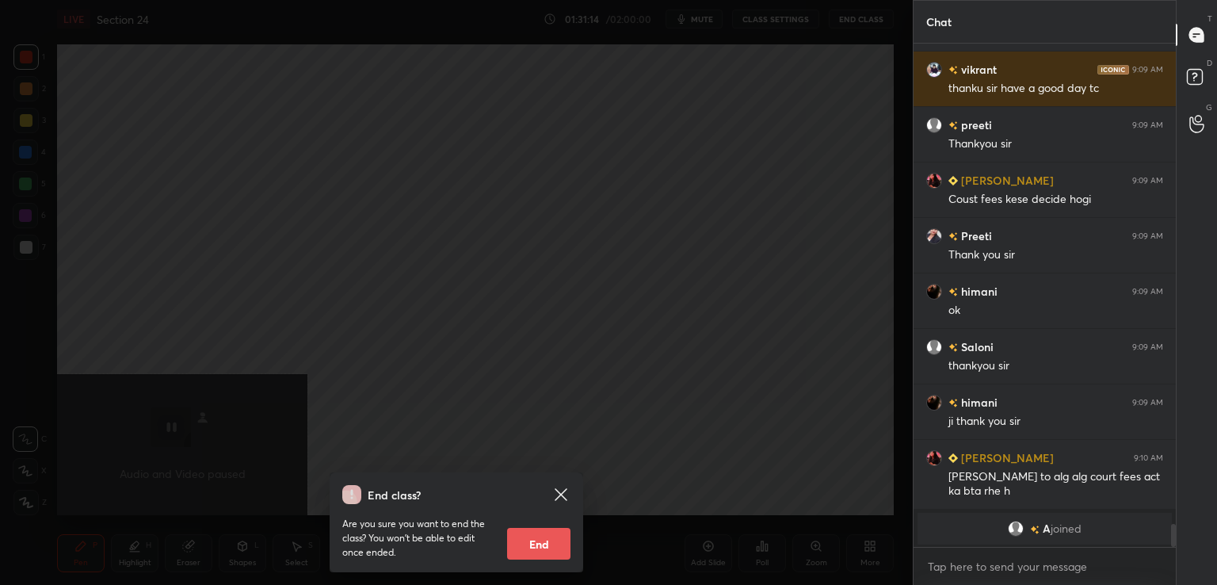
click at [541, 543] on button "End" at bounding box center [538, 544] width 63 height 32
type textarea "x"
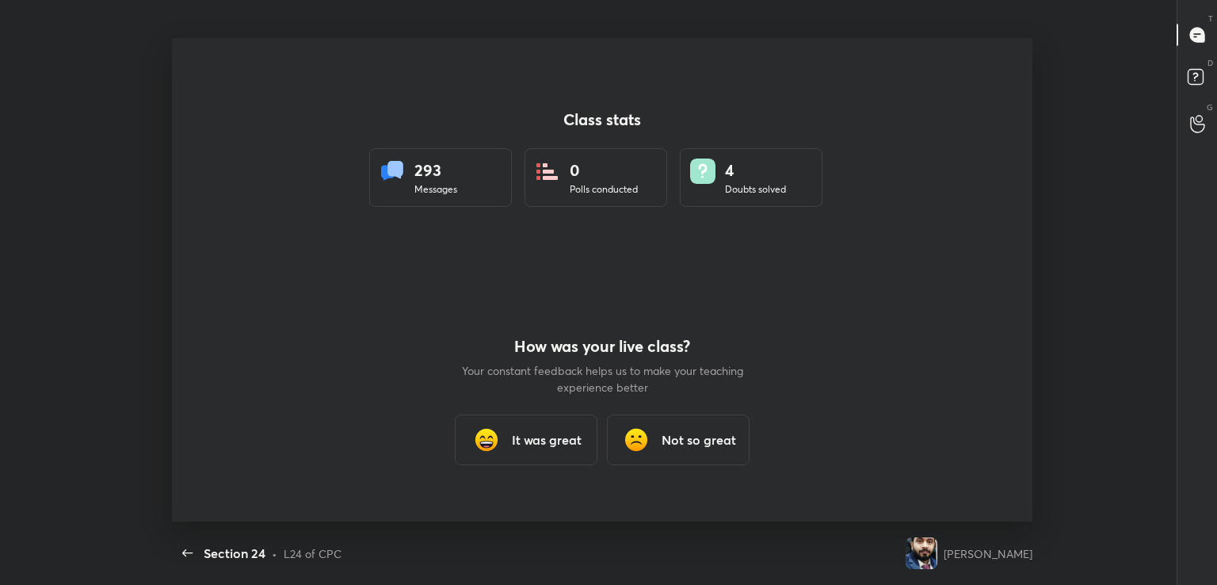
scroll to position [78777, 78057]
